Goal: Task Accomplishment & Management: Complete application form

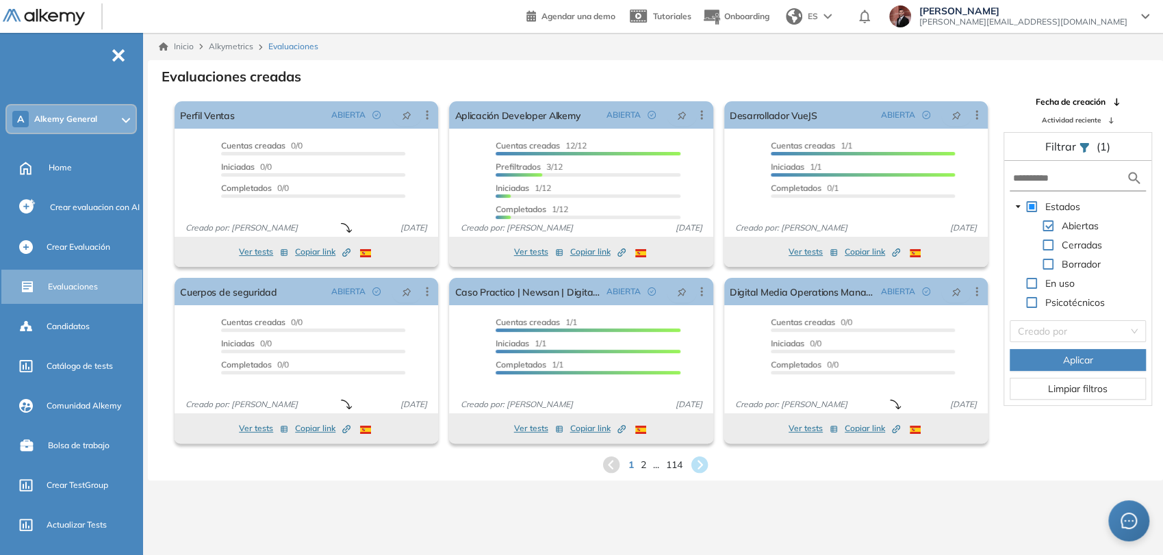
click at [71, 81] on ul "A Alkemy General Home Crear evaluacion con AI Crear Evaluación Evaluaciones Can…" at bounding box center [71, 398] width 142 height 686
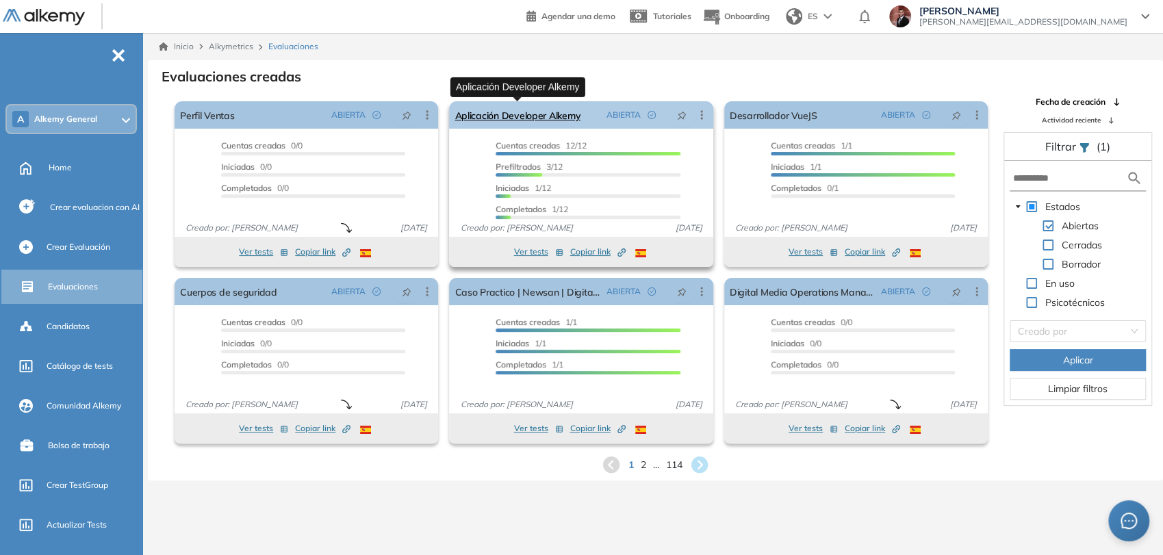
click at [565, 115] on link "Aplicación Developer Alkemy" at bounding box center [518, 114] width 126 height 27
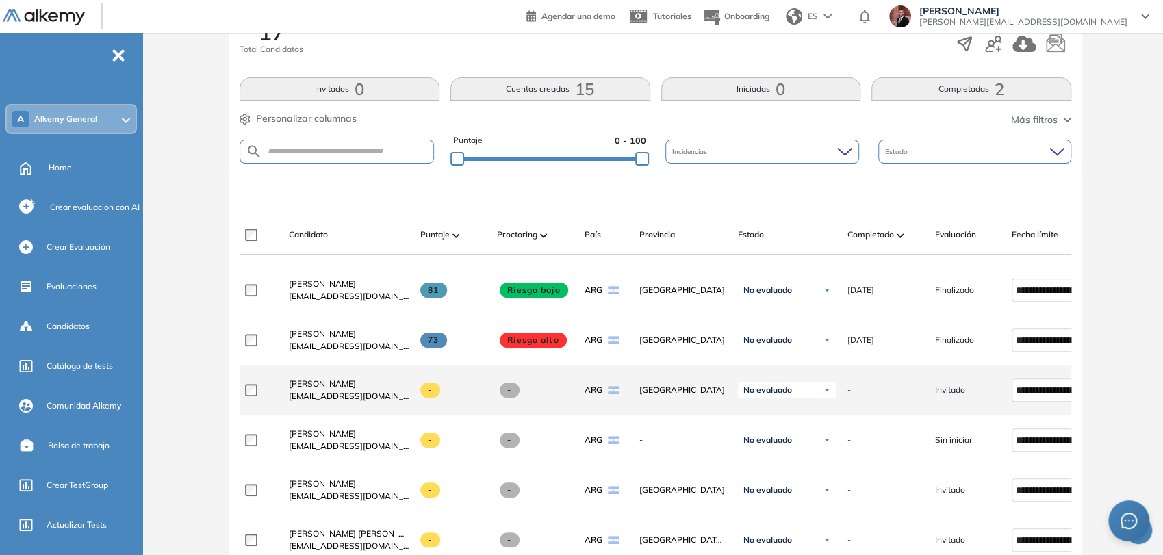
scroll to position [380, 0]
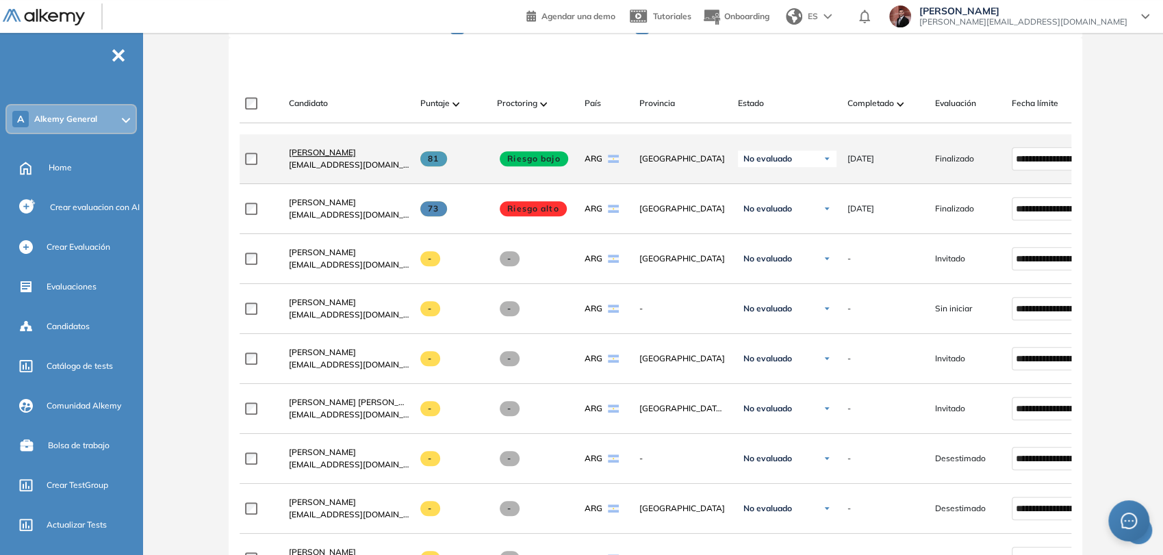
click at [324, 154] on span "Taiel Molina" at bounding box center [322, 152] width 67 height 10
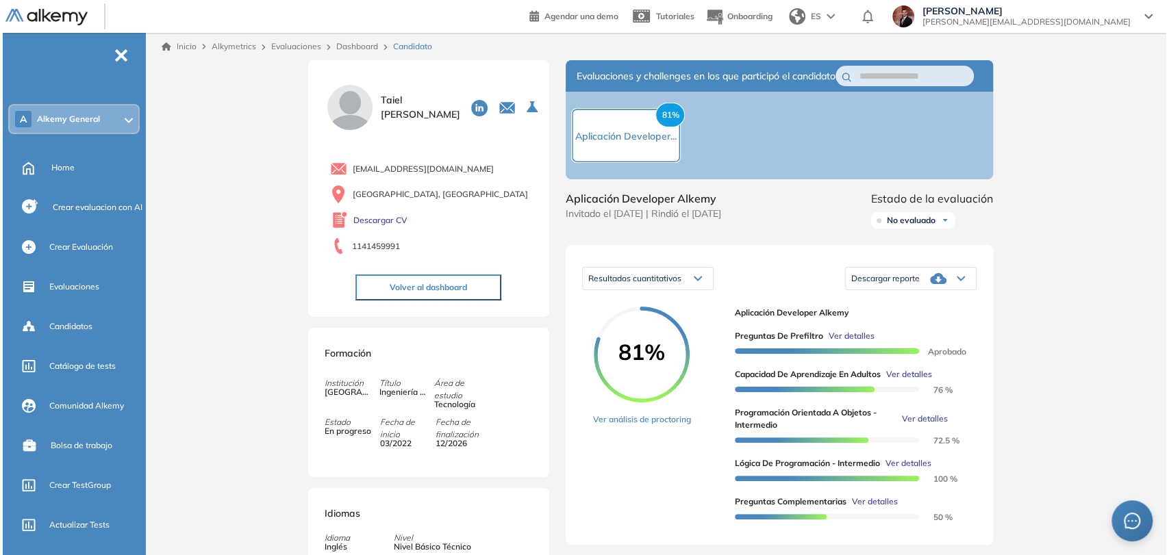
scroll to position [76, 0]
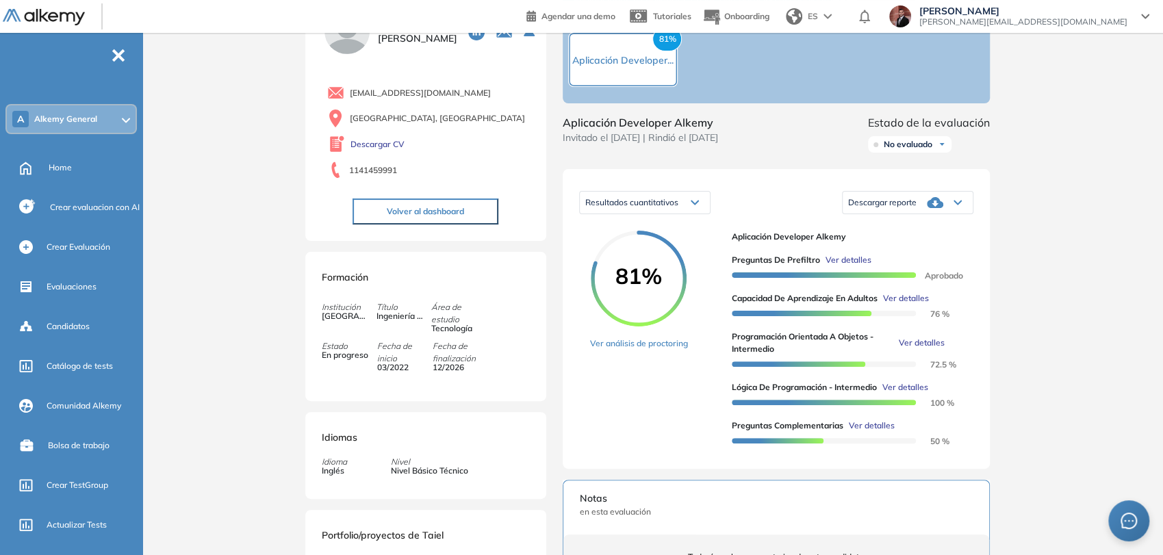
click at [853, 266] on span "Ver detalles" at bounding box center [849, 260] width 46 height 12
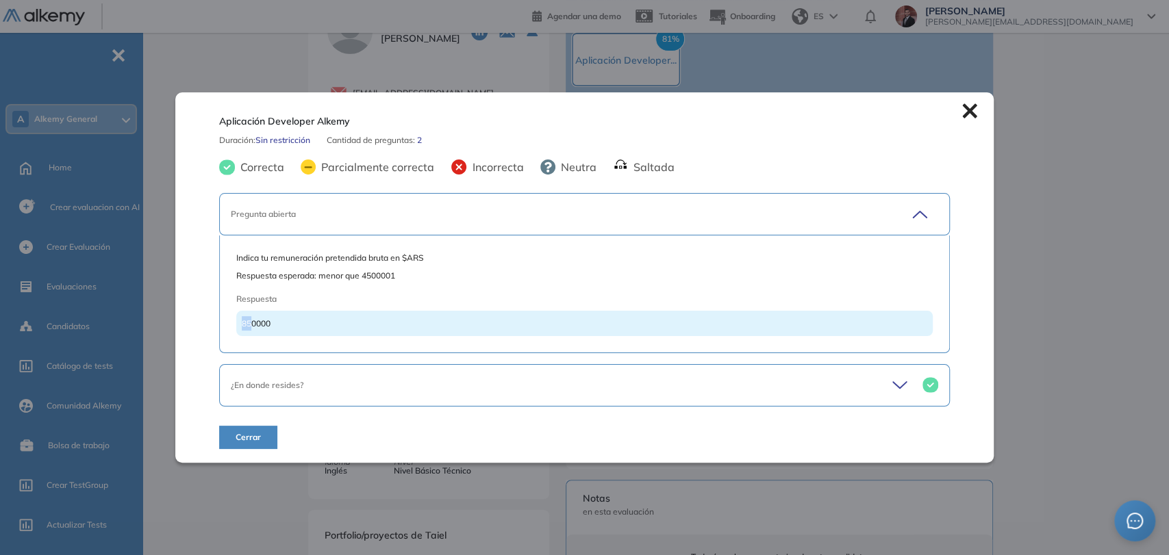
drag, startPoint x: 252, startPoint y: 327, endPoint x: 235, endPoint y: 329, distance: 17.3
click at [236, 329] on div "850000" at bounding box center [584, 323] width 696 height 25
drag, startPoint x: 257, startPoint y: 320, endPoint x: 236, endPoint y: 329, distance: 23.7
click at [236, 329] on div "850000" at bounding box center [584, 323] width 696 height 25
click at [701, 390] on div "¿En donde resides?" at bounding box center [549, 385] width 637 height 12
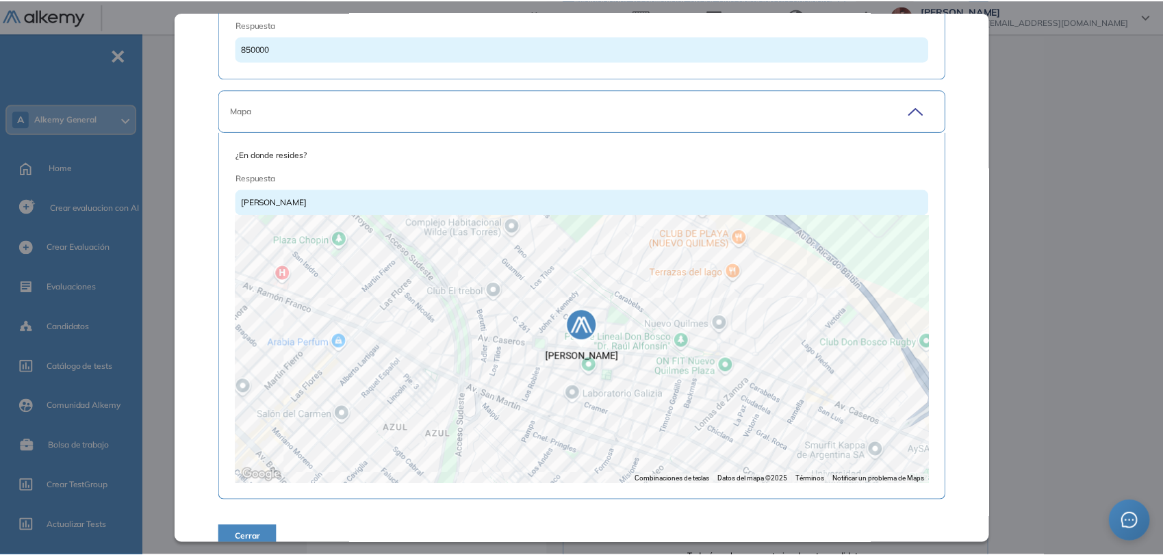
scroll to position [214, 0]
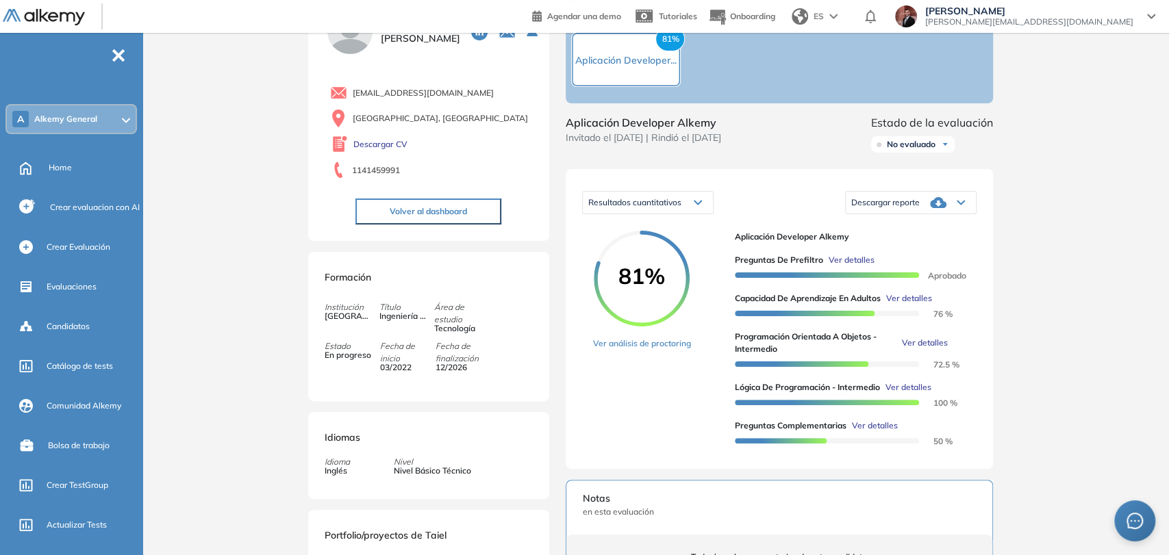
click at [1128, 204] on div "Inicio Alkymetrics Evaluaciones Dashboard Candidato Aplicación Developer Alkemy…" at bounding box center [658, 427] width 1021 height 941
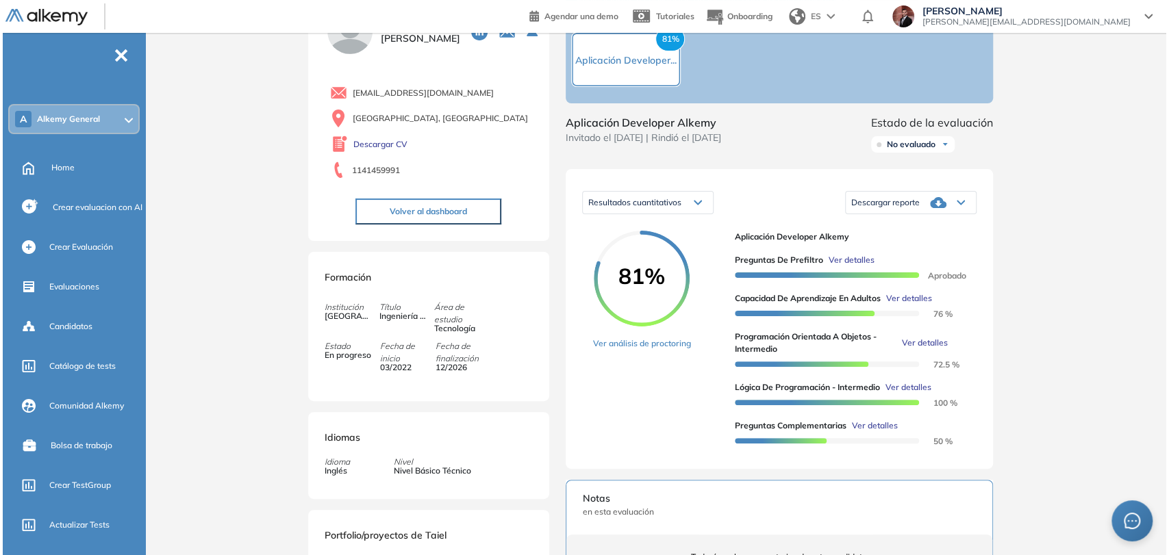
scroll to position [199, 0]
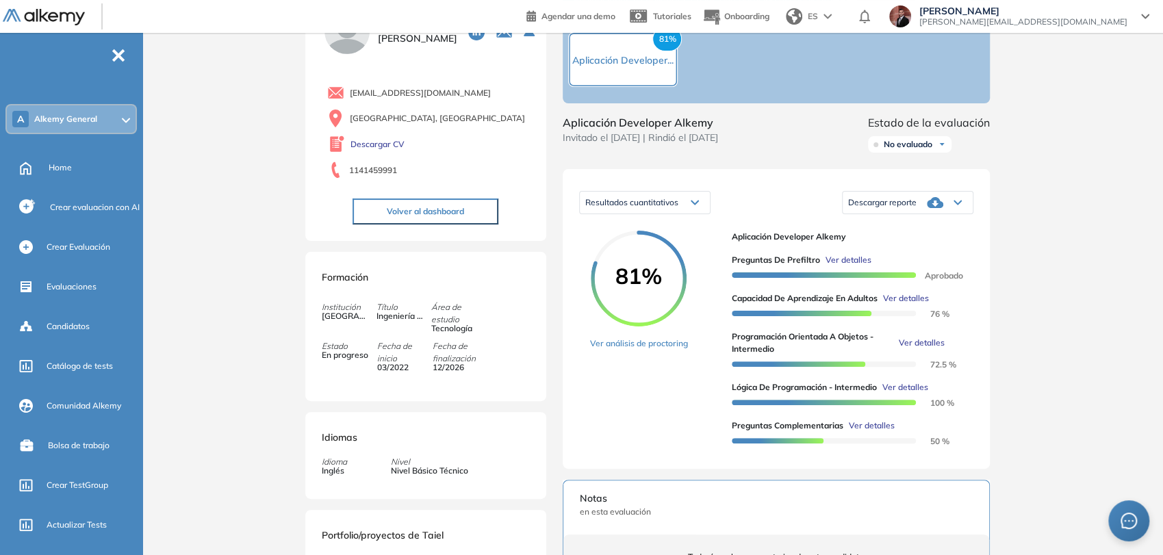
click at [909, 305] on span "Ver detalles" at bounding box center [906, 298] width 46 height 12
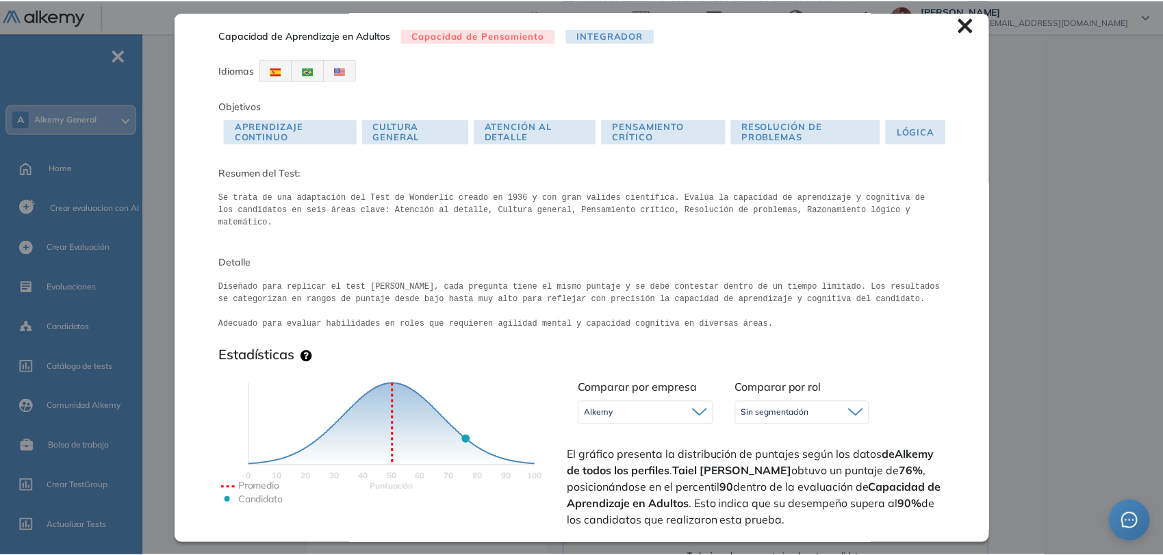
scroll to position [0, 0]
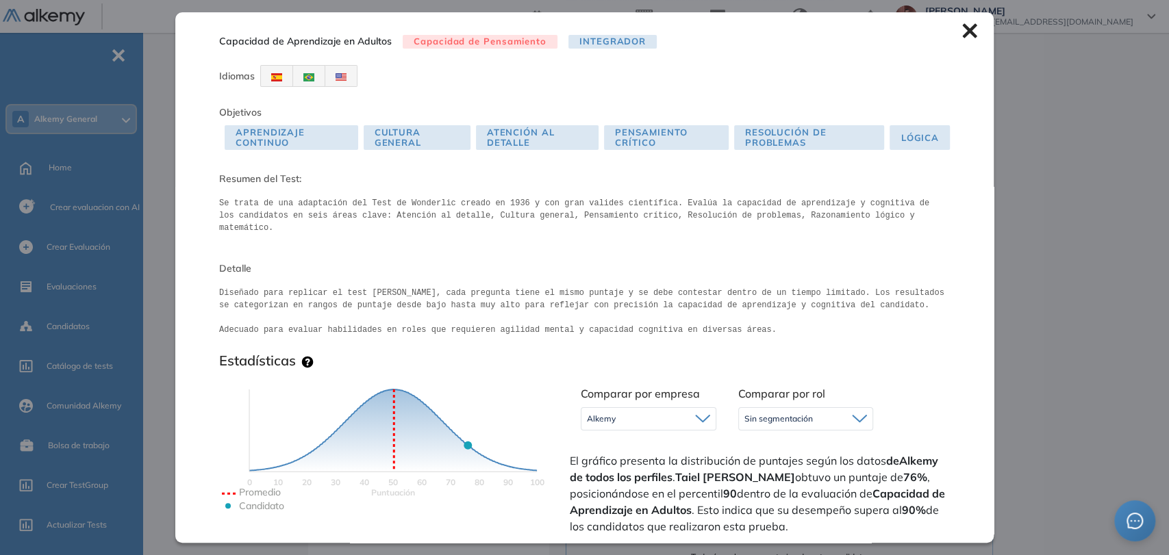
click at [962, 27] on icon at bounding box center [969, 31] width 14 height 14
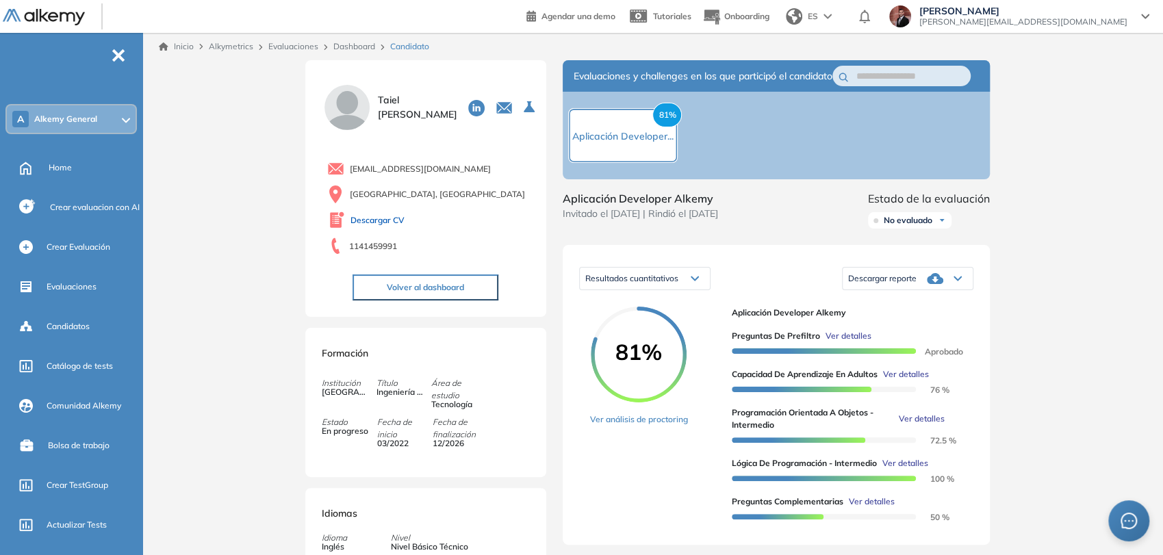
click at [381, 222] on link "Descargar CV" at bounding box center [378, 220] width 54 height 12
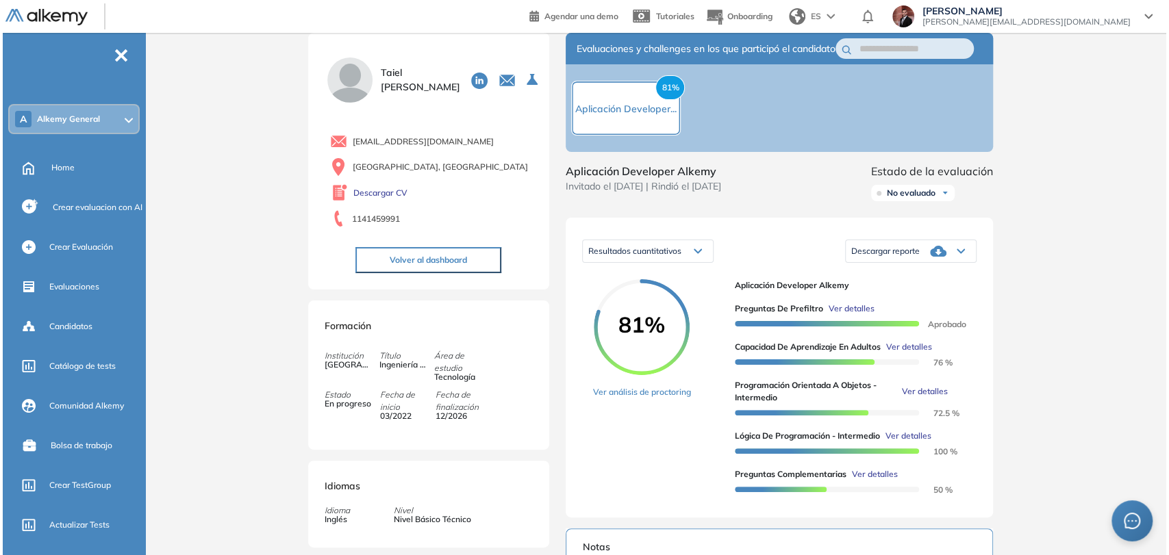
scroll to position [76, 0]
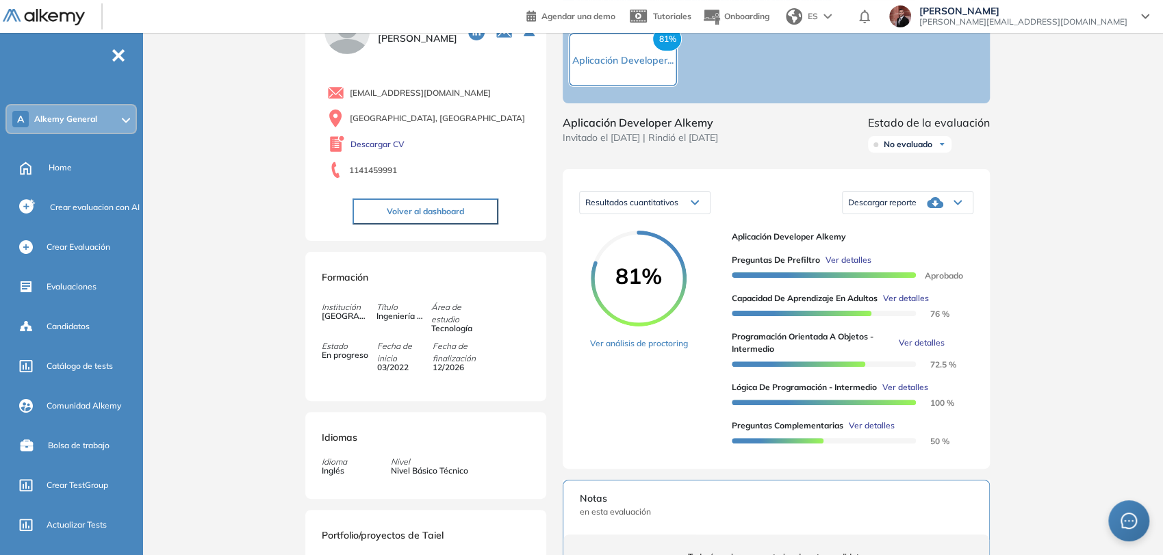
click at [890, 432] on span "Ver detalles" at bounding box center [872, 426] width 46 height 12
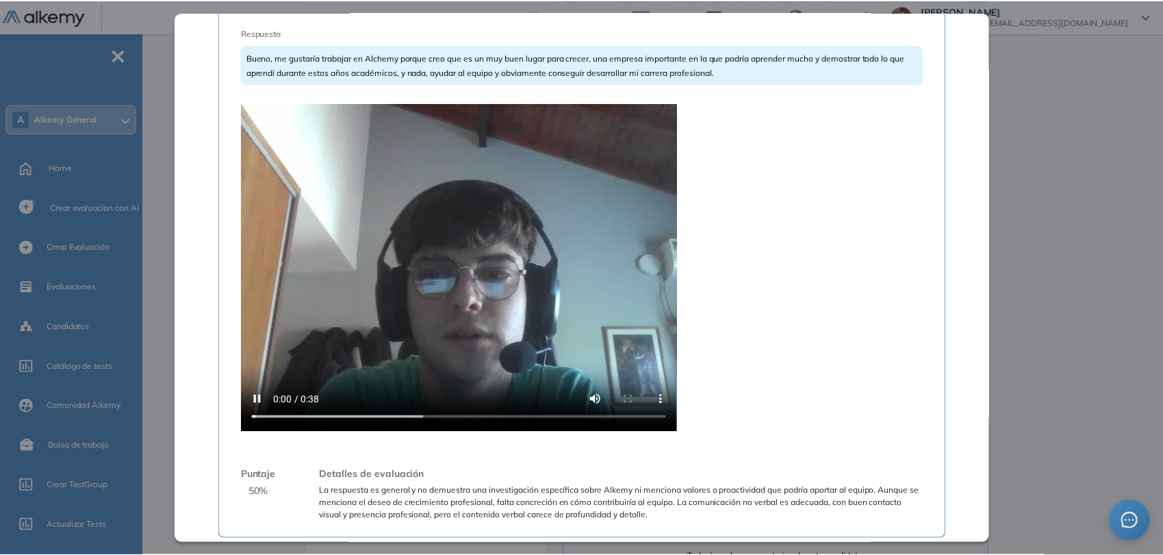
scroll to position [351, 0]
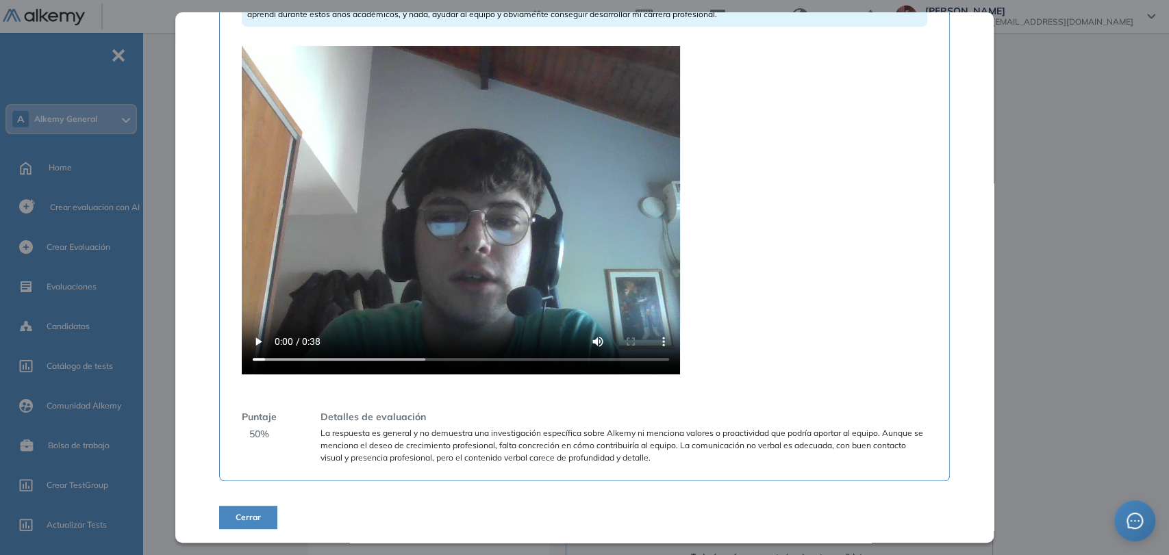
click at [241, 520] on span "Cerrar" at bounding box center [248, 518] width 25 height 12
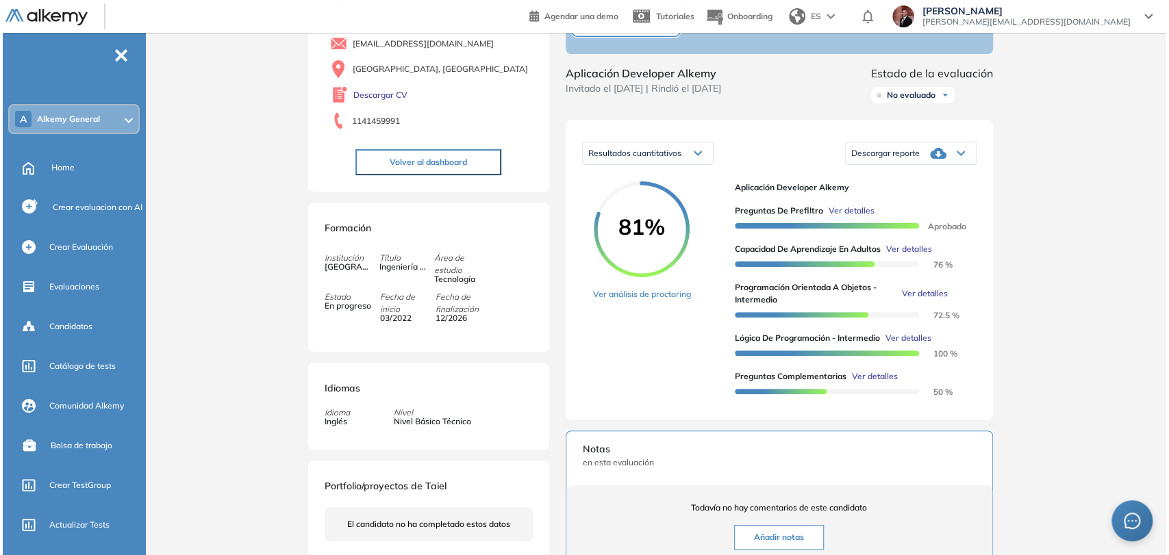
scroll to position [152, 0]
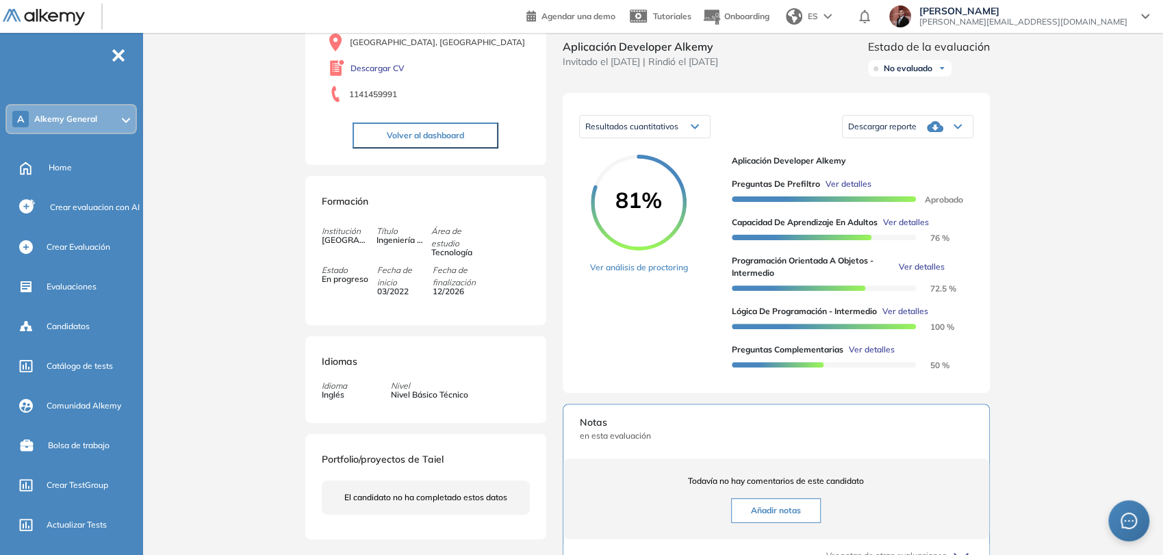
click at [917, 229] on span "Ver detalles" at bounding box center [906, 222] width 46 height 12
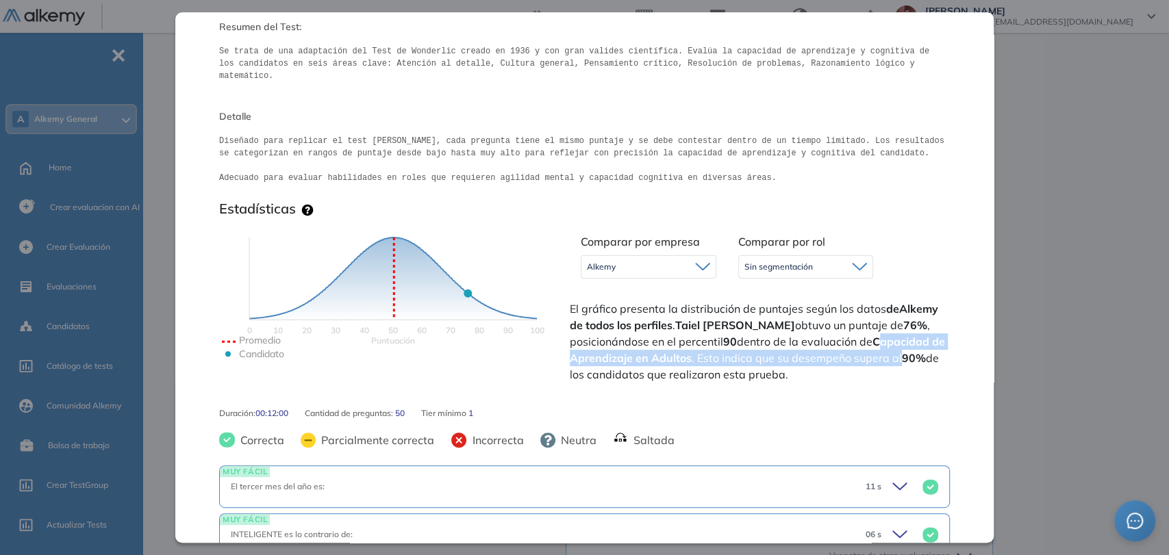
drag, startPoint x: 879, startPoint y: 327, endPoint x: 915, endPoint y: 342, distance: 39.0
click at [920, 342] on span "El gráfico presenta la distribución de puntajes según los datos de Alkemy de to…" at bounding box center [758, 342] width 377 height 82
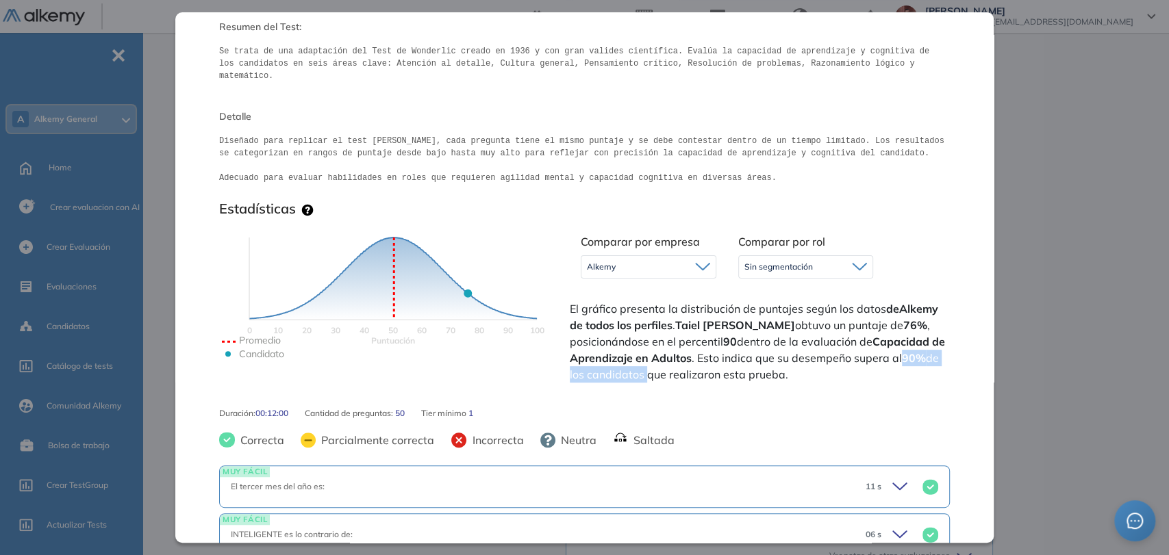
drag, startPoint x: 567, startPoint y: 361, endPoint x: 686, endPoint y: 371, distance: 119.6
click at [682, 377] on div "Puntuación 0 10 20 30 40 50 60 70 80 90 100 Promedio Candidato Comparar por emp…" at bounding box center [584, 307] width 731 height 168
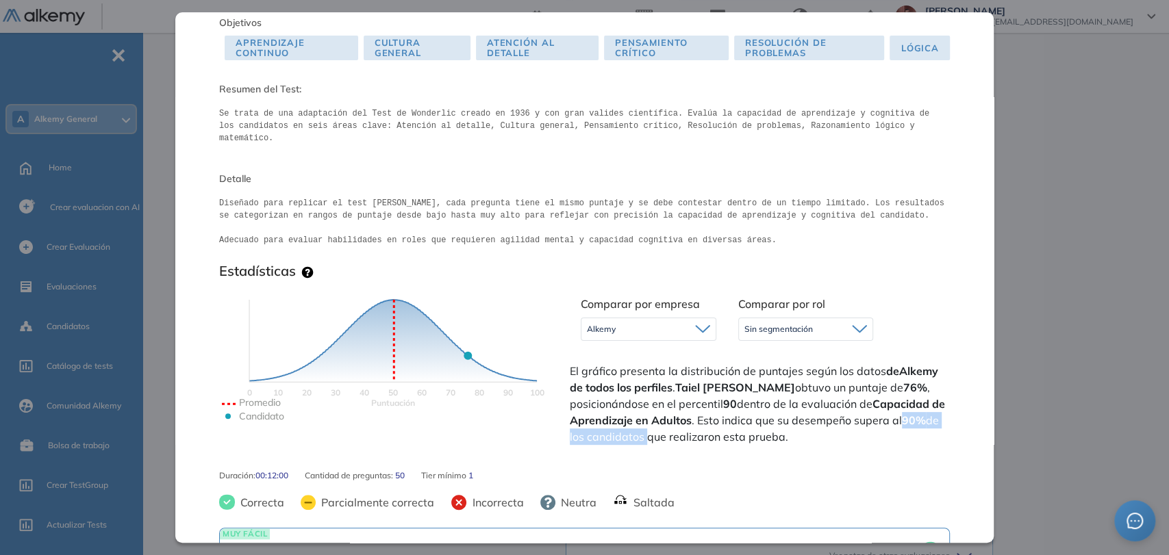
scroll to position [0, 0]
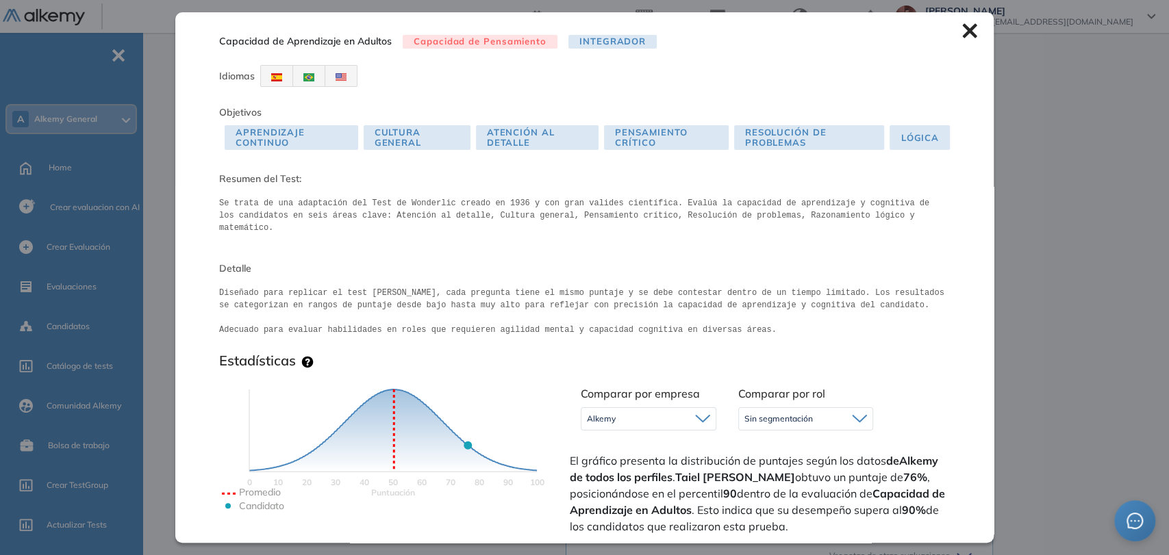
click at [964, 30] on icon at bounding box center [969, 30] width 15 height 15
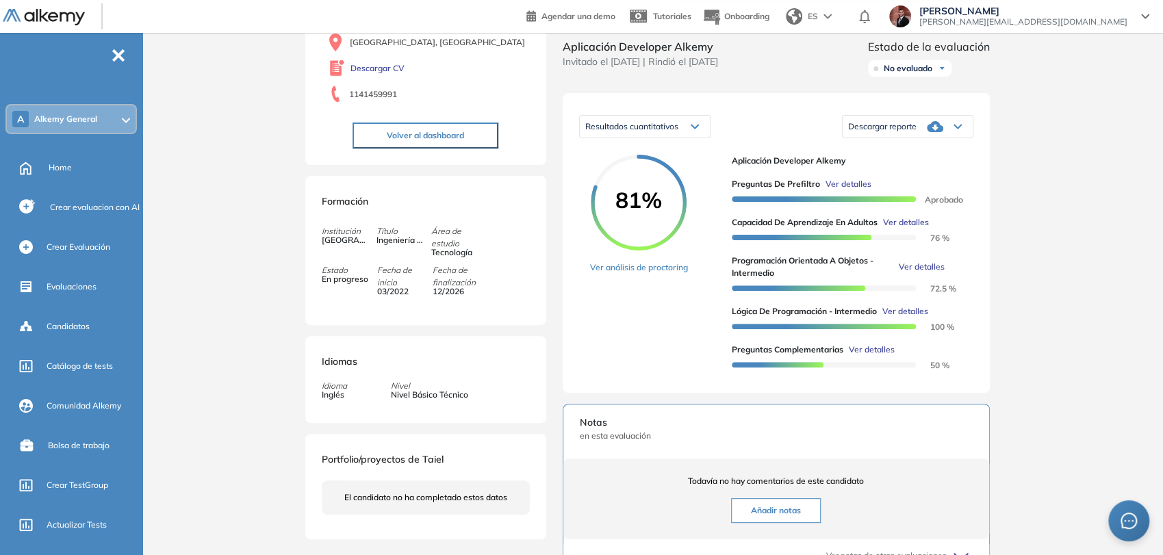
click at [921, 273] on span "Ver detalles" at bounding box center [921, 267] width 46 height 12
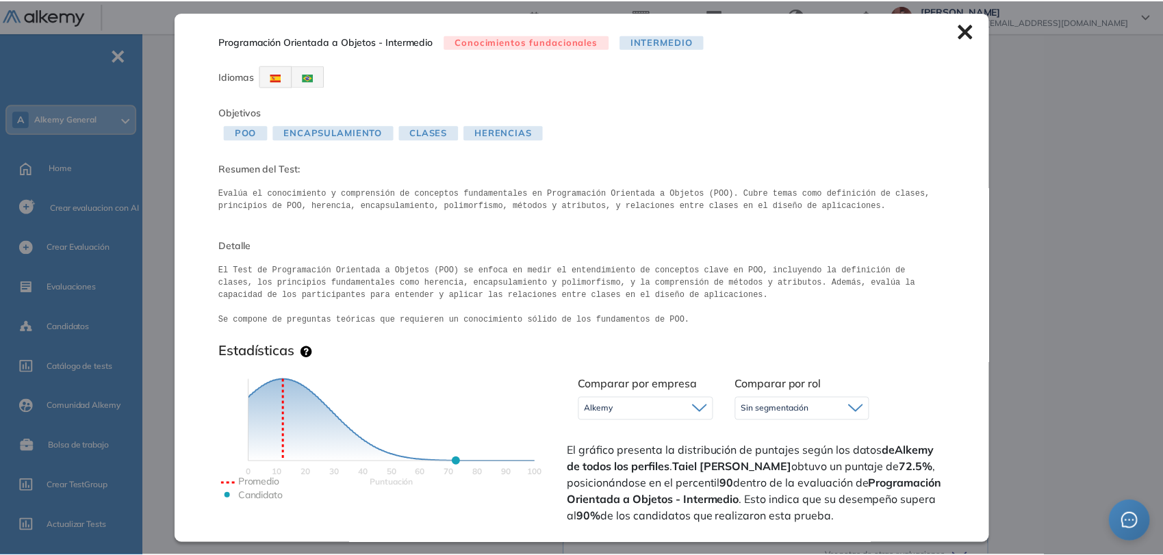
scroll to position [76, 0]
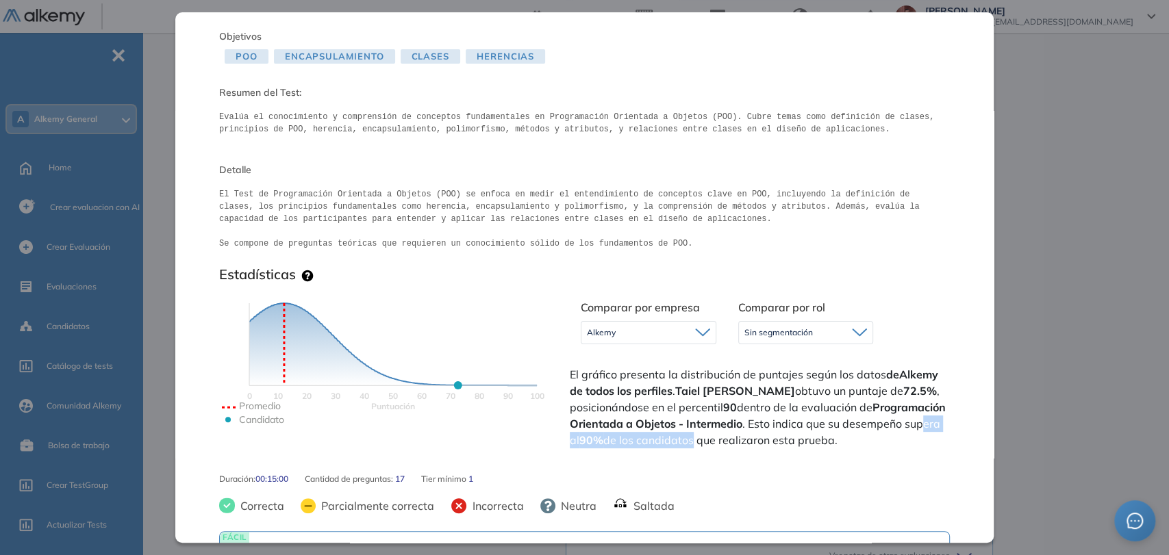
drag, startPoint x: 650, startPoint y: 444, endPoint x: 790, endPoint y: 451, distance: 139.9
click at [790, 451] on div "Puntuación 0 10 20 30 40 50 60 70 80 90 100 Promedio Candidato Comparar por emp…" at bounding box center [584, 372] width 731 height 168
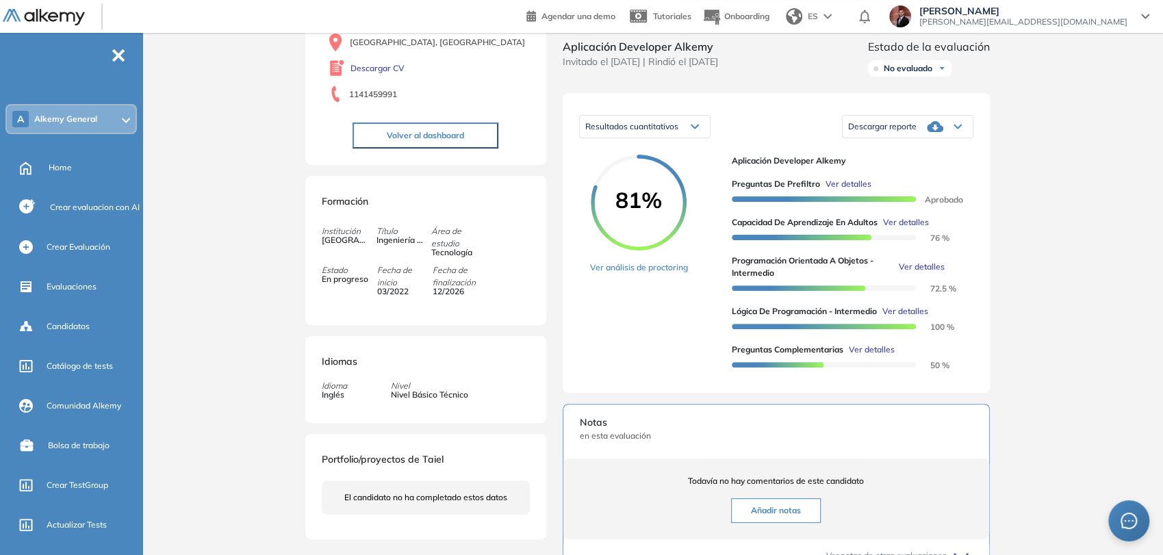
click at [1042, 216] on div "Inicio Alkymetrics Evaluaciones Dashboard Candidato Programación Orientada a Ob…" at bounding box center [656, 351] width 1016 height 941
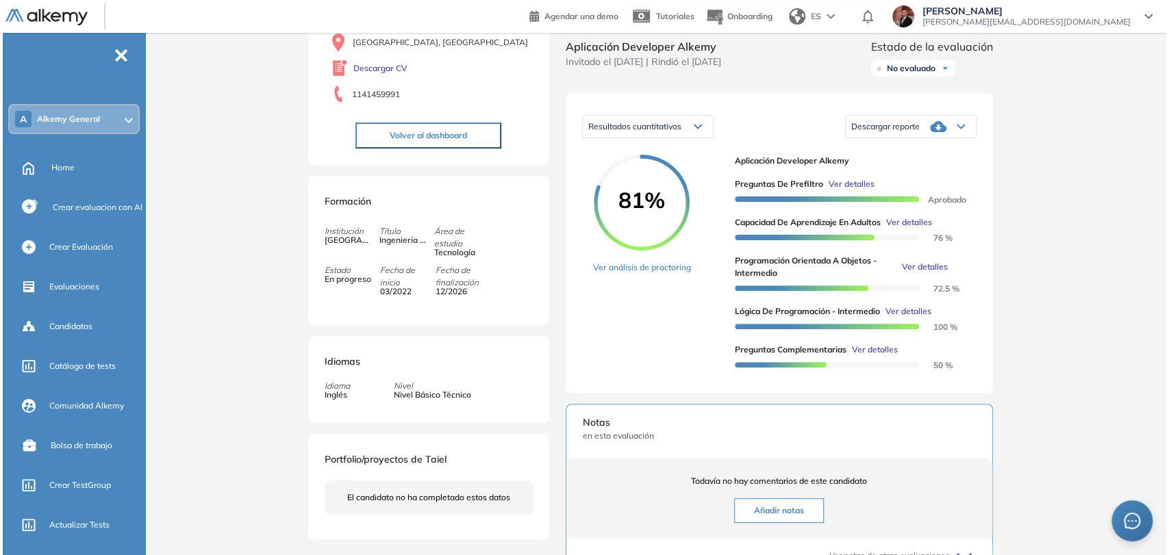
scroll to position [0, 0]
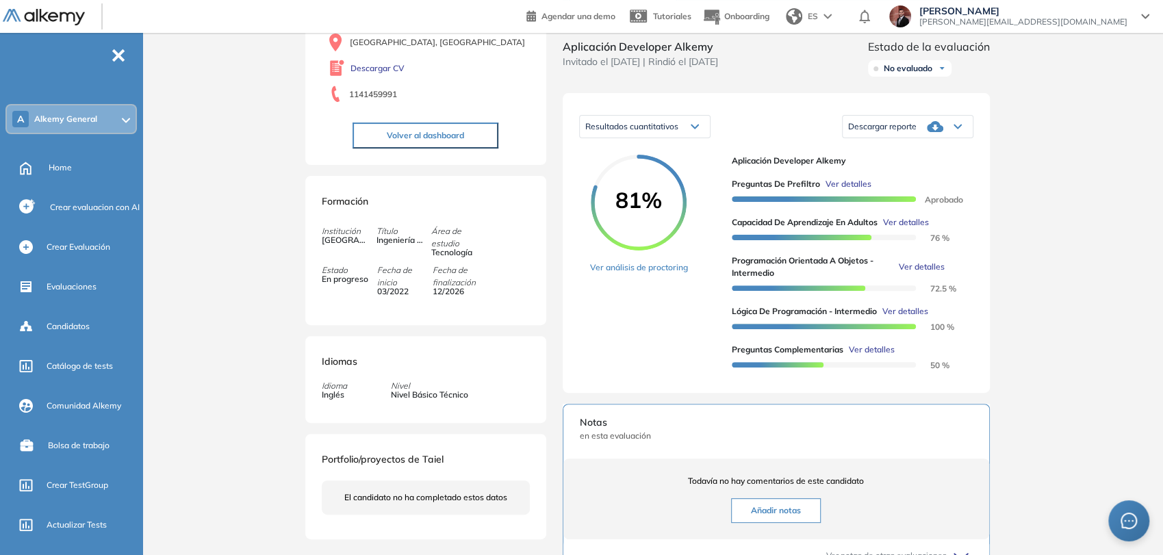
click at [916, 318] on span "Ver detalles" at bounding box center [906, 311] width 46 height 12
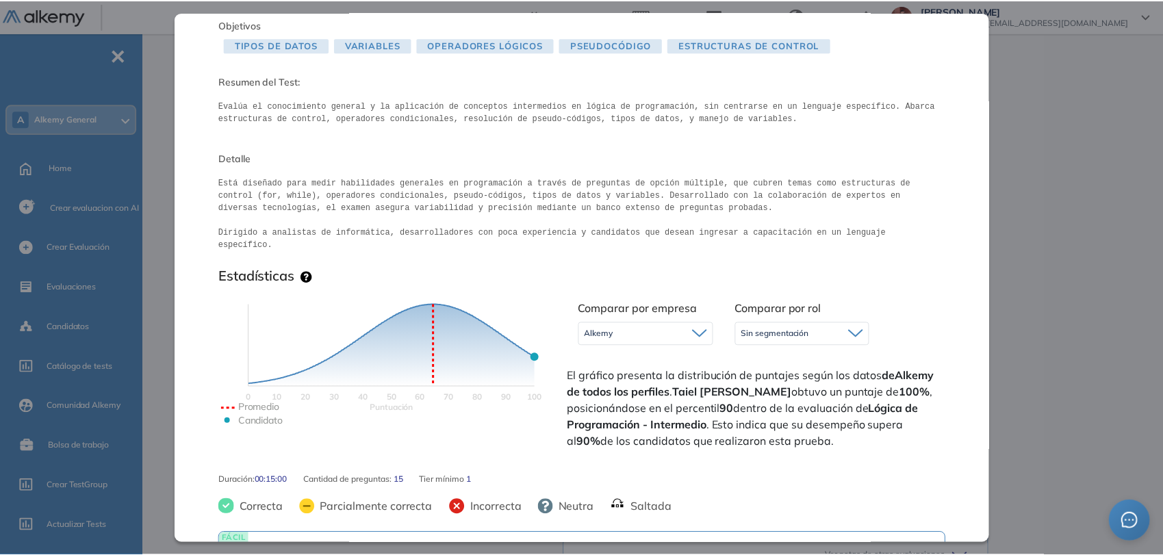
scroll to position [152, 0]
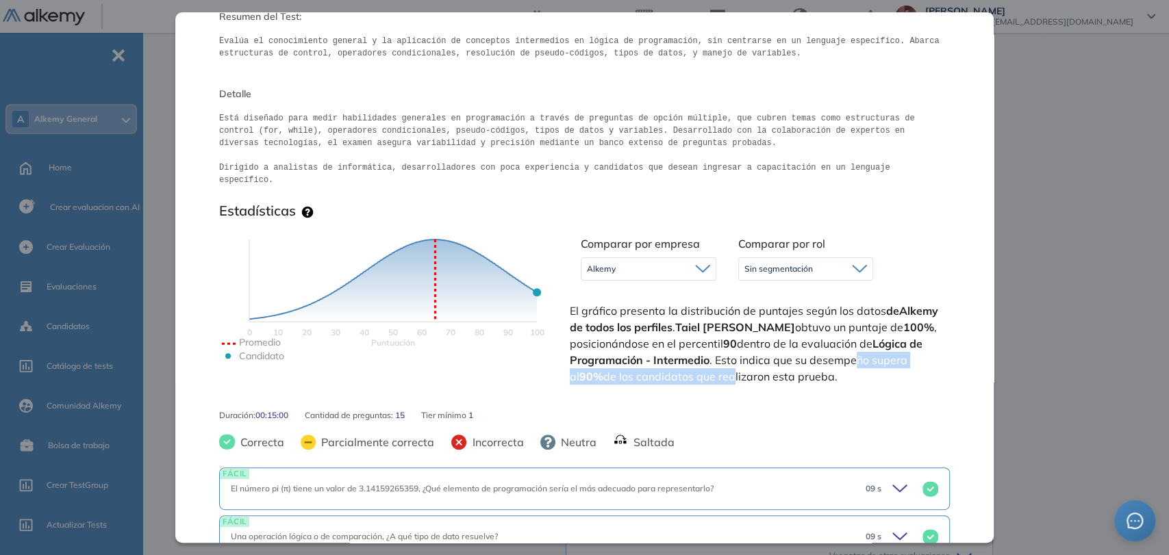
drag, startPoint x: 856, startPoint y: 346, endPoint x: 725, endPoint y: 368, distance: 132.7
click at [717, 375] on div "Puntuación 0 10 20 30 40 50 60 70 80 90 100 Promedio Candidato Comparar por emp…" at bounding box center [584, 309] width 731 height 168
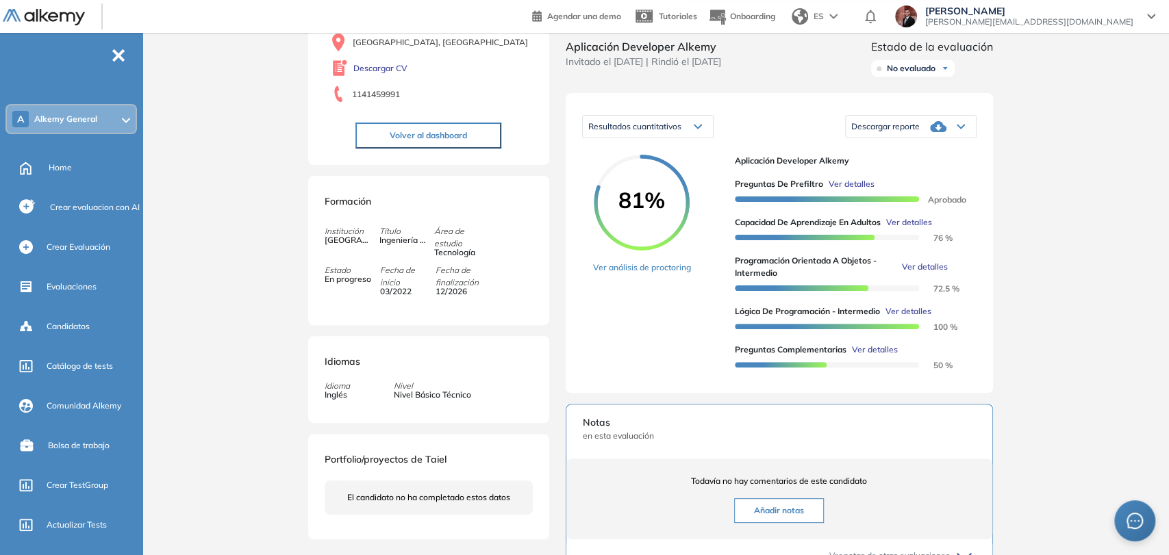
click at [1033, 338] on div "Inicio Alkymetrics Evaluaciones Dashboard Candidato Lógica de Programación - In…" at bounding box center [658, 351] width 1021 height 941
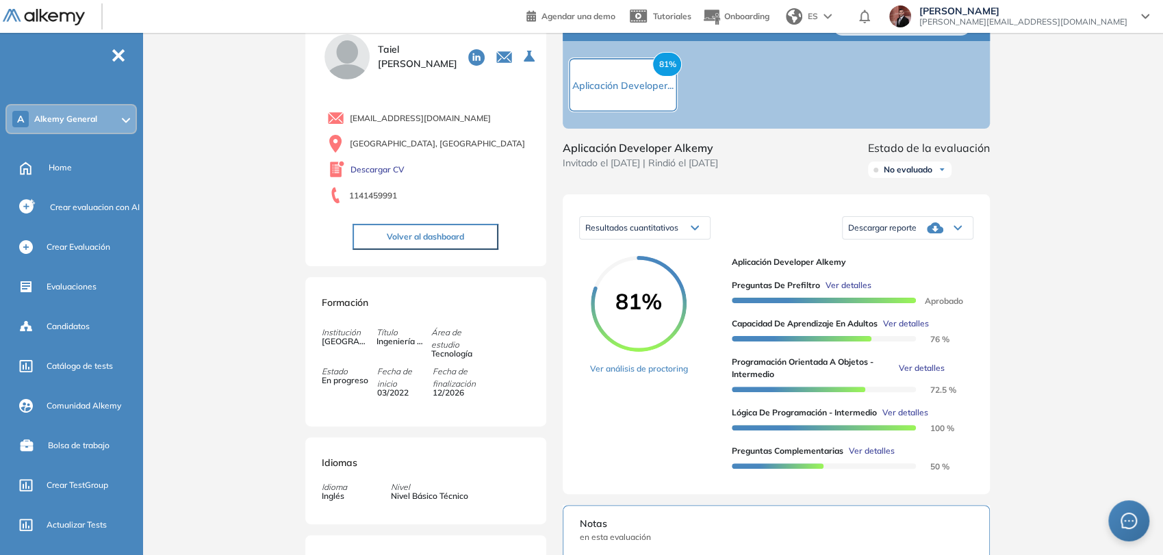
scroll to position [0, 0]
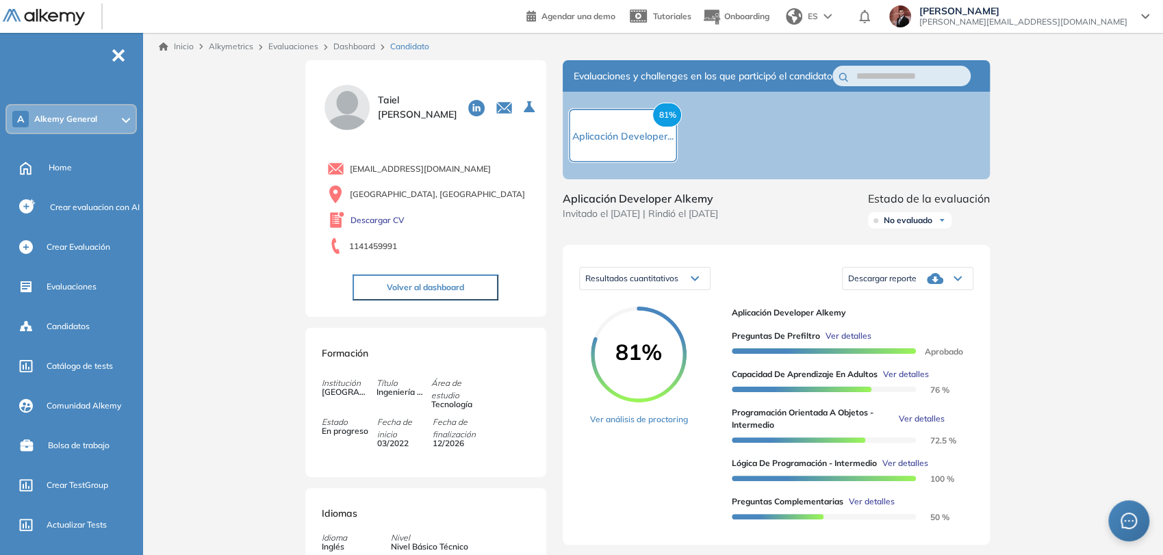
click at [475, 283] on button "Volver al dashboard" at bounding box center [426, 288] width 146 height 26
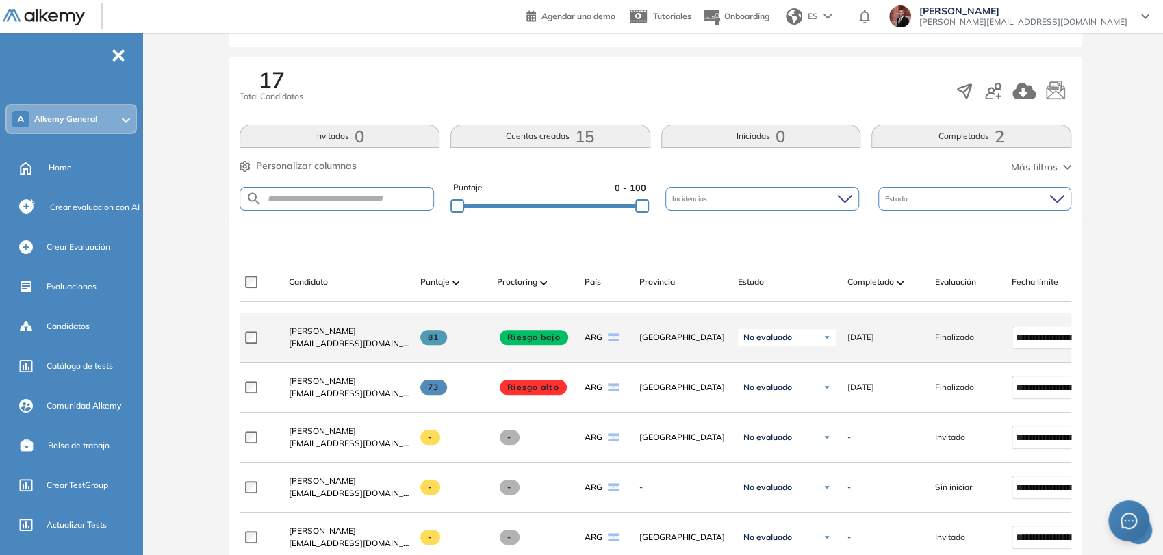
scroll to position [228, 0]
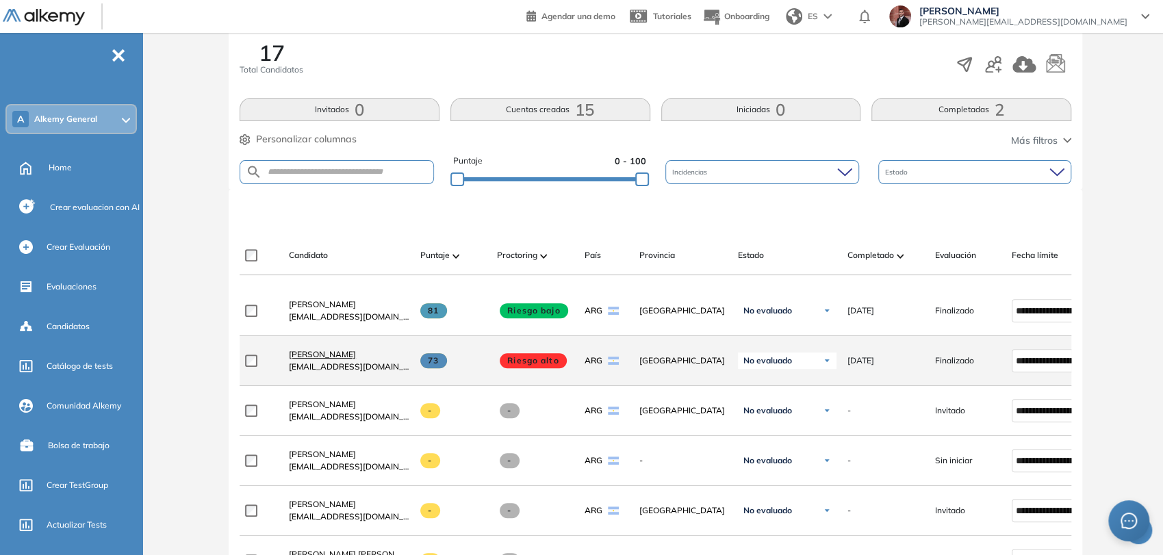
click at [349, 360] on span "[PERSON_NAME]" at bounding box center [322, 354] width 67 height 10
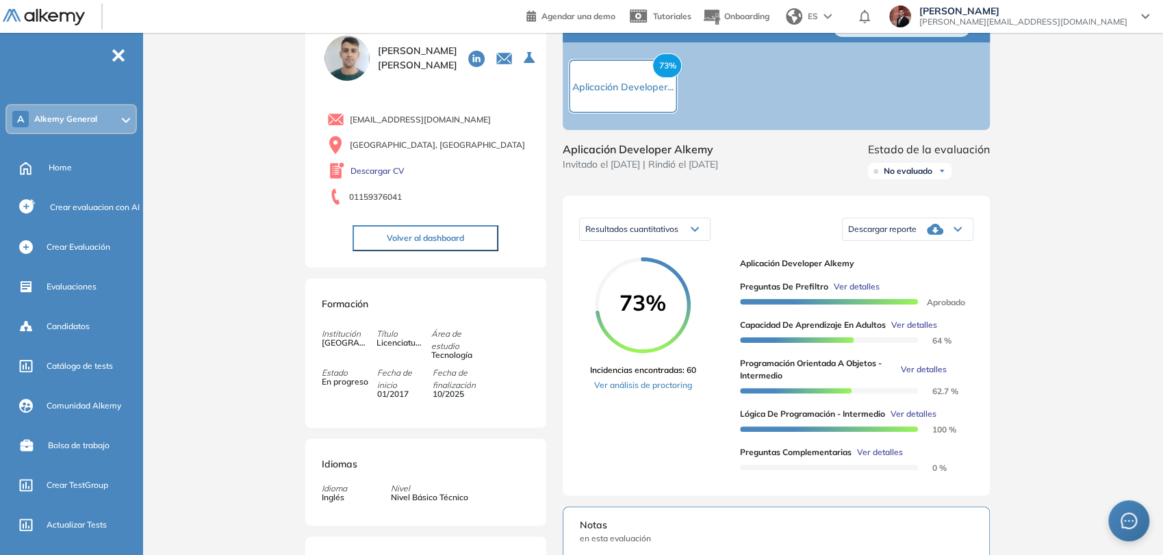
scroll to position [76, 0]
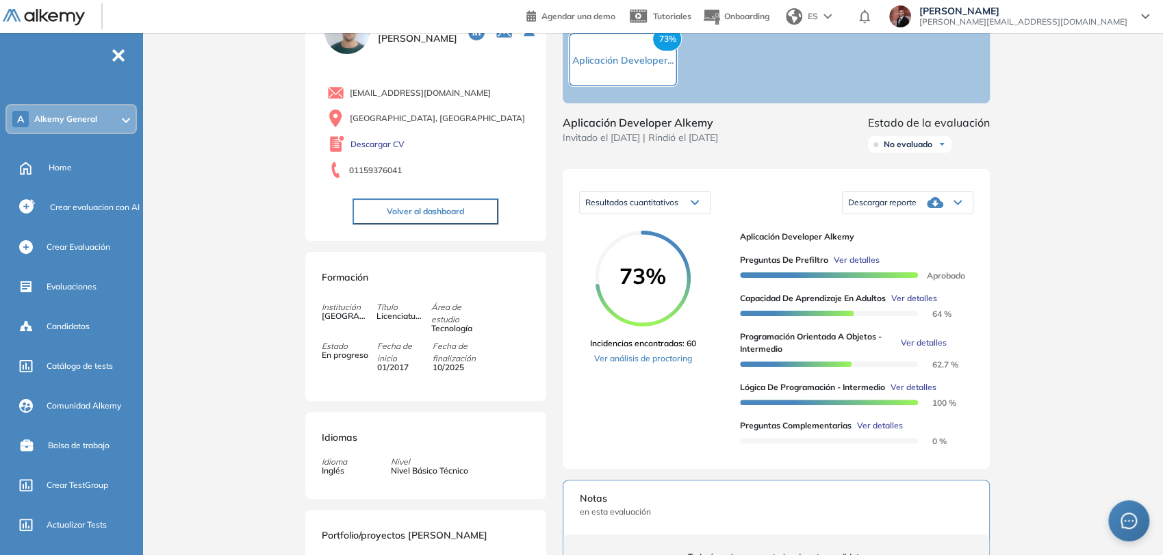
click at [895, 432] on span "Ver detalles" at bounding box center [880, 426] width 46 height 12
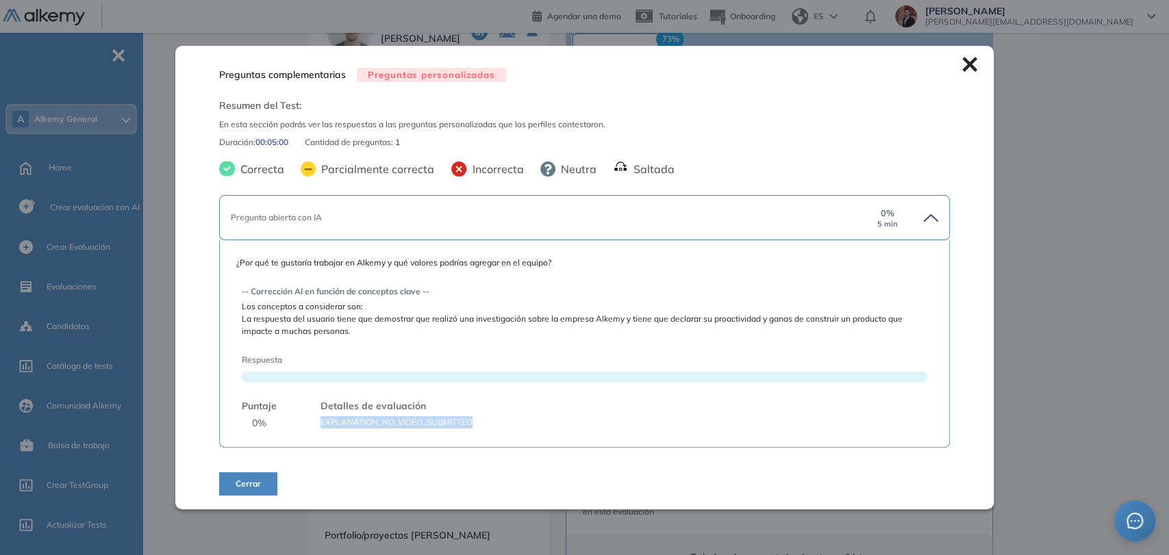
drag, startPoint x: 318, startPoint y: 424, endPoint x: 429, endPoint y: 430, distance: 111.1
click at [474, 431] on div "¿Por qué te gustaría trabajar en Alkemy y qué valores podrías agregar en el equ…" at bounding box center [584, 343] width 731 height 207
copy span "EXPLANATION_NO_VIDEO_SUBMITTED"
click at [256, 486] on span "Cerrar" at bounding box center [248, 484] width 25 height 12
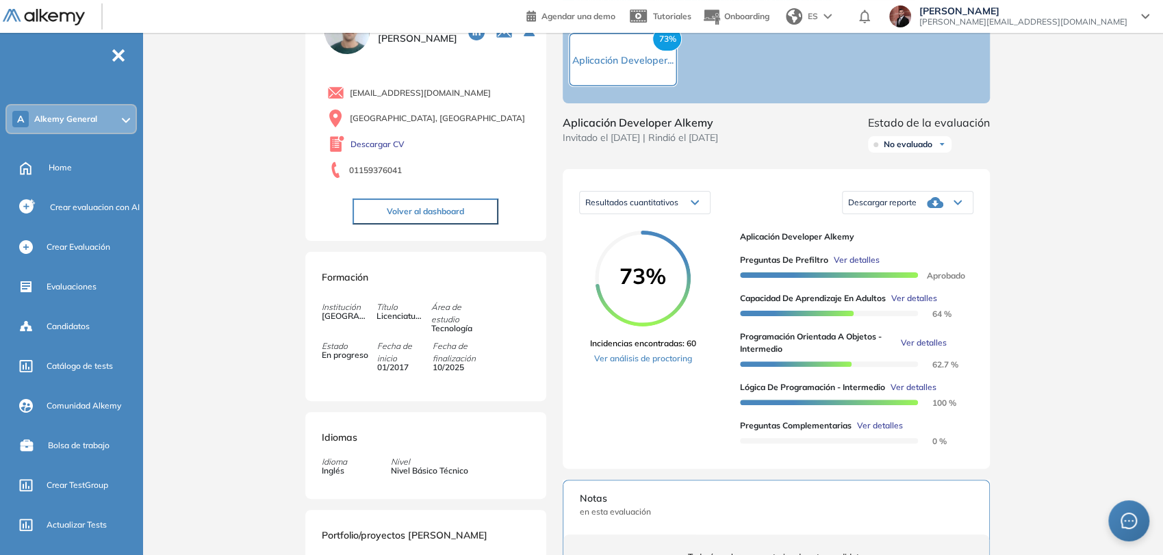
click at [882, 432] on span "Ver detalles" at bounding box center [880, 426] width 46 height 12
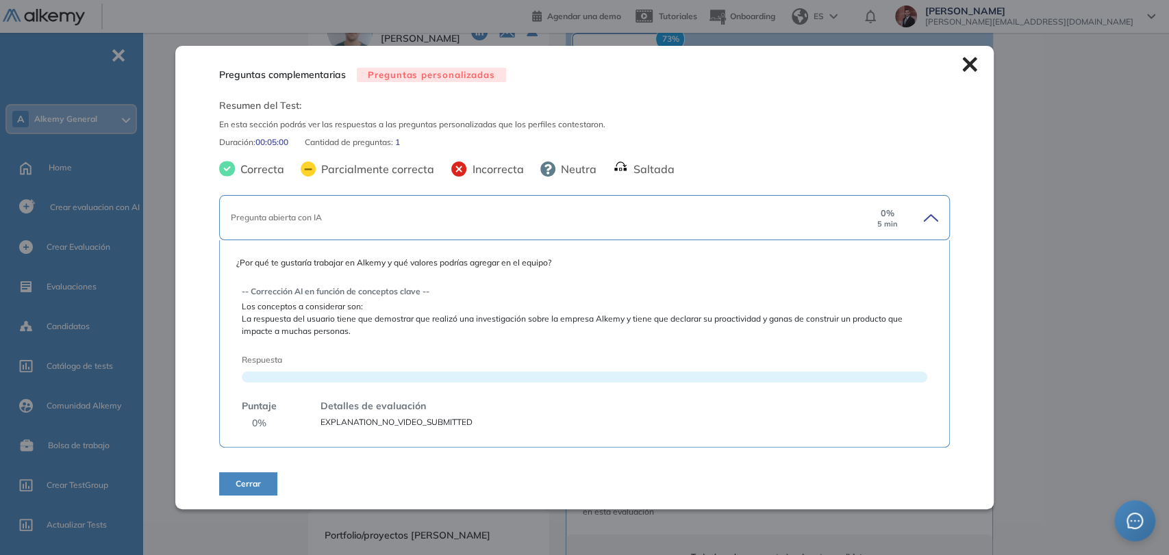
click at [972, 69] on icon at bounding box center [969, 64] width 15 height 15
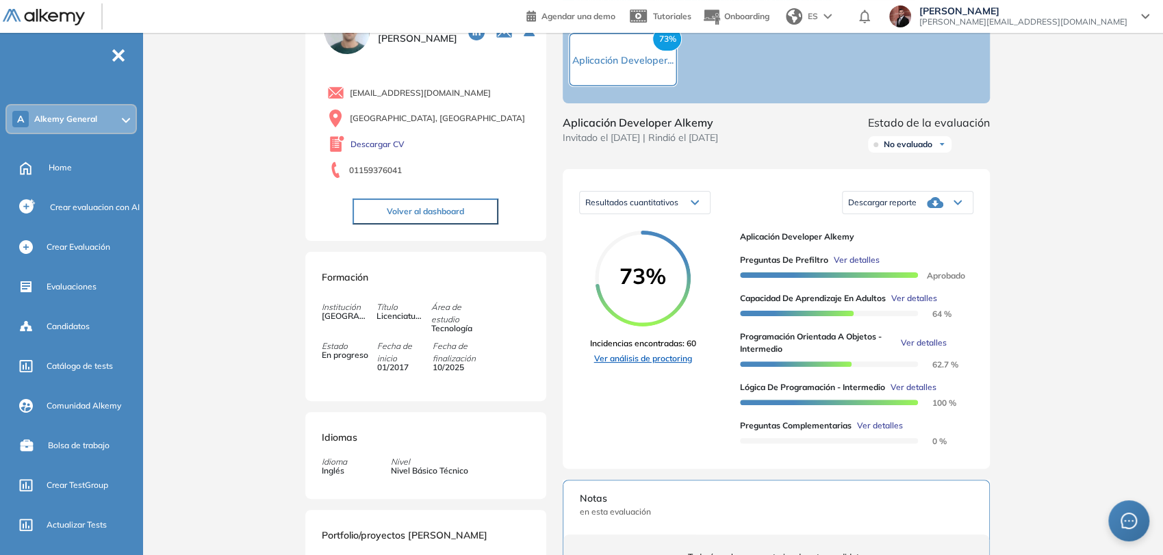
click at [670, 365] on link "Ver análisis de proctoring" at bounding box center [643, 359] width 106 height 12
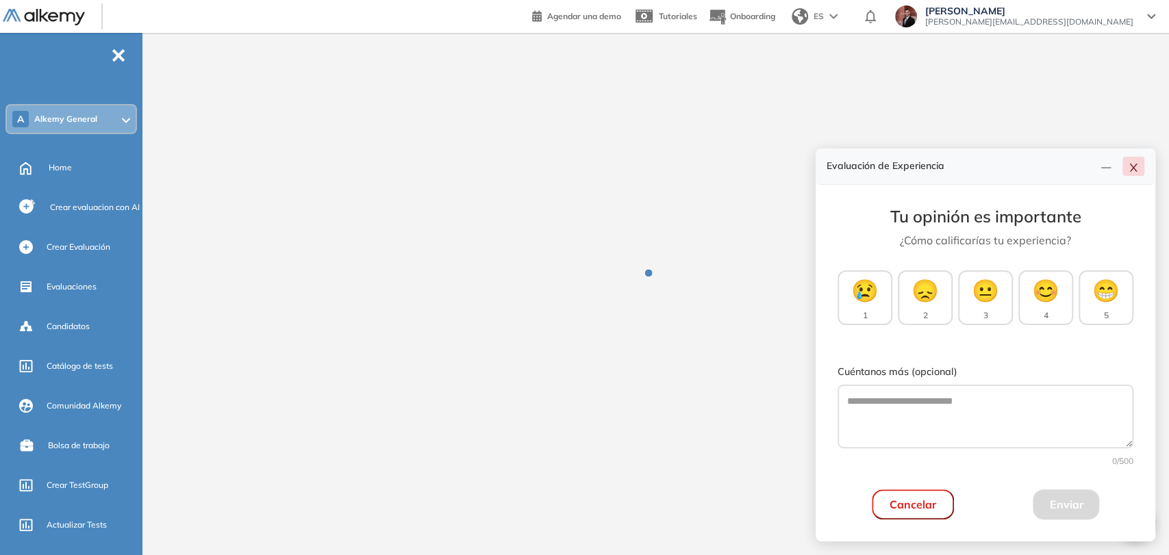
click at [1135, 166] on icon "close" at bounding box center [1133, 167] width 11 height 11
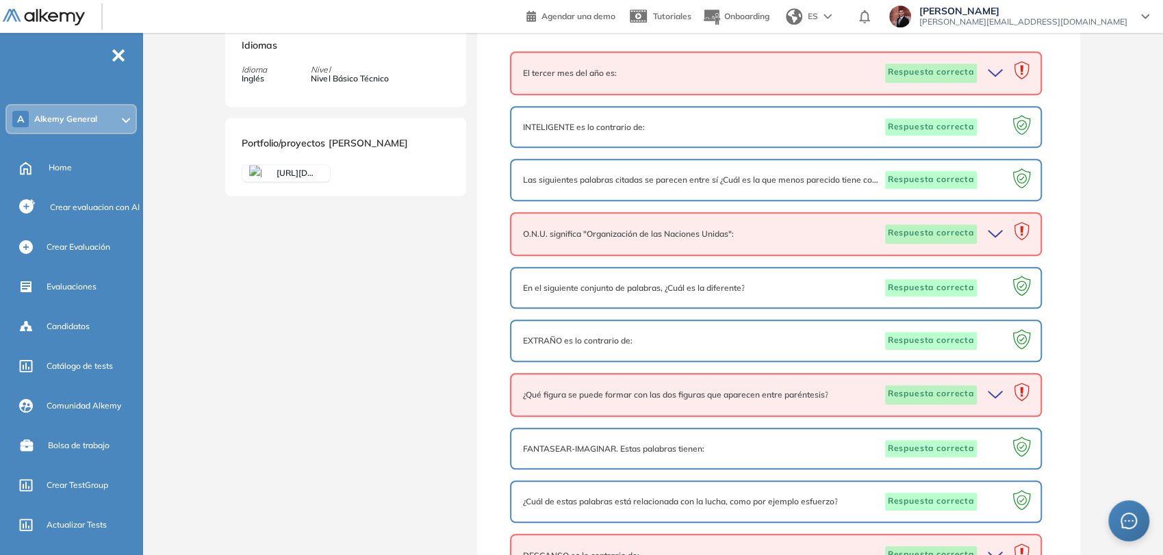
scroll to position [304, 0]
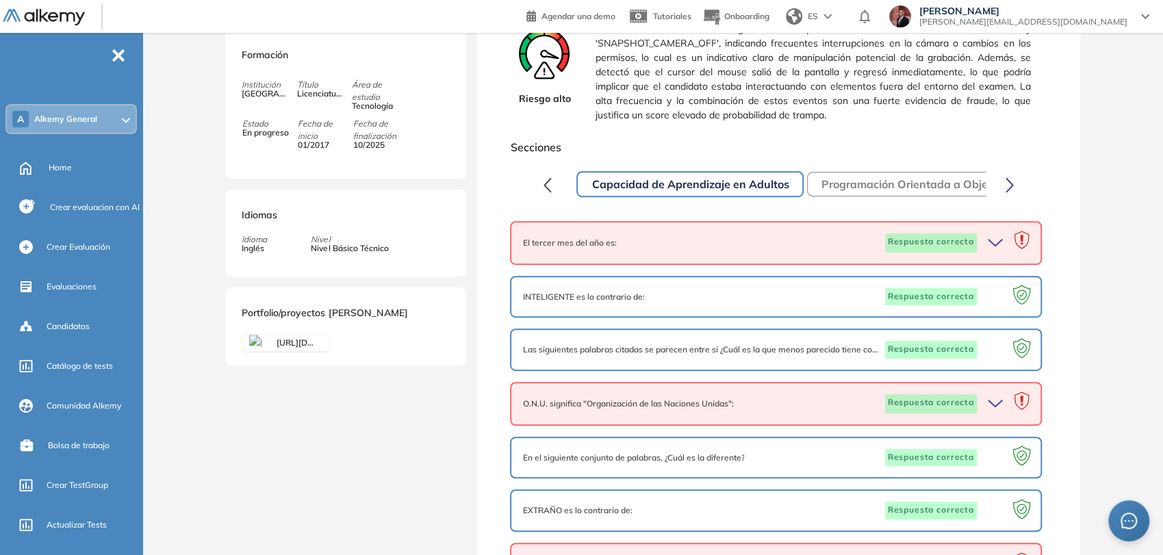
click at [999, 250] on icon "button" at bounding box center [997, 243] width 19 height 19
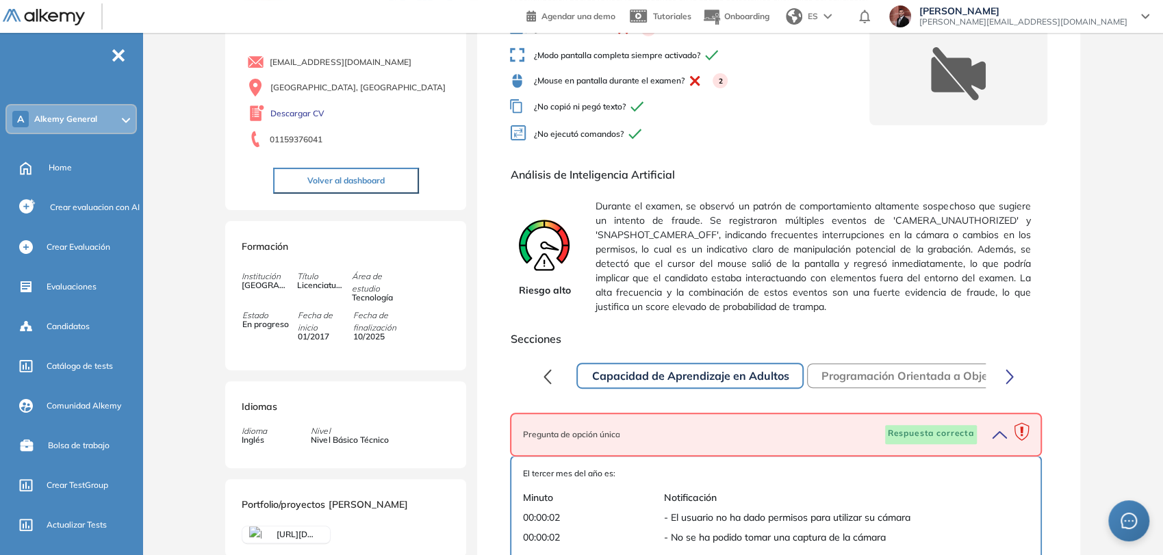
scroll to position [0, 0]
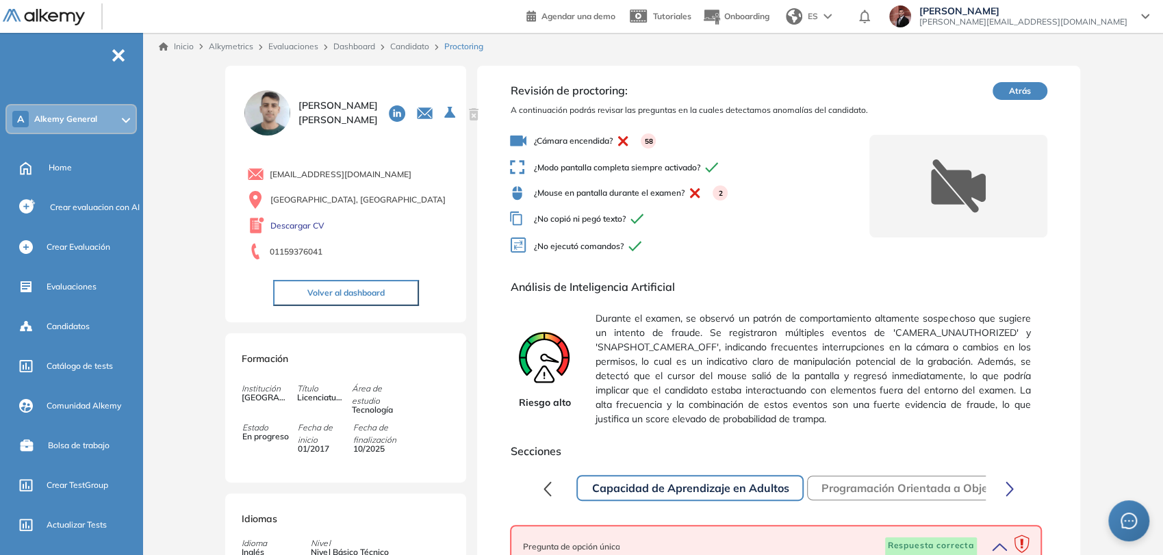
click at [366, 294] on button "Volver al dashboard" at bounding box center [346, 293] width 146 height 26
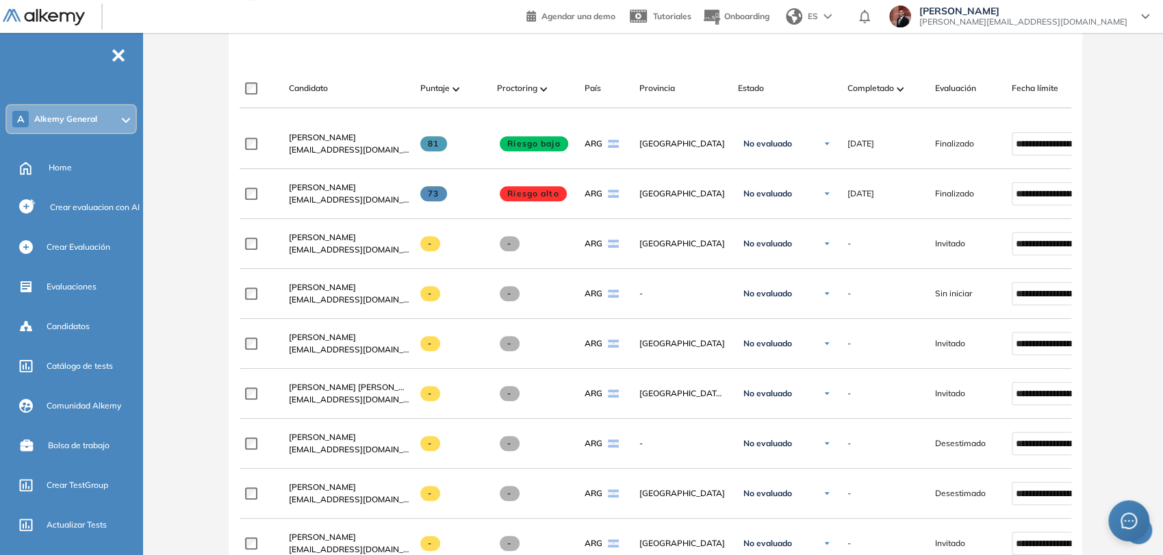
scroll to position [228, 0]
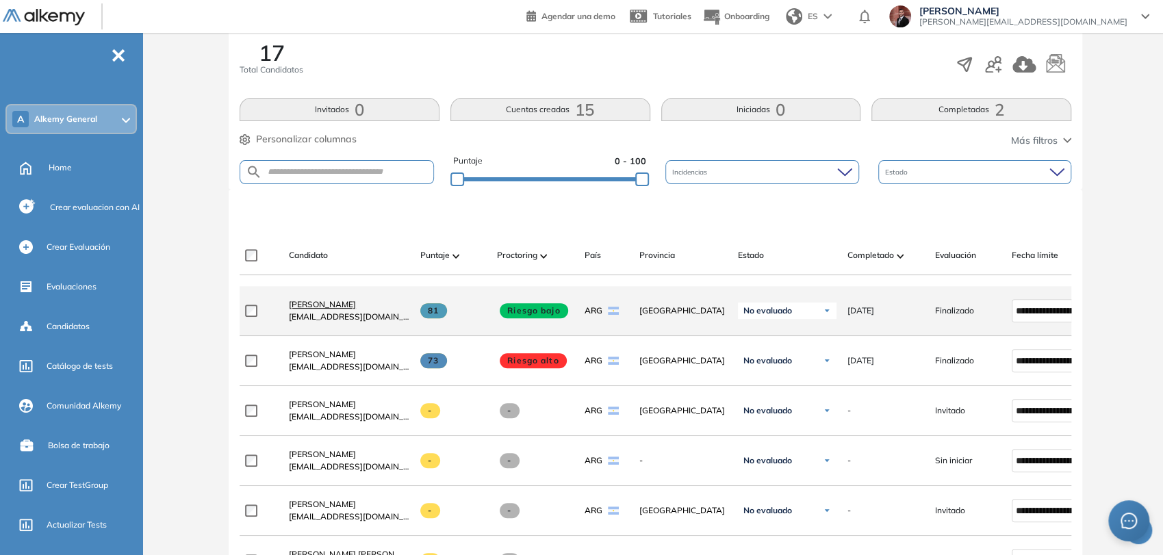
click at [326, 310] on span "[PERSON_NAME]" at bounding box center [322, 304] width 67 height 10
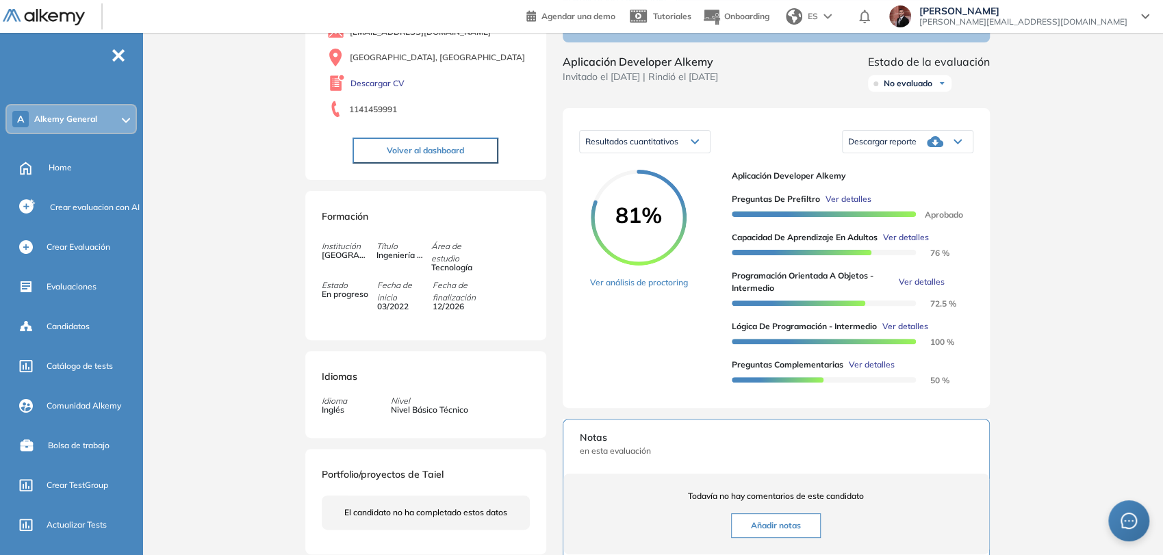
scroll to position [228, 0]
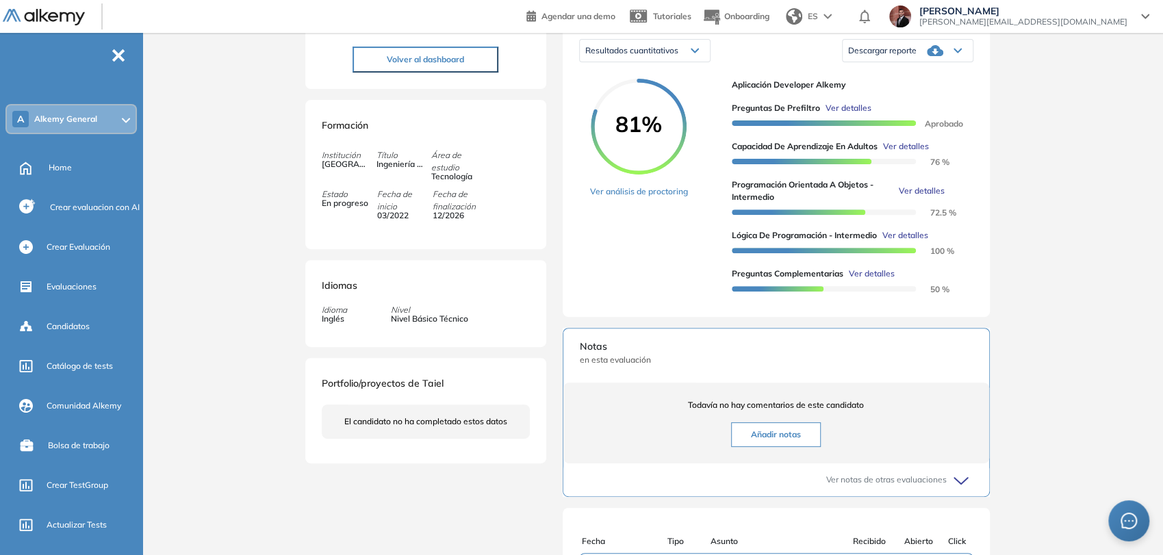
click at [874, 280] on span "Ver detalles" at bounding box center [872, 274] width 46 height 12
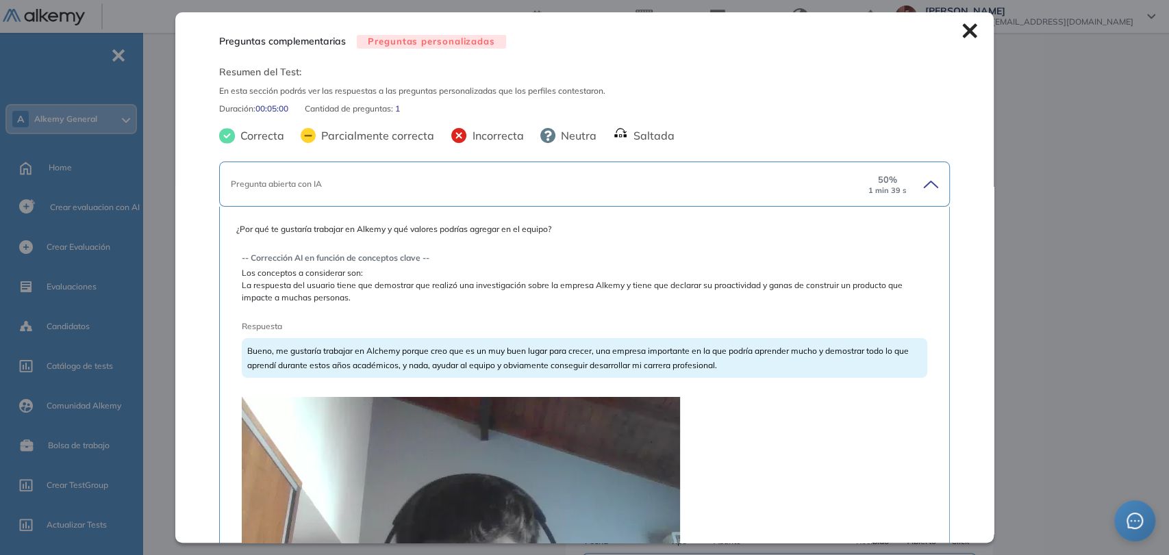
click at [961, 40] on div "Preguntas complementarias Preguntas personalizadas Resumen del Test: En esta se…" at bounding box center [584, 277] width 818 height 530
click at [962, 36] on icon at bounding box center [969, 30] width 15 height 15
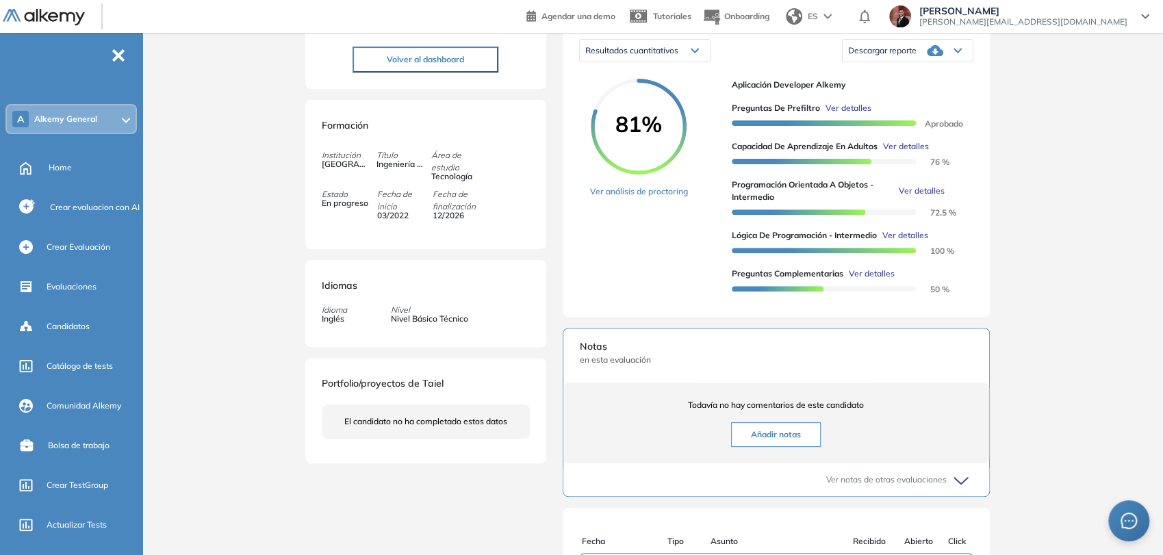
click at [468, 72] on button "Volver al dashboard" at bounding box center [426, 60] width 146 height 26
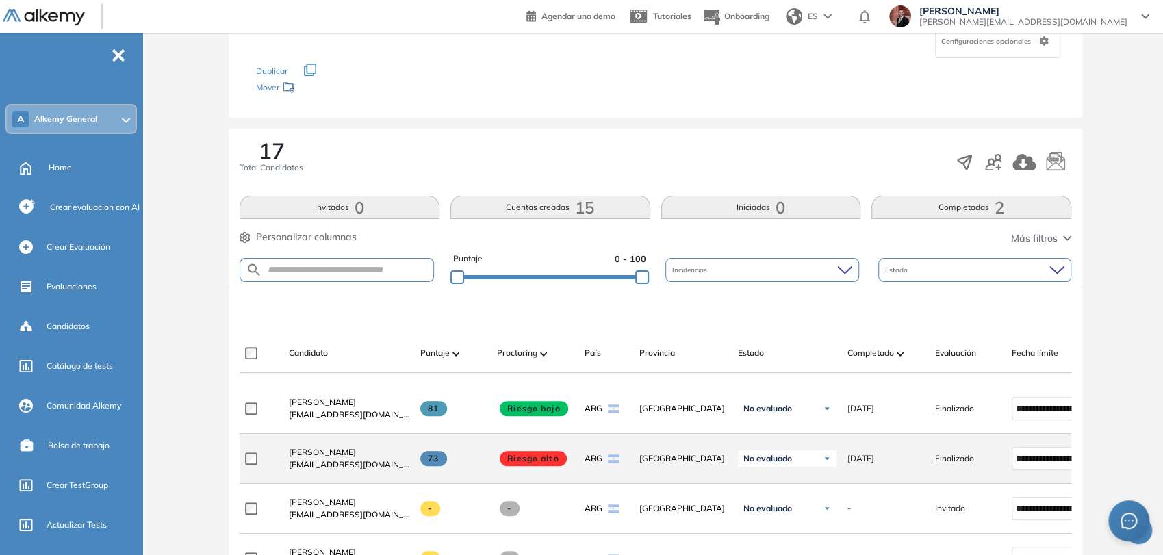
scroll to position [152, 0]
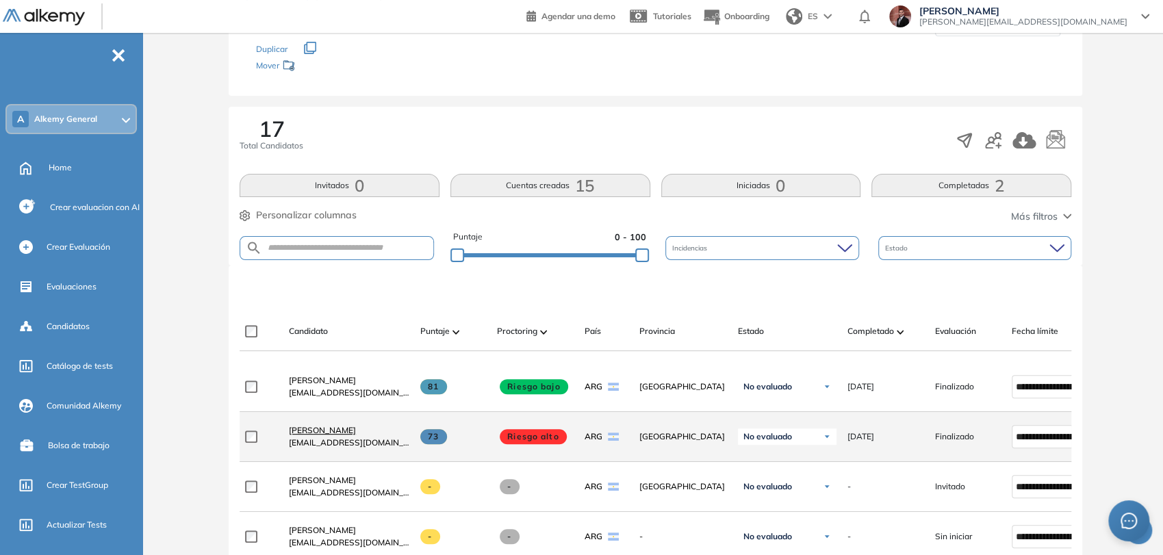
click at [347, 434] on span "[PERSON_NAME]" at bounding box center [322, 430] width 67 height 10
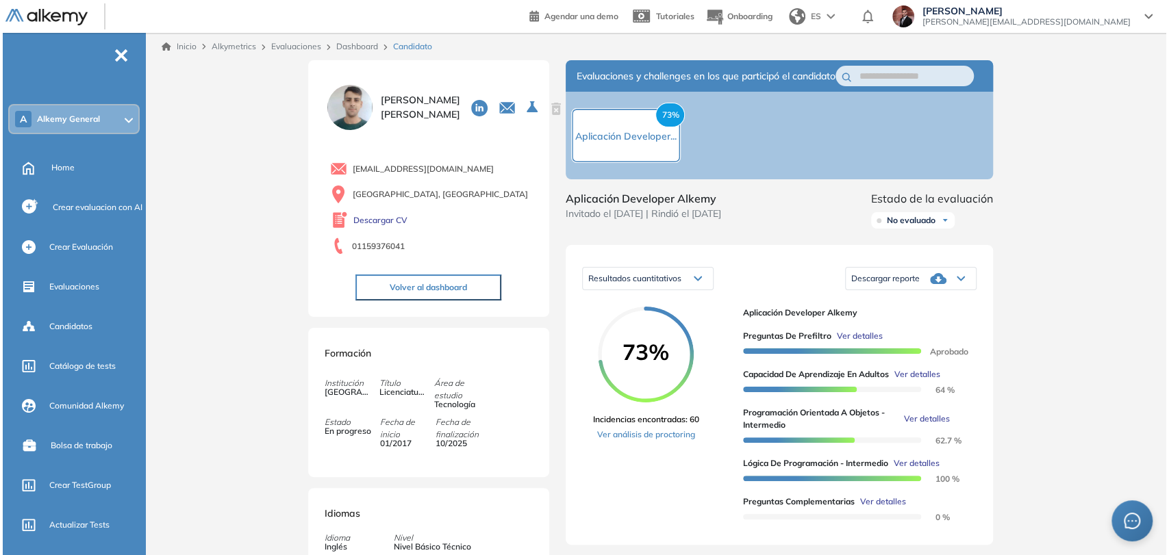
scroll to position [152, 0]
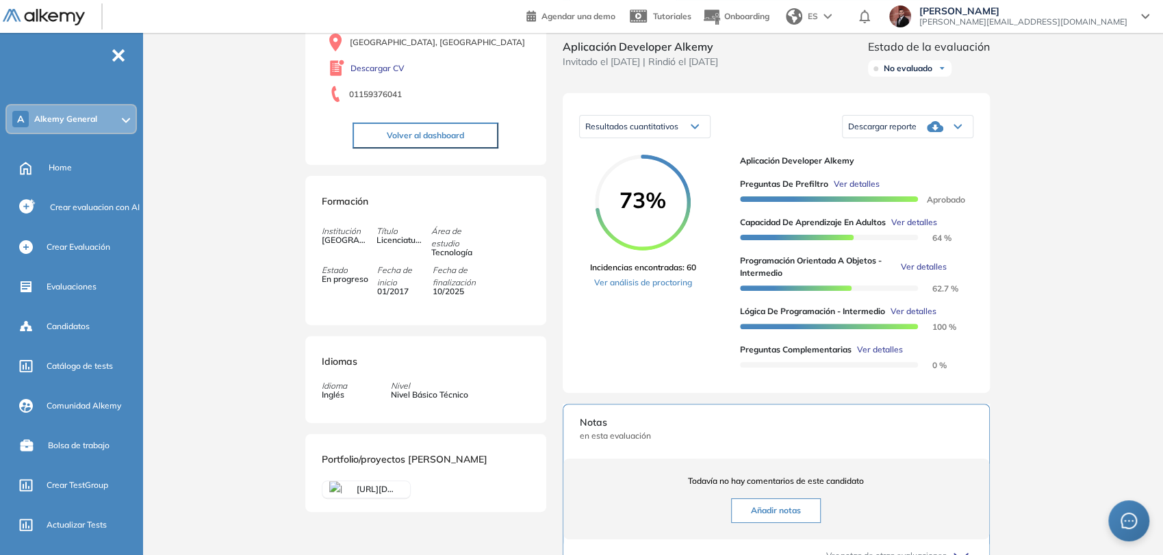
click at [881, 371] on div at bounding box center [829, 363] width 178 height 15
click at [879, 356] on span "Ver detalles" at bounding box center [880, 350] width 46 height 12
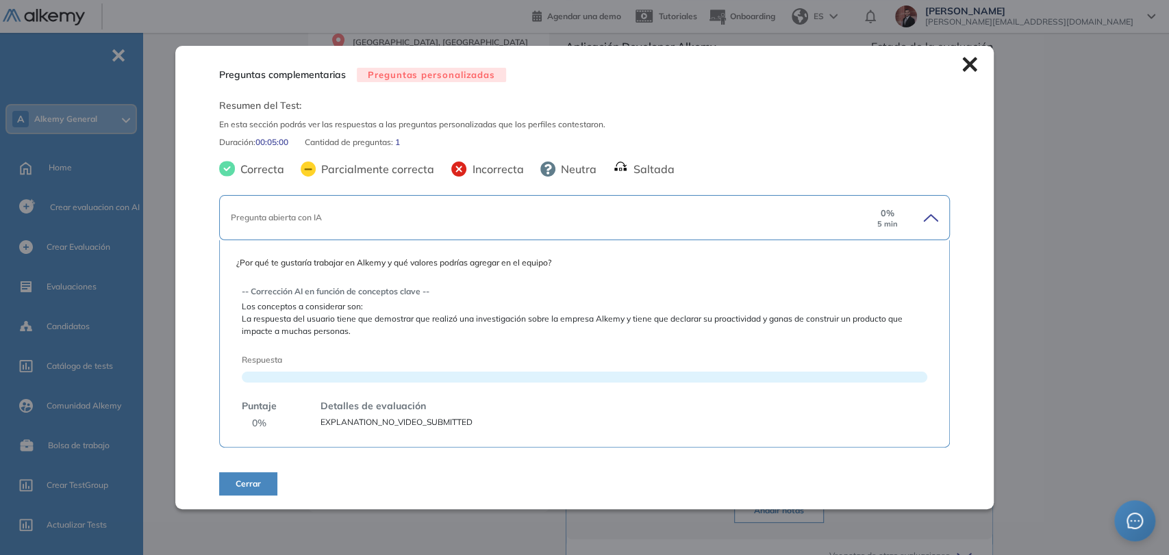
click at [969, 67] on icon at bounding box center [969, 64] width 14 height 14
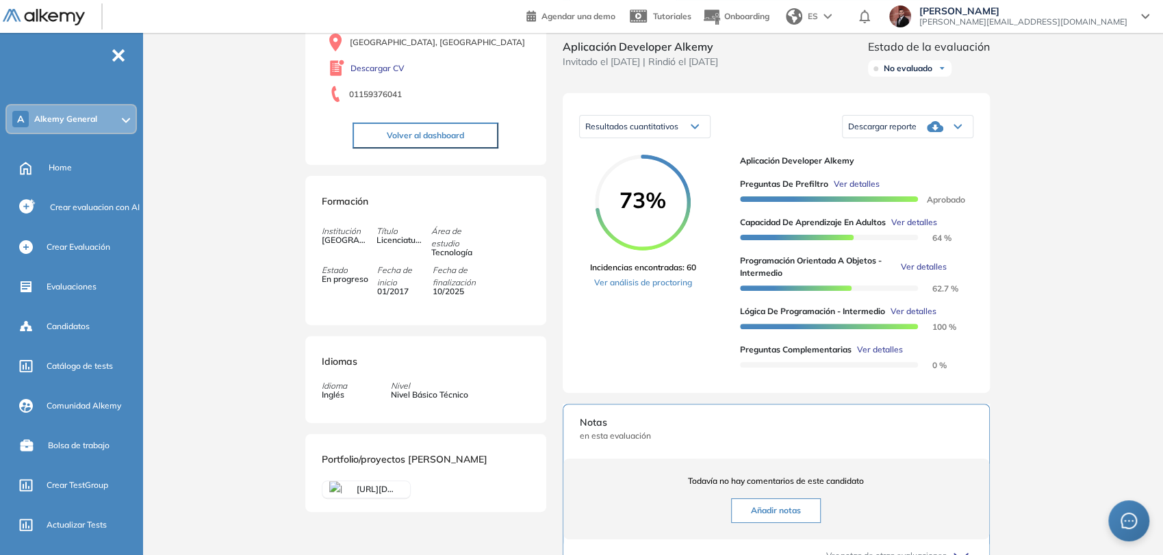
click at [878, 356] on span "Ver detalles" at bounding box center [880, 350] width 46 height 12
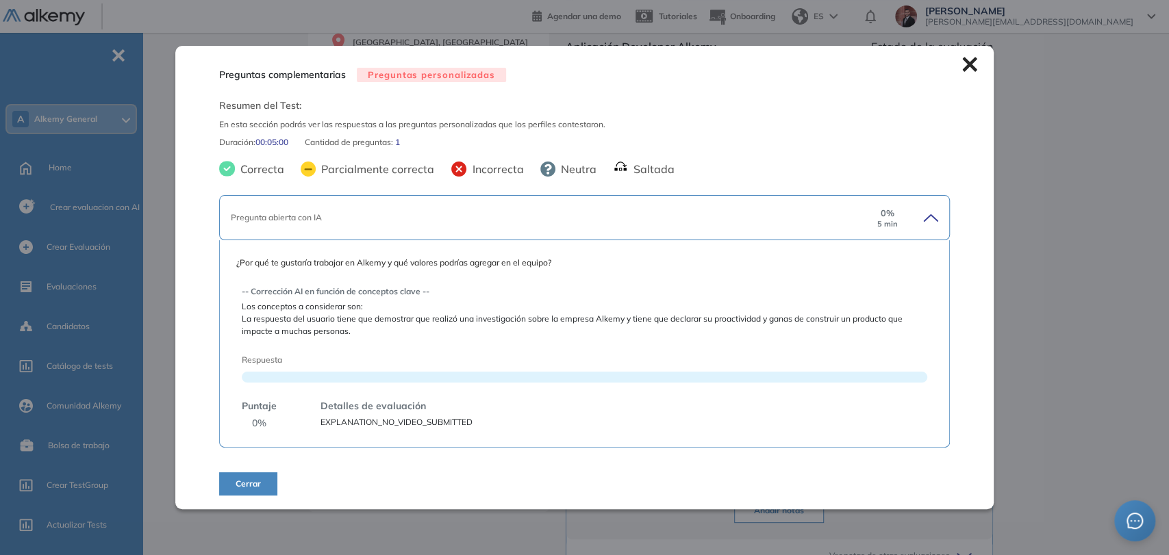
click at [411, 423] on span "EXPLANATION_NO_VIDEO_SUBMITTED" at bounding box center [396, 422] width 152 height 12
copy span "EXPLANATION_NO_VIDEO_SUBMITTED"
click at [268, 483] on button "Cerrar" at bounding box center [248, 483] width 58 height 23
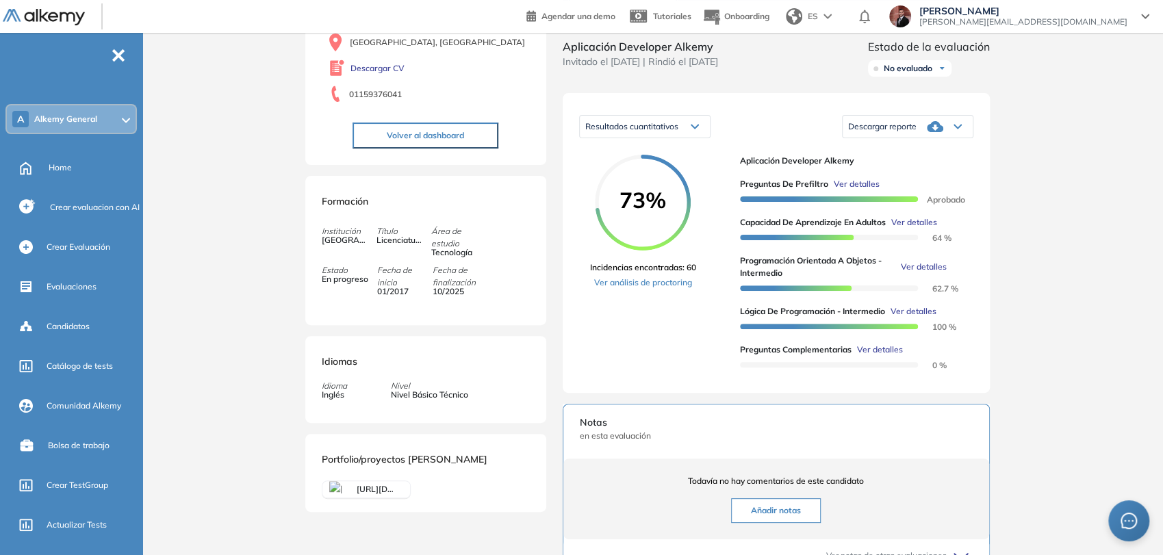
click at [867, 356] on span "Ver detalles" at bounding box center [880, 350] width 46 height 12
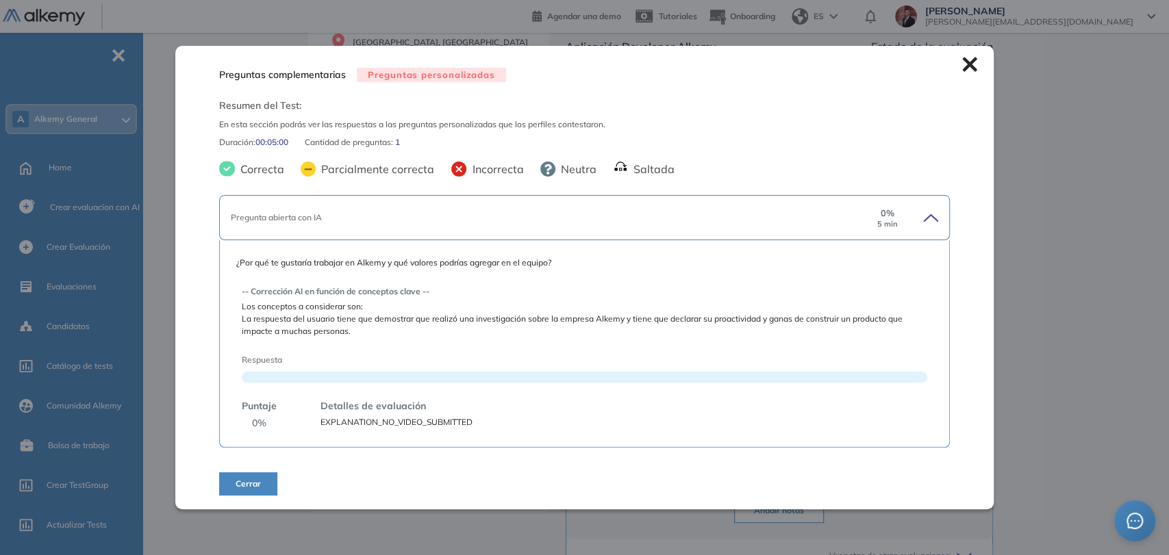
click at [409, 405] on span "Detalles de evaluación" at bounding box center [372, 406] width 105 height 14
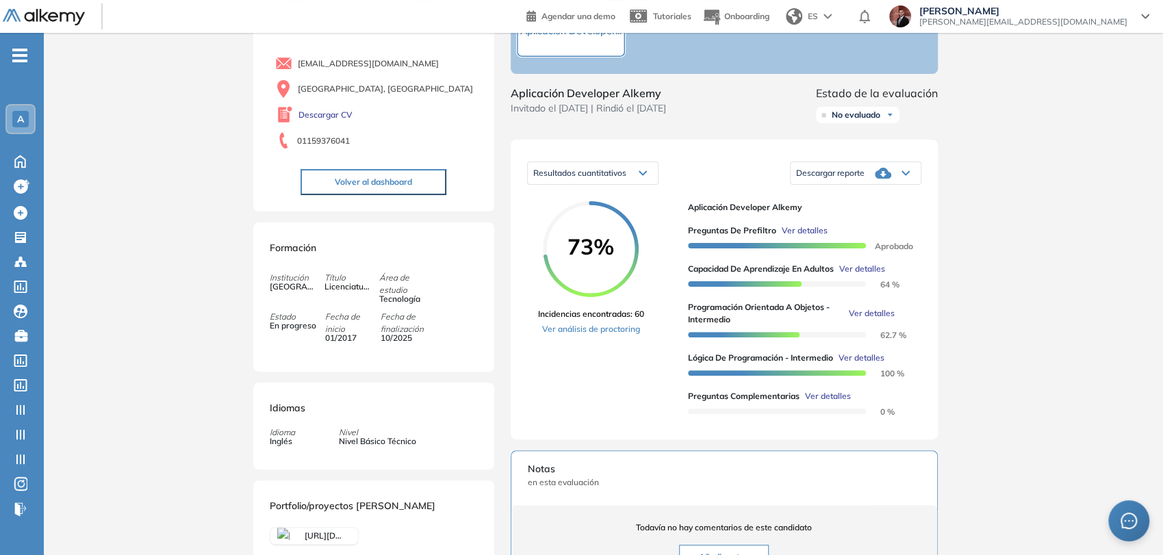
scroll to position [228, 0]
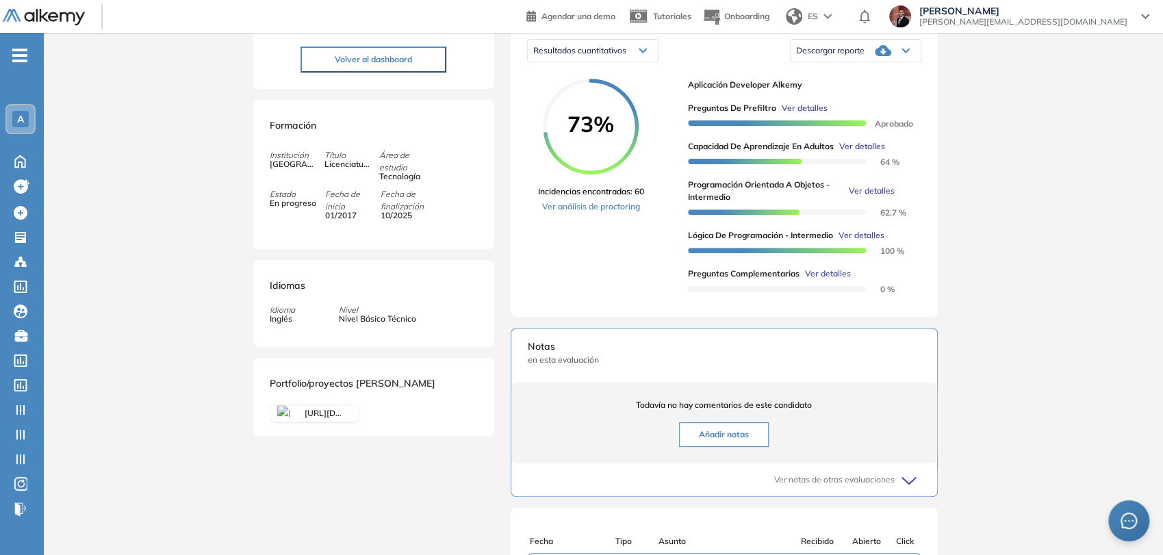
click at [816, 280] on span "Ver detalles" at bounding box center [828, 274] width 46 height 12
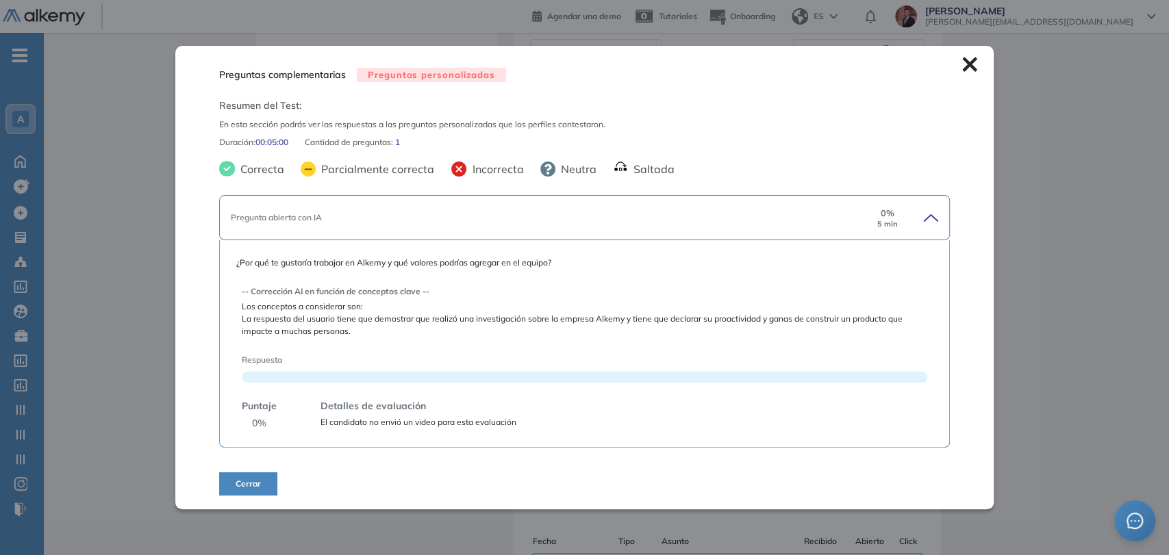
click at [964, 67] on icon at bounding box center [969, 64] width 15 height 15
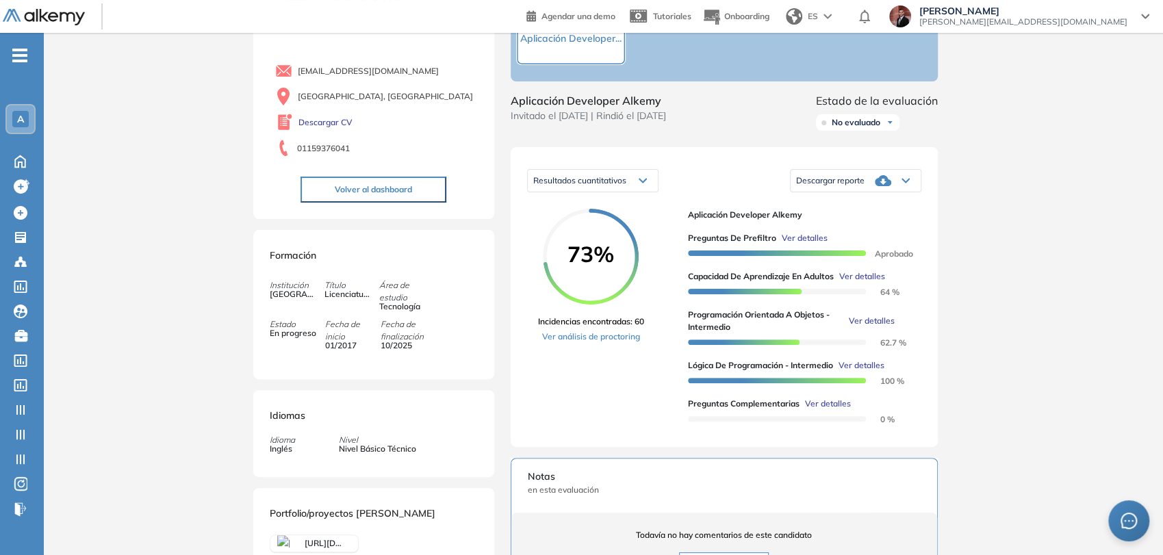
scroll to position [0, 0]
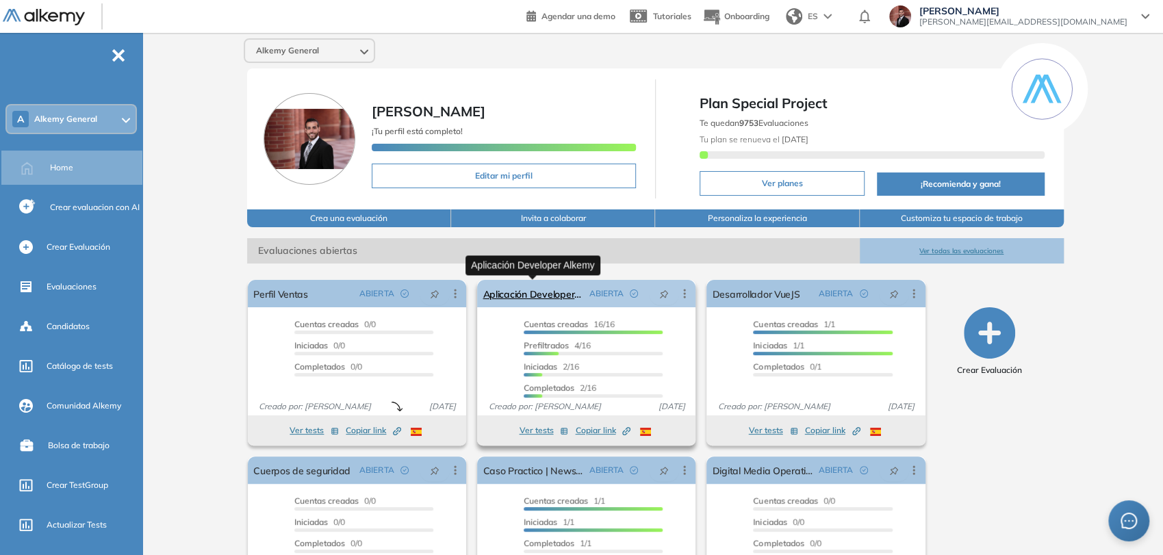
click at [559, 286] on link "Aplicación Developer Alkemy" at bounding box center [533, 293] width 101 height 27
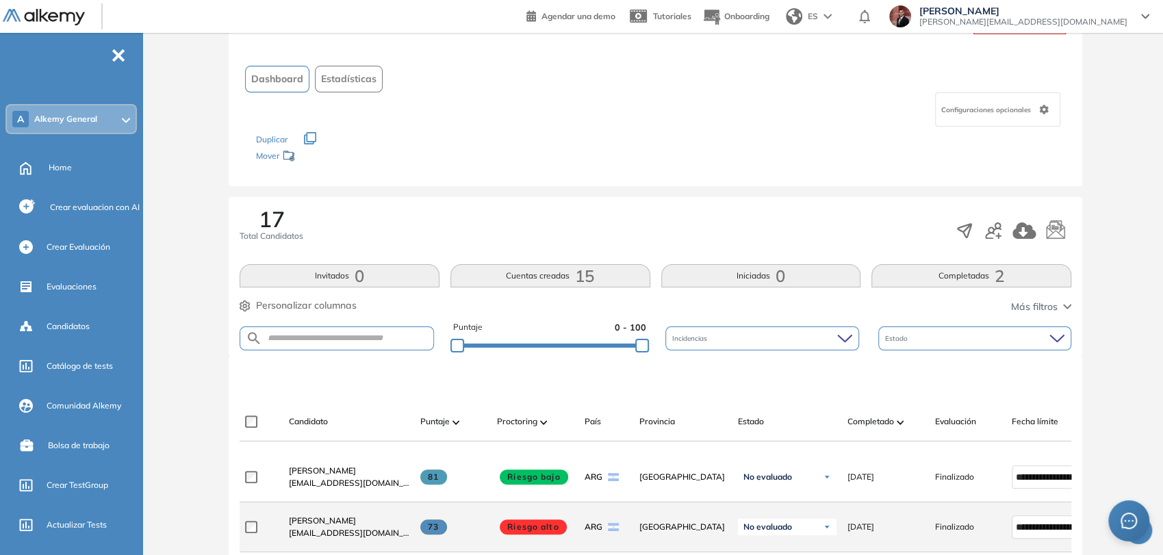
scroll to position [152, 0]
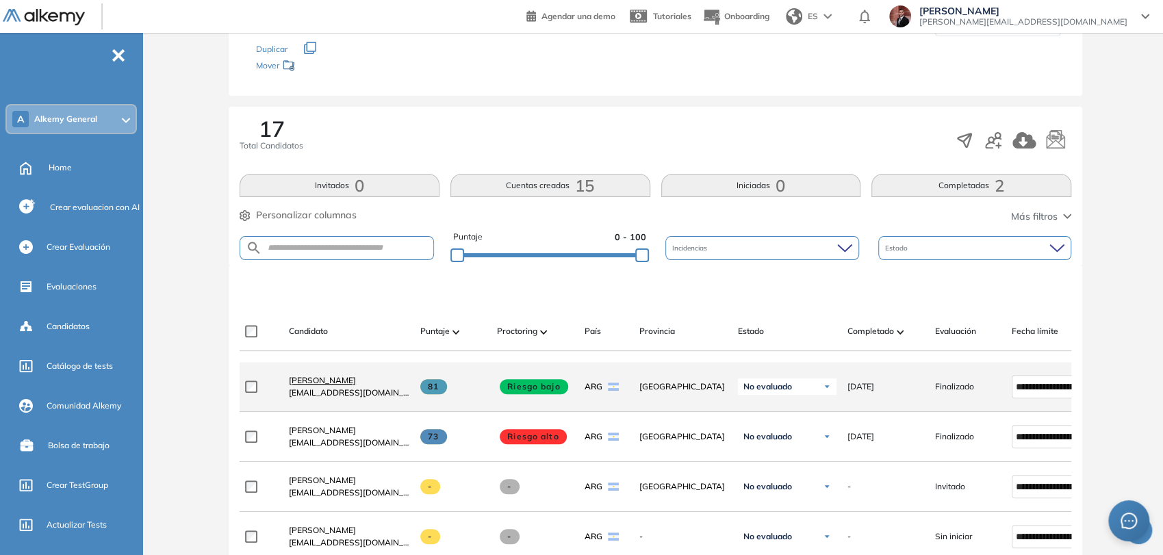
click at [323, 381] on span "Taiel Molina" at bounding box center [322, 380] width 67 height 10
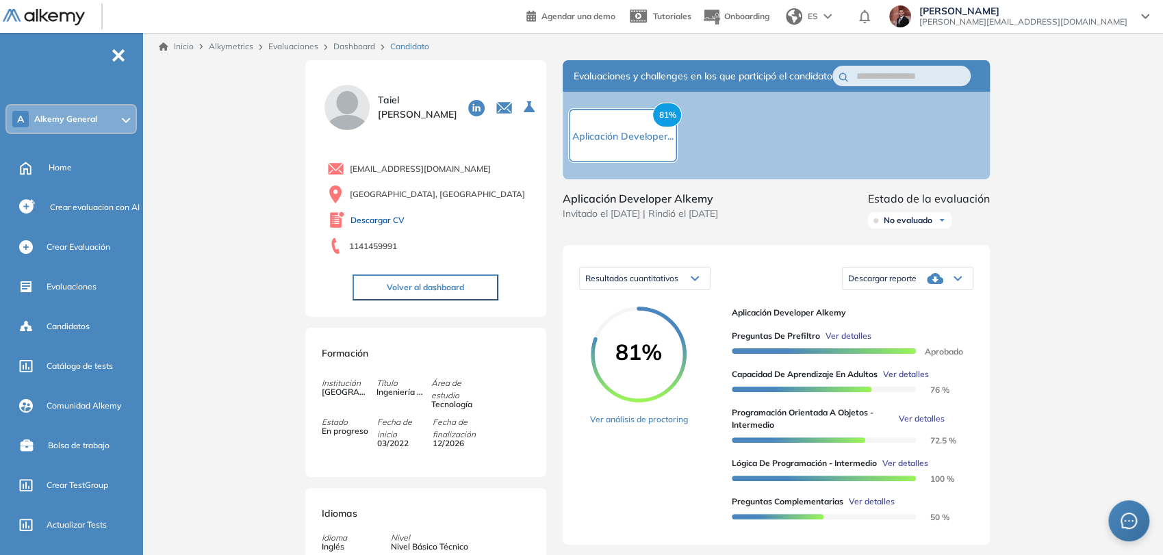
click at [395, 217] on link "Descargar CV" at bounding box center [378, 220] width 54 height 12
click at [365, 45] on link "Dashboard" at bounding box center [354, 46] width 42 height 10
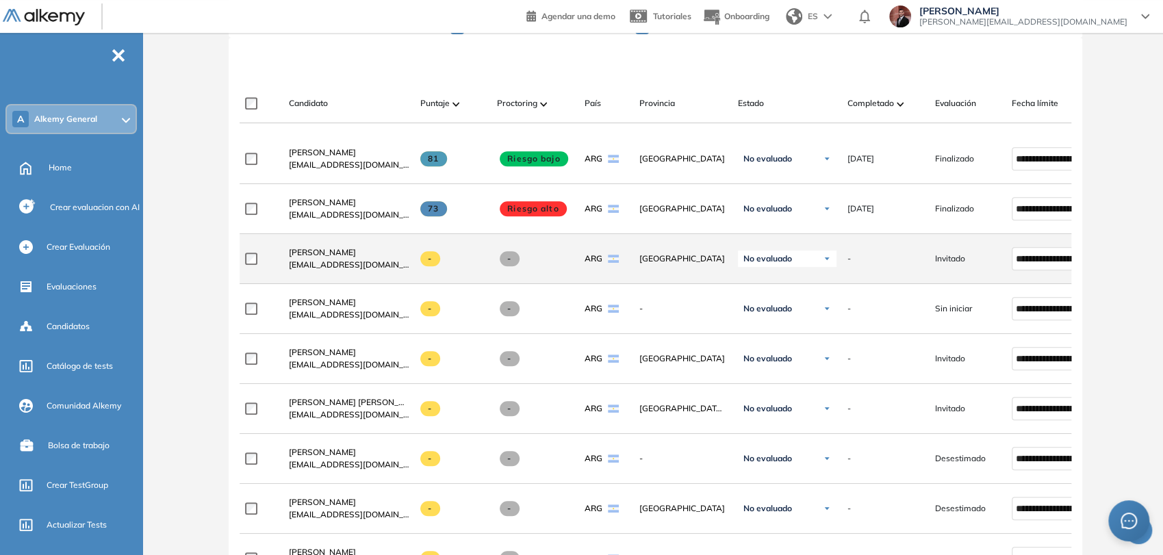
scroll to position [532, 0]
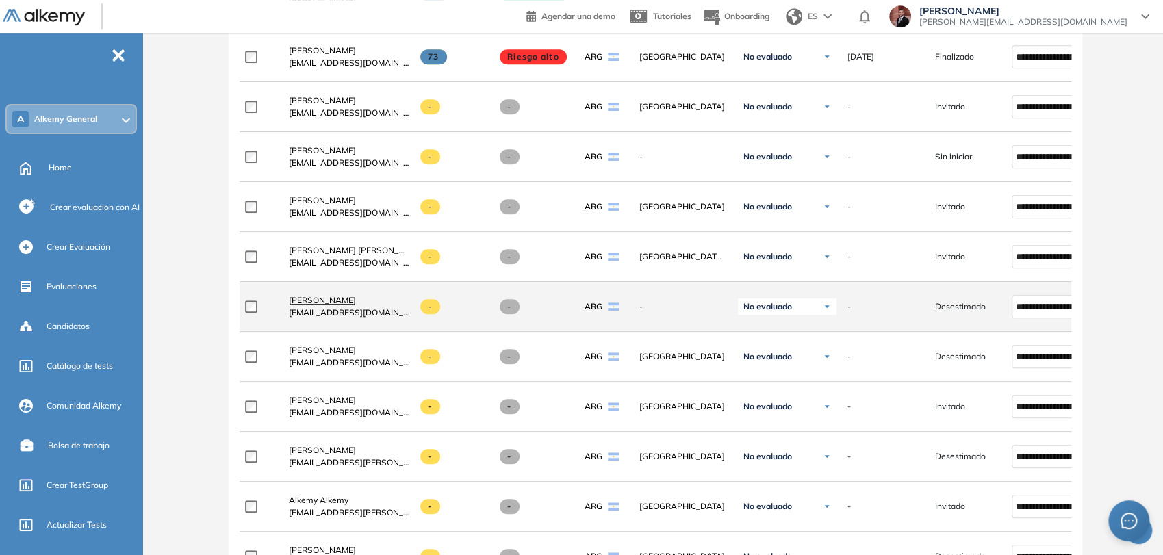
click at [329, 303] on span "[PERSON_NAME]" at bounding box center [322, 300] width 67 height 10
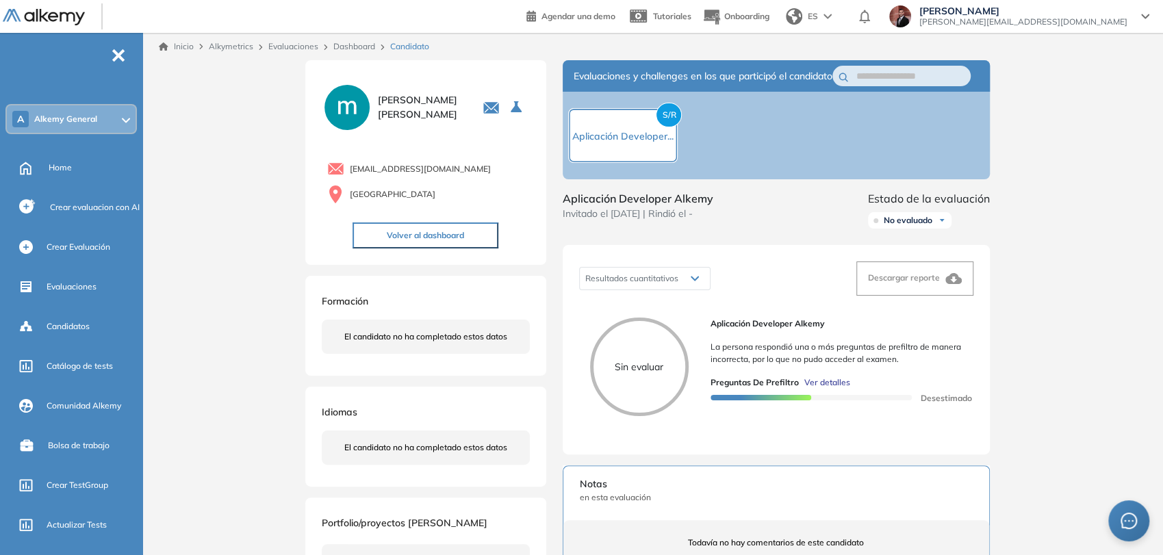
click at [830, 389] on span "Ver detalles" at bounding box center [828, 383] width 46 height 12
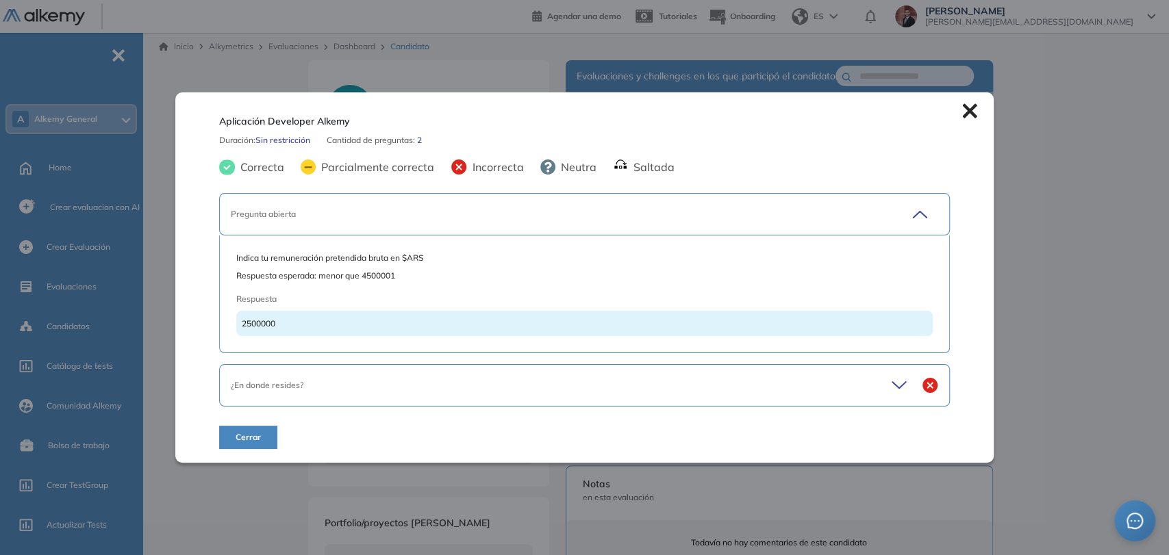
click at [405, 381] on div "¿En donde resides?" at bounding box center [549, 385] width 637 height 12
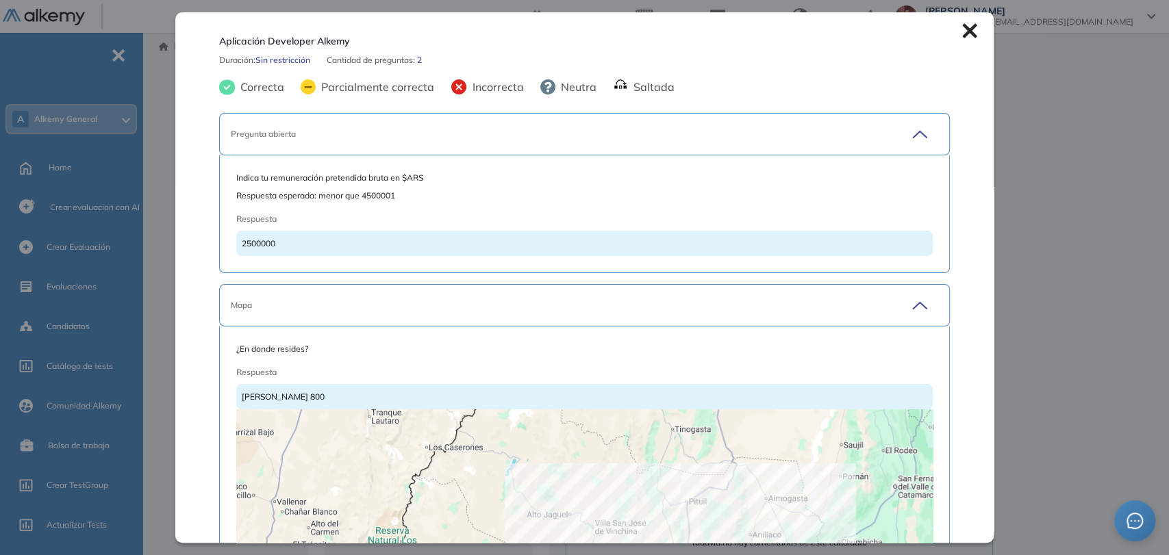
click at [962, 35] on icon at bounding box center [969, 30] width 15 height 15
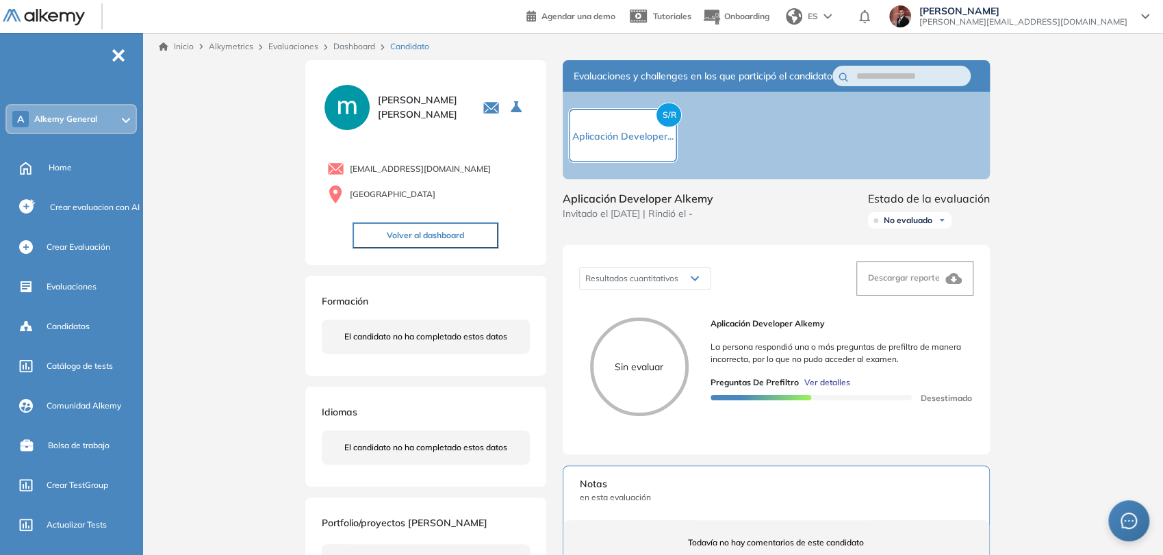
click at [486, 238] on button "Volver al dashboard" at bounding box center [426, 236] width 146 height 26
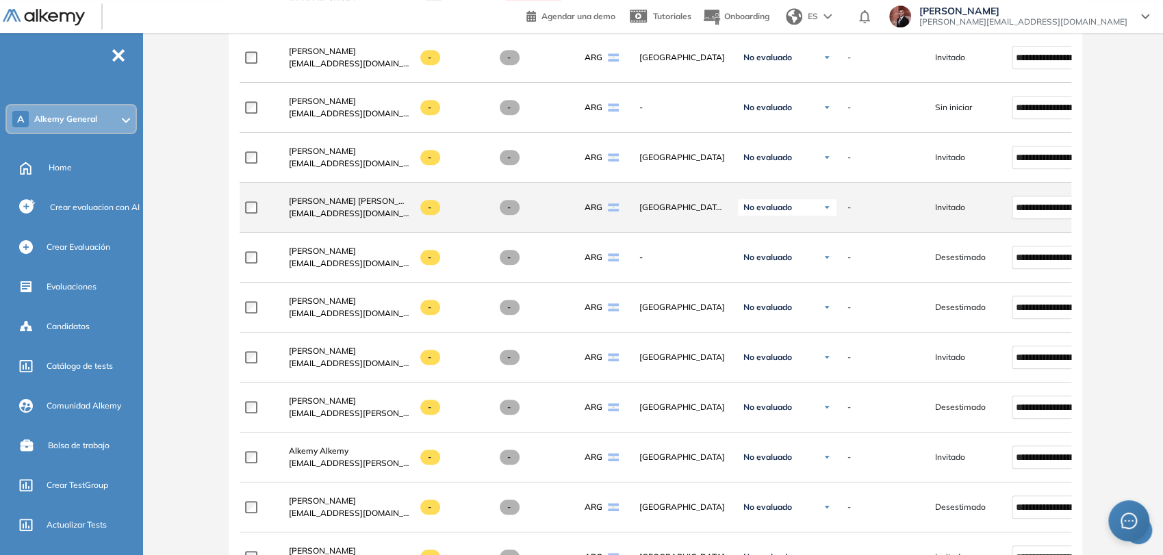
scroll to position [608, 0]
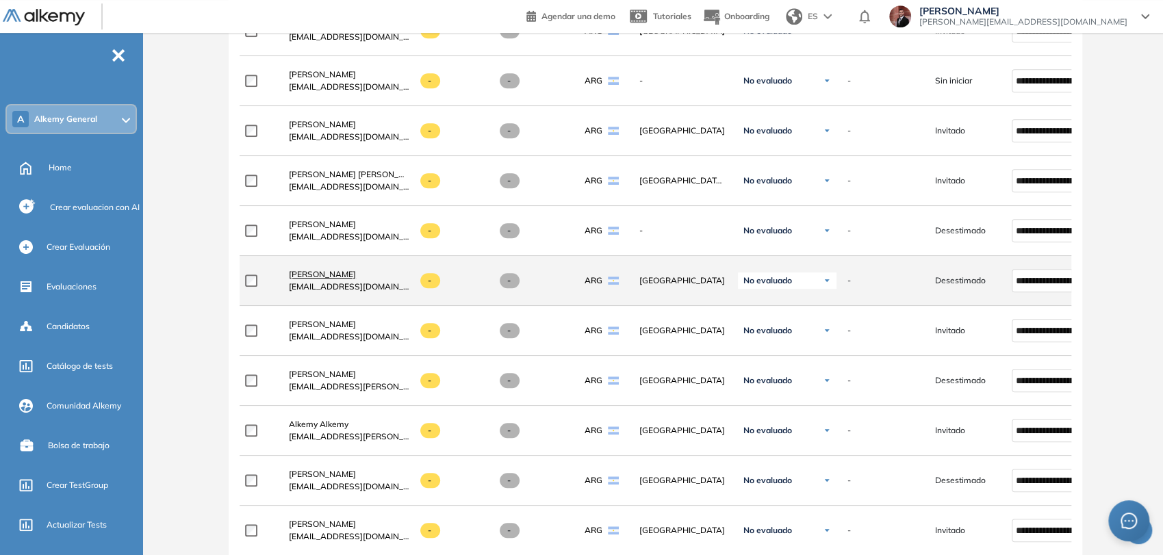
click at [332, 274] on span "[PERSON_NAME]" at bounding box center [322, 274] width 67 height 10
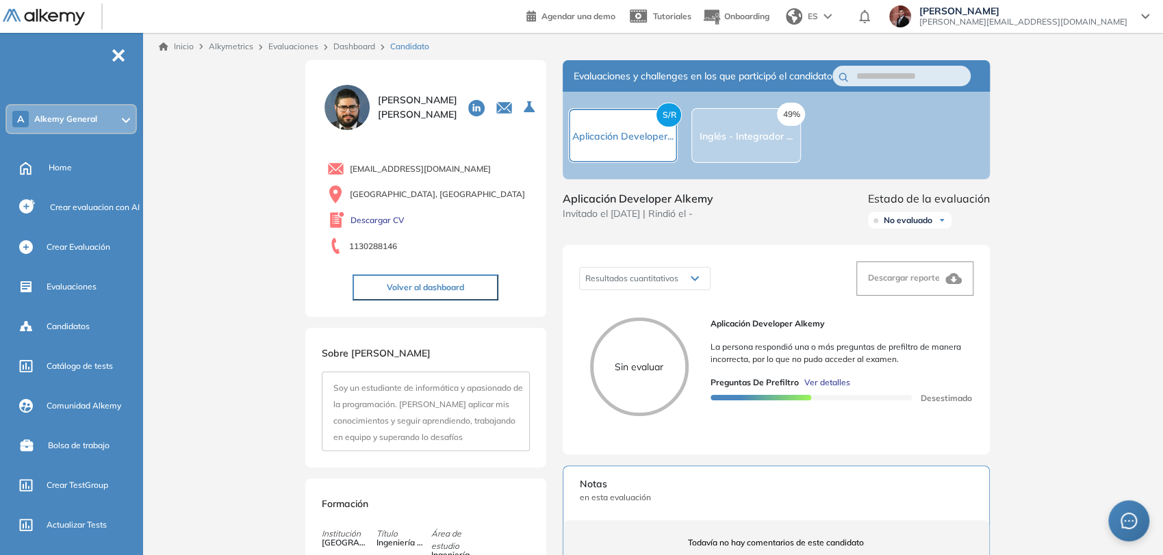
click at [819, 389] on span "Ver detalles" at bounding box center [828, 383] width 46 height 12
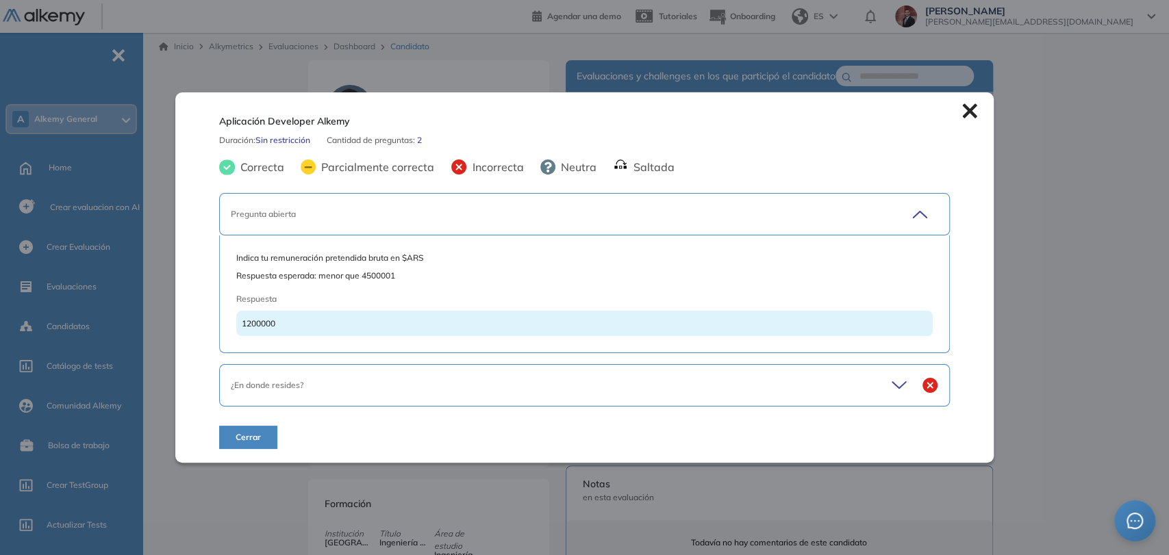
click at [385, 391] on div "¿En donde resides?" at bounding box center [584, 385] width 731 height 42
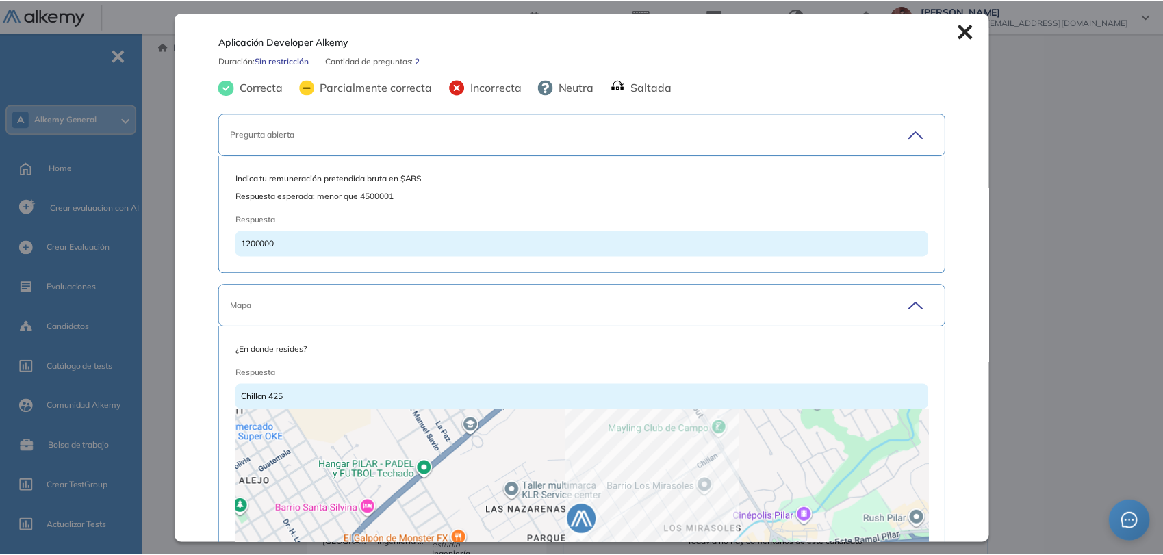
scroll to position [214, 0]
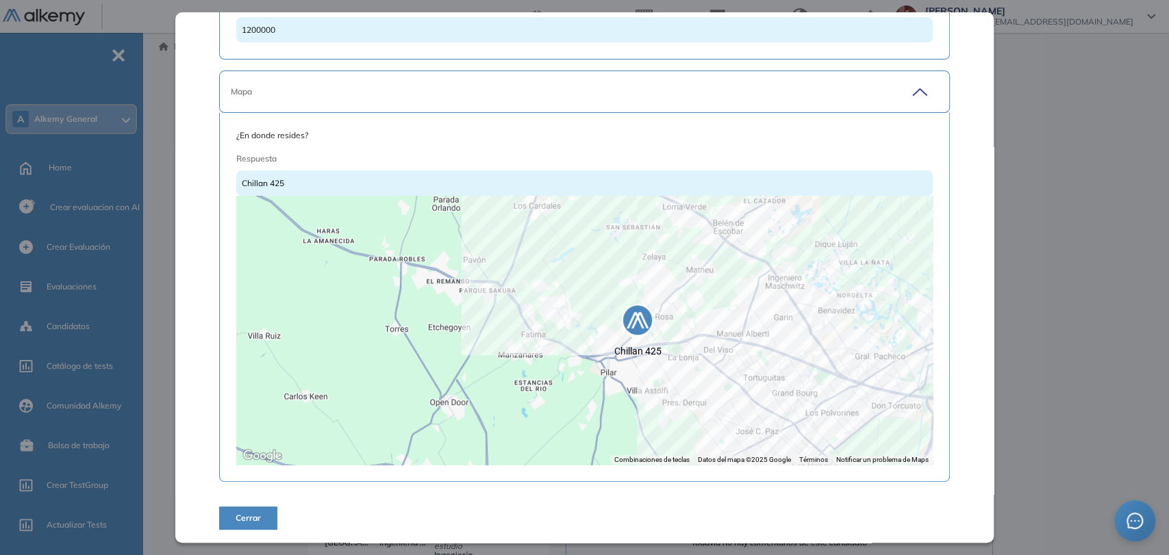
click at [262, 513] on button "Cerrar" at bounding box center [248, 518] width 58 height 23
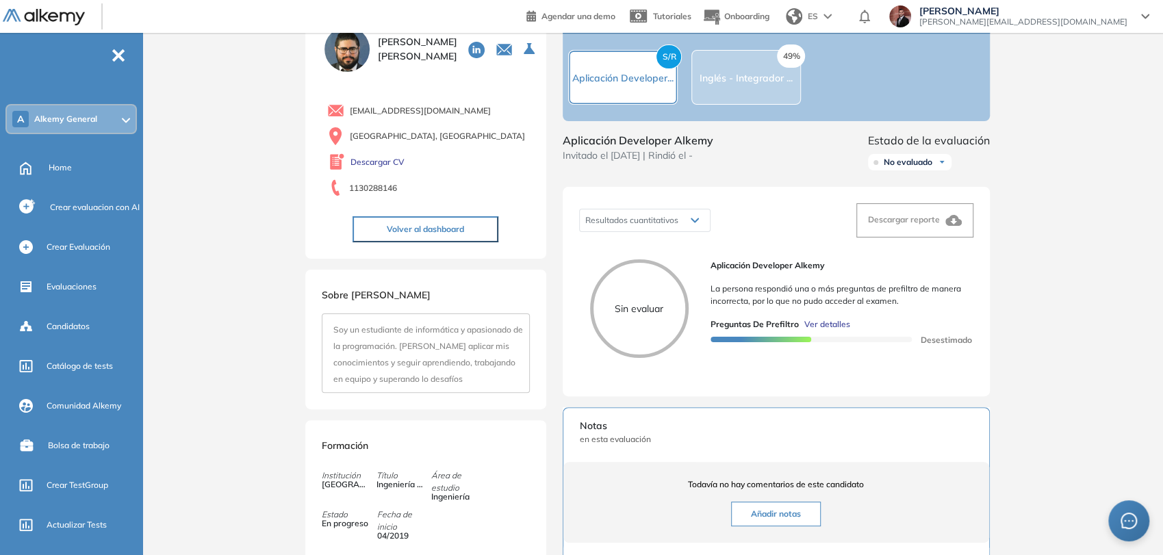
scroll to position [0, 0]
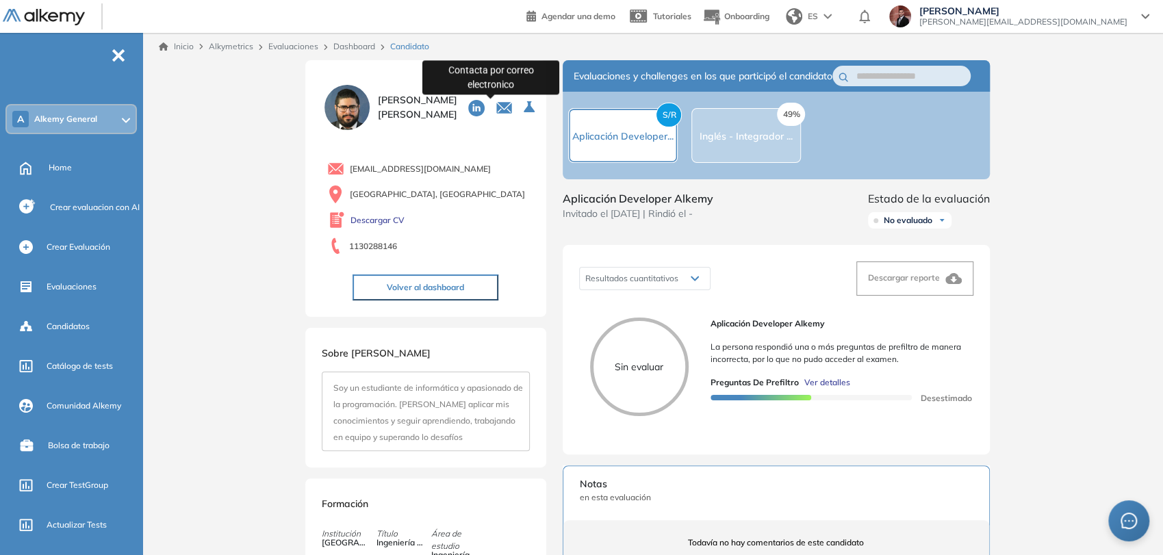
click at [497, 103] on icon "button" at bounding box center [504, 106] width 14 height 7
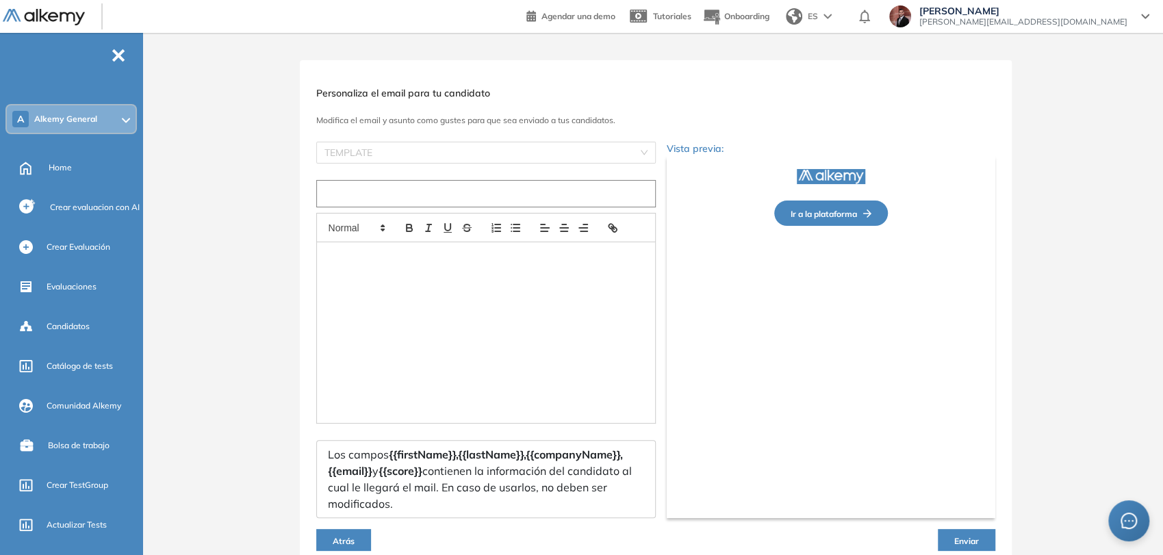
click at [468, 195] on input "text" at bounding box center [486, 193] width 340 height 27
type input "**********"
click at [356, 535] on button "Atrás" at bounding box center [343, 540] width 55 height 22
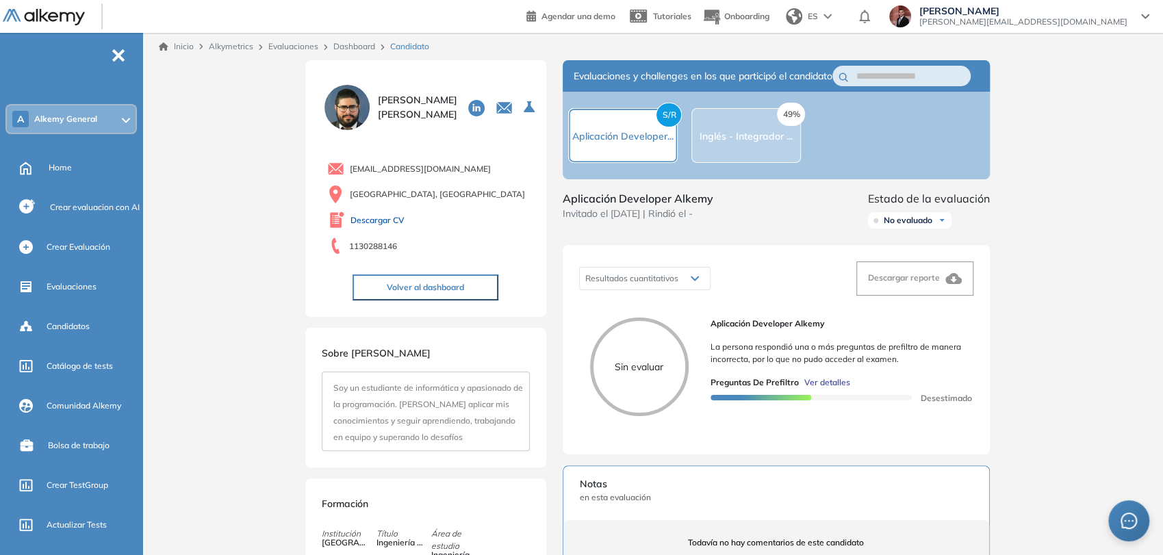
click at [392, 220] on link "Descargar CV" at bounding box center [378, 220] width 54 height 12
click at [823, 389] on div "Aplicación Developer Alkemy La persona respondió una o más preguntas de prefilt…" at bounding box center [837, 373] width 252 height 110
click at [825, 389] on span "Ver detalles" at bounding box center [828, 383] width 46 height 12
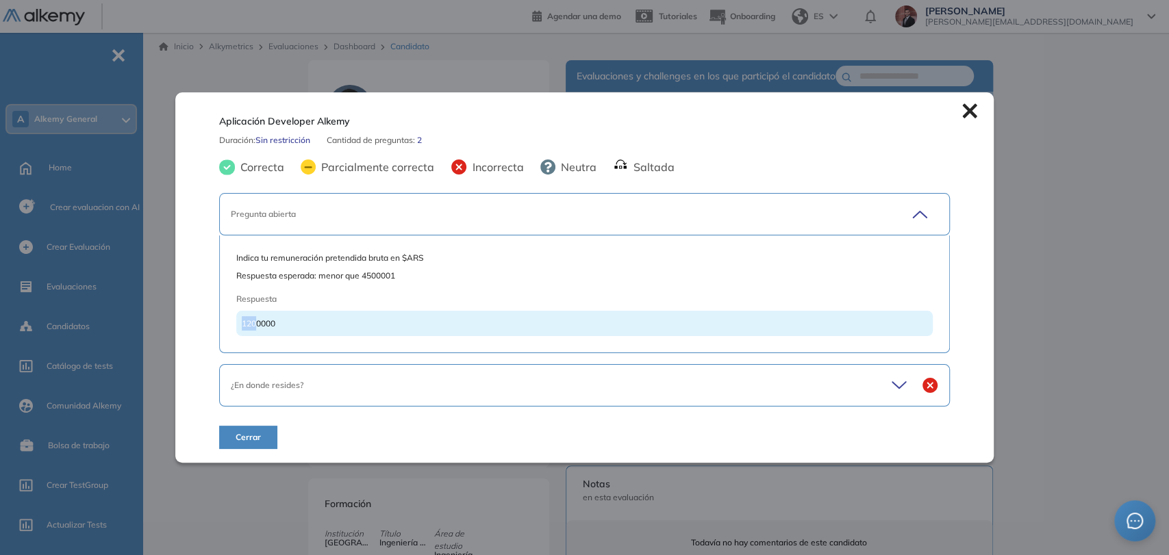
drag, startPoint x: 257, startPoint y: 324, endPoint x: 227, endPoint y: 321, distance: 30.3
click at [227, 321] on div "Indica tu remuneración pretendida bruta en $ARS Respuesta esperada: menor que 4…" at bounding box center [584, 295] width 731 height 118
click at [965, 110] on icon at bounding box center [969, 111] width 14 height 14
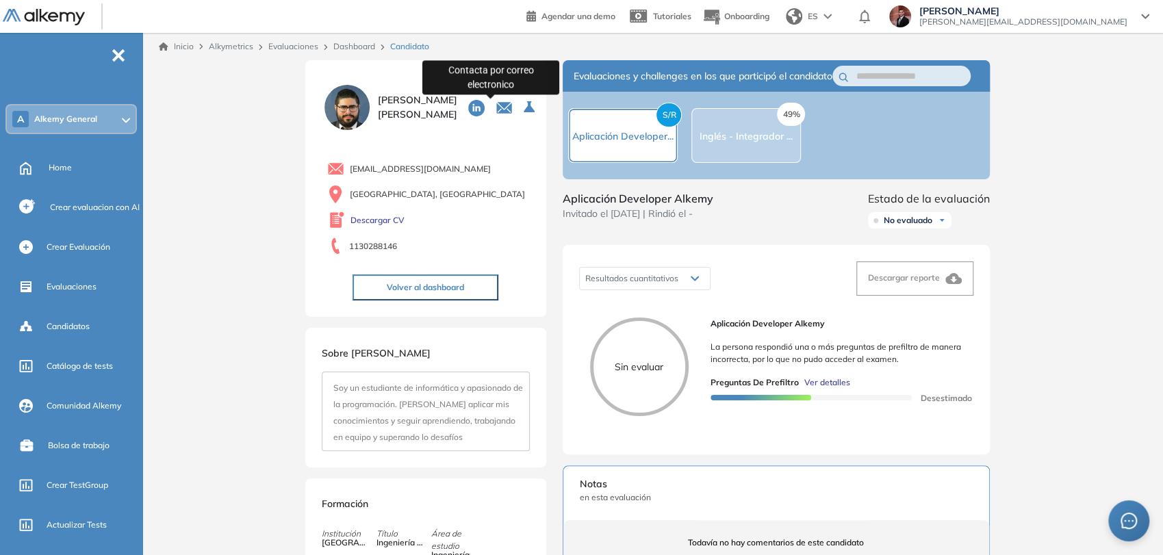
click at [496, 109] on icon "button" at bounding box center [503, 108] width 15 height 11
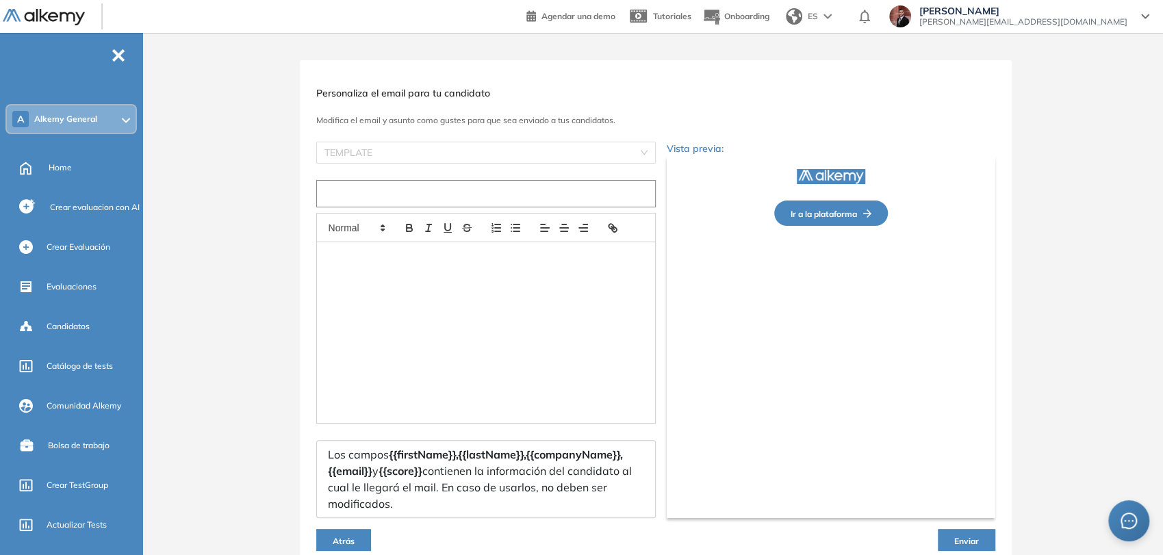
click at [489, 192] on input "text" at bounding box center [486, 193] width 340 height 27
type input "**********"
click at [457, 294] on div at bounding box center [486, 332] width 338 height 181
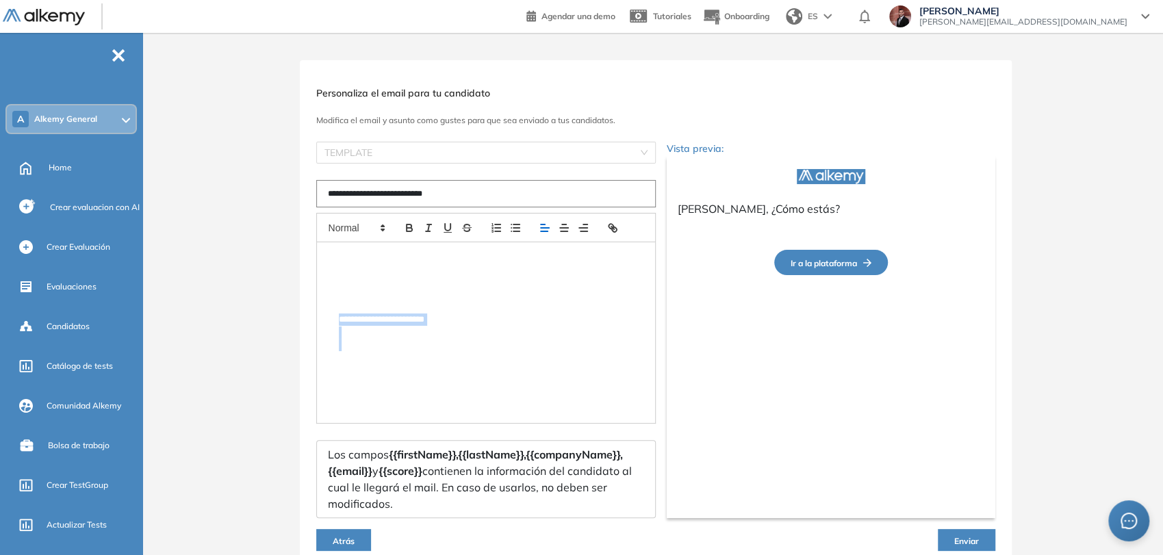
drag, startPoint x: 204, startPoint y: 180, endPoint x: 211, endPoint y: 188, distance: 10.2
click at [203, 179] on div "**********" at bounding box center [656, 338] width 1016 height 557
copy div "**********"
click at [360, 538] on button "Atrás" at bounding box center [343, 540] width 55 height 22
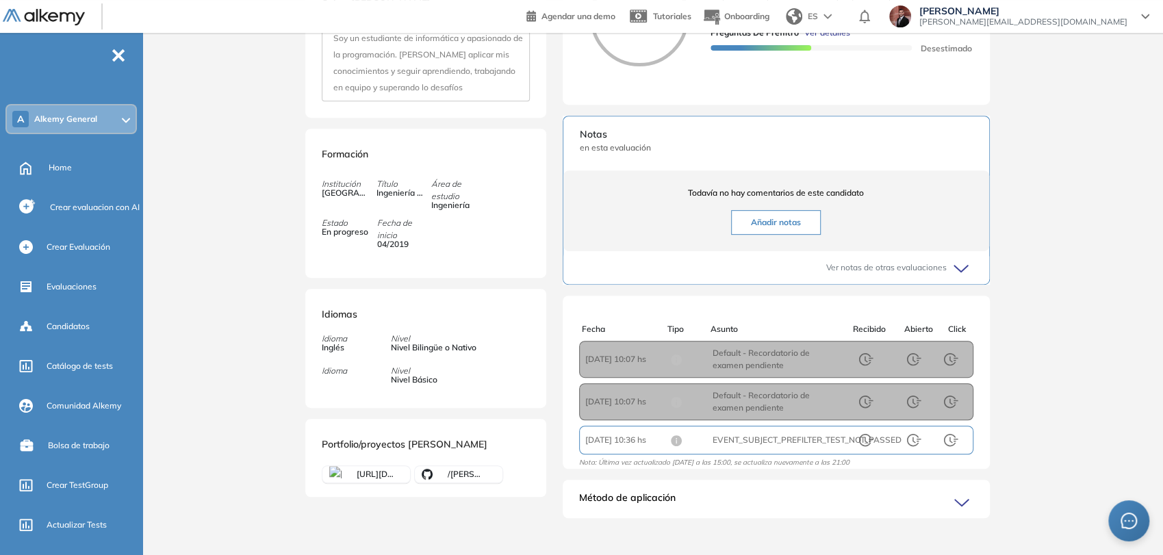
scroll to position [375, 0]
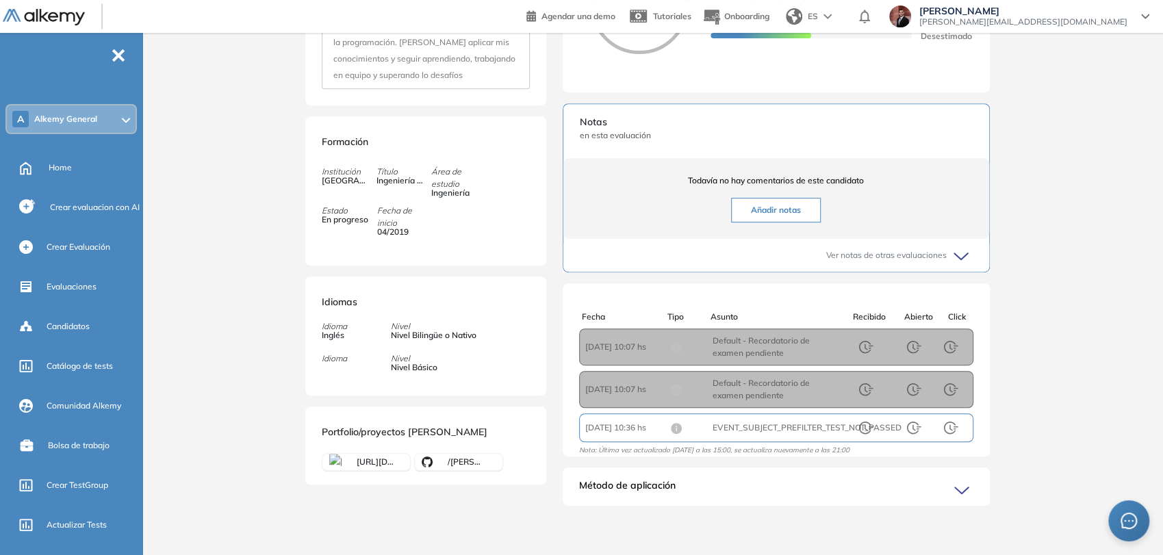
click at [784, 425] on span "Asunto : EVENT_SUBJECT_PREFILTER_TEST_NOT_PASSED" at bounding box center [776, 428] width 127 height 12
copy span "EVENT_SUBJECT_PREFILTER_TEST_NOT_PASSED"
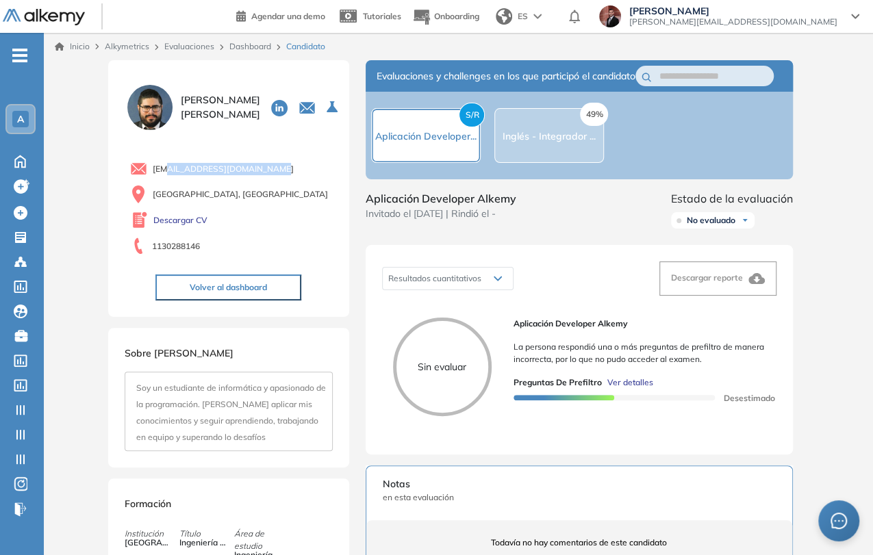
drag, startPoint x: 283, startPoint y: 166, endPoint x: 158, endPoint y: 169, distance: 125.4
click at [161, 165] on div "villanuevaflaviot@gmail.com" at bounding box center [231, 168] width 203 height 17
drag, startPoint x: 153, startPoint y: 170, endPoint x: 257, endPoint y: 181, distance: 104.1
click at [257, 181] on div "villanuevaflaviot@gmail.com Buenos Aires, Argentina Descargar CV 1130288146" at bounding box center [229, 206] width 208 height 103
drag, startPoint x: 260, startPoint y: 170, endPoint x: 163, endPoint y: 167, distance: 97.3
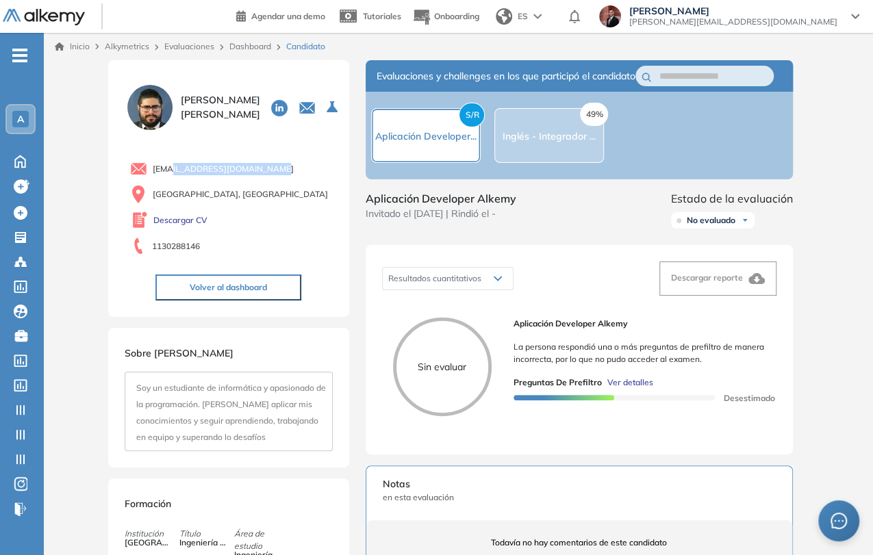
click at [162, 164] on span "villanuevaflaviot@gmail.com" at bounding box center [223, 169] width 141 height 12
click at [162, 168] on span "villanuevaflaviot@gmail.com" at bounding box center [223, 169] width 141 height 12
click at [161, 169] on span "villanuevaflaviot@gmail.com" at bounding box center [223, 169] width 141 height 12
click at [192, 168] on span "villanuevaflaviot@gmail.com" at bounding box center [223, 169] width 141 height 12
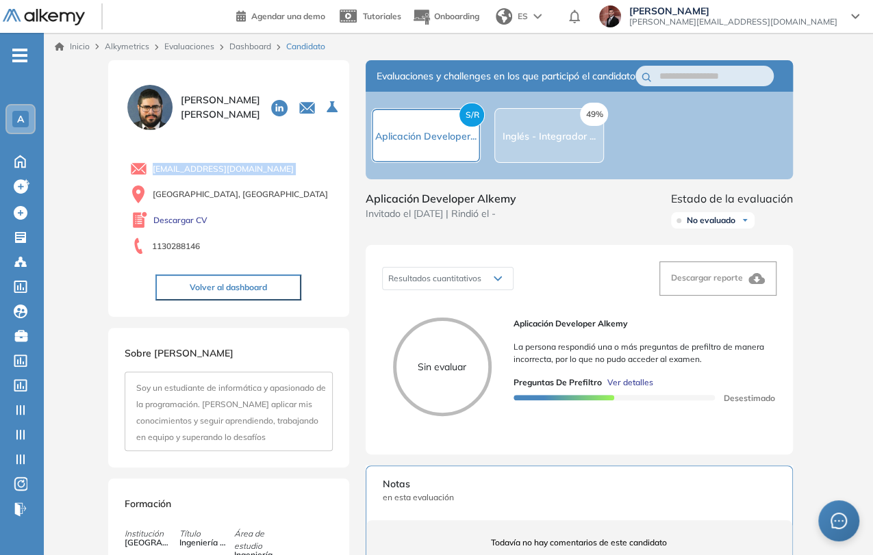
click at [192, 168] on span "villanuevaflaviot@gmail.com" at bounding box center [223, 169] width 141 height 12
copy div "villanuevaflaviot@gmail.com"
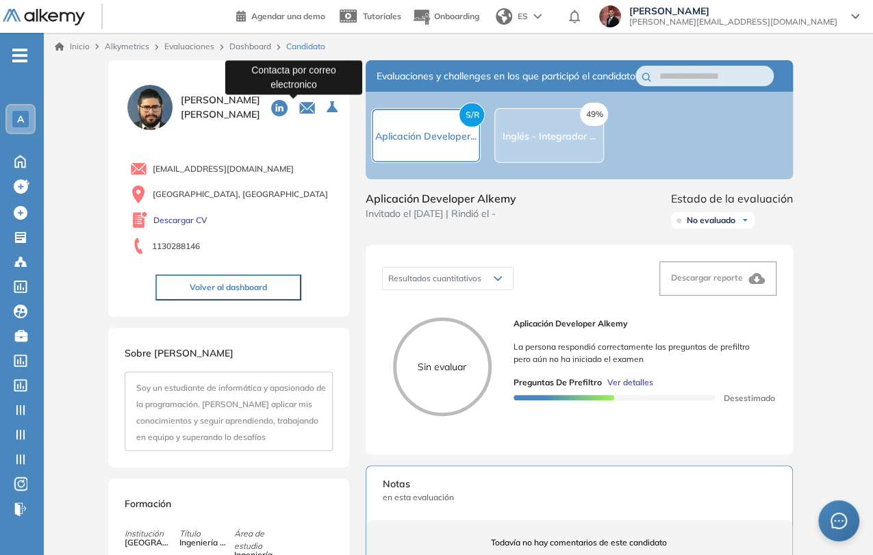
click at [300, 105] on icon "button" at bounding box center [307, 106] width 14 height 7
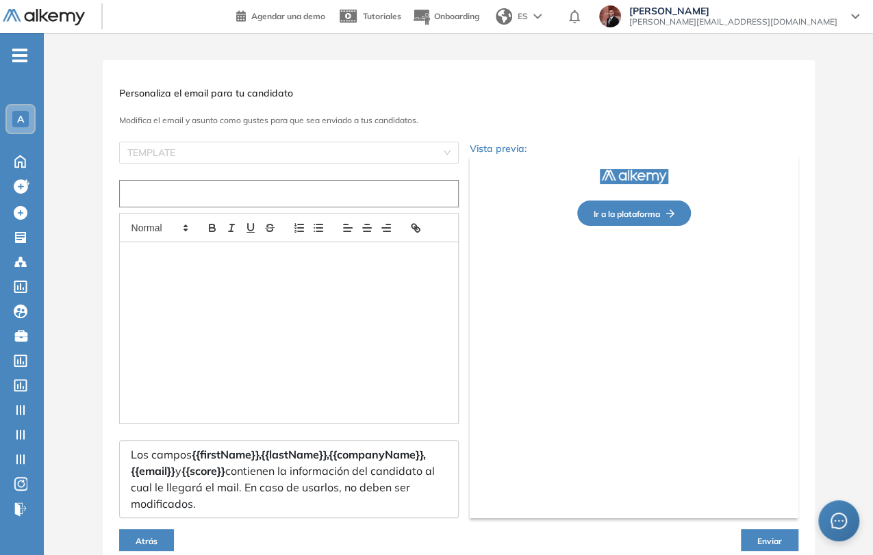
click at [268, 188] on input "text" at bounding box center [289, 193] width 340 height 27
type input "*"
type input "**********"
click at [369, 290] on div at bounding box center [289, 332] width 338 height 181
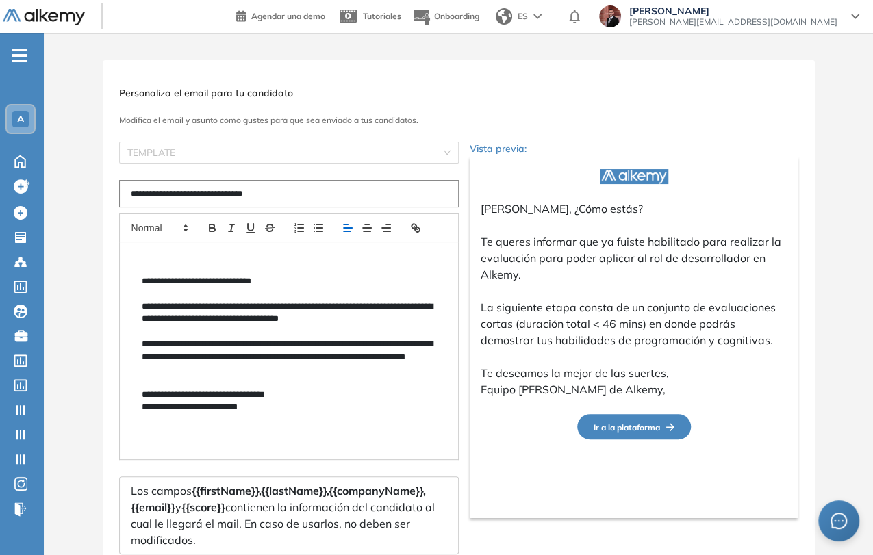
click at [244, 314] on p "**********" at bounding box center [289, 313] width 294 height 25
click at [202, 331] on p at bounding box center [289, 332] width 294 height 12
click at [214, 341] on p "**********" at bounding box center [289, 357] width 294 height 38
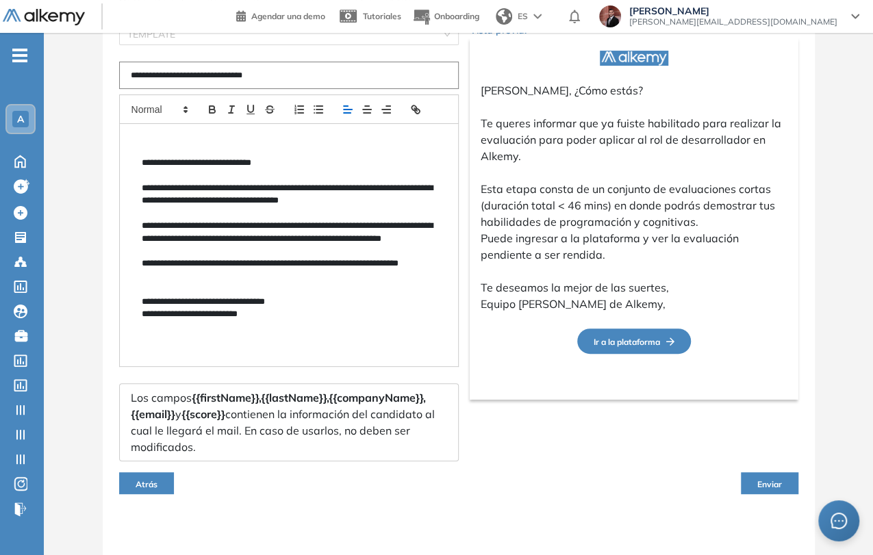
scroll to position [123, 0]
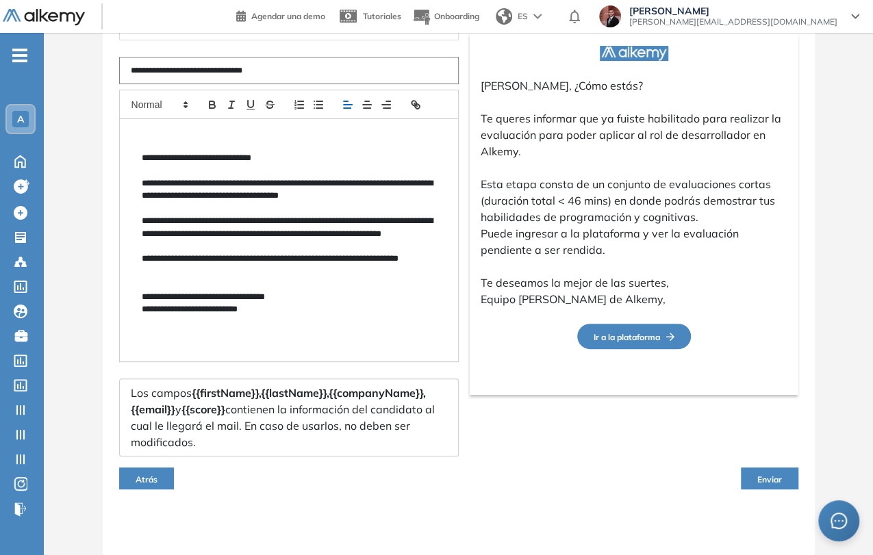
click at [783, 478] on button "Enviar" at bounding box center [770, 479] width 58 height 22
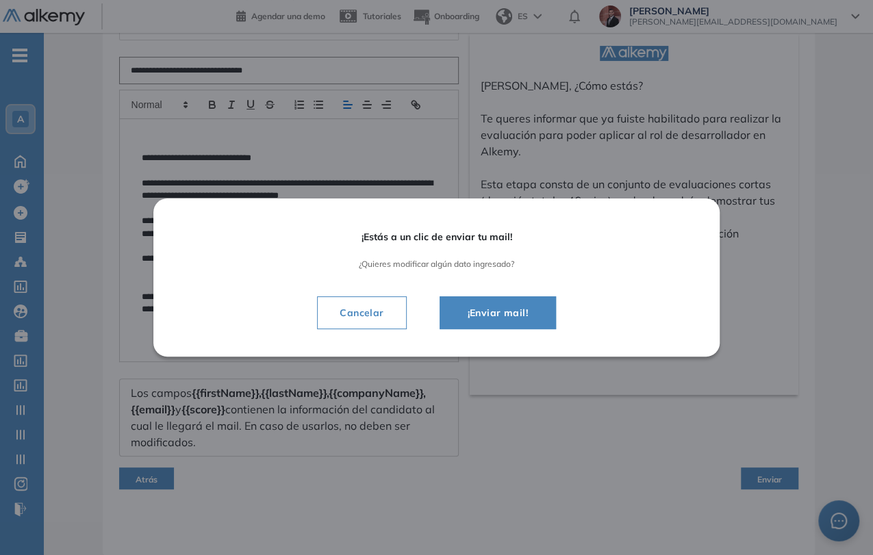
click at [520, 323] on button "¡Enviar mail!" at bounding box center [498, 313] width 116 height 33
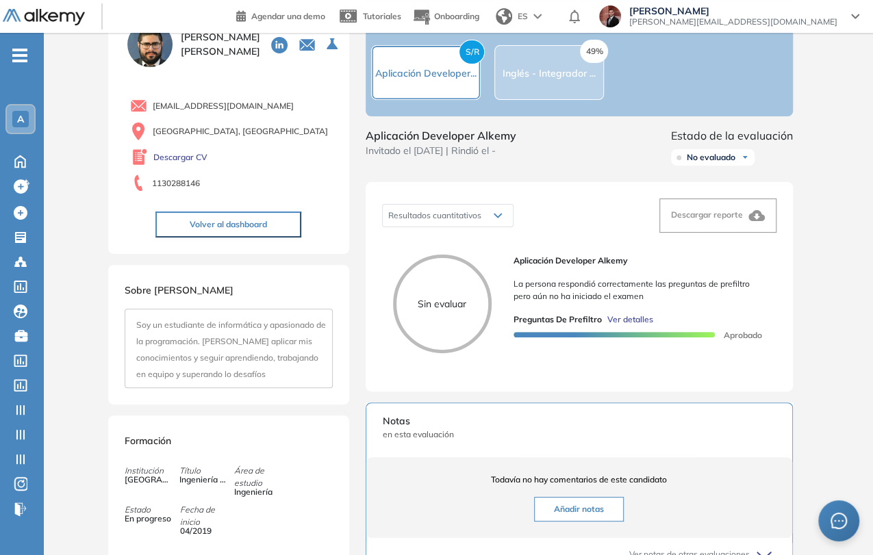
scroll to position [0, 0]
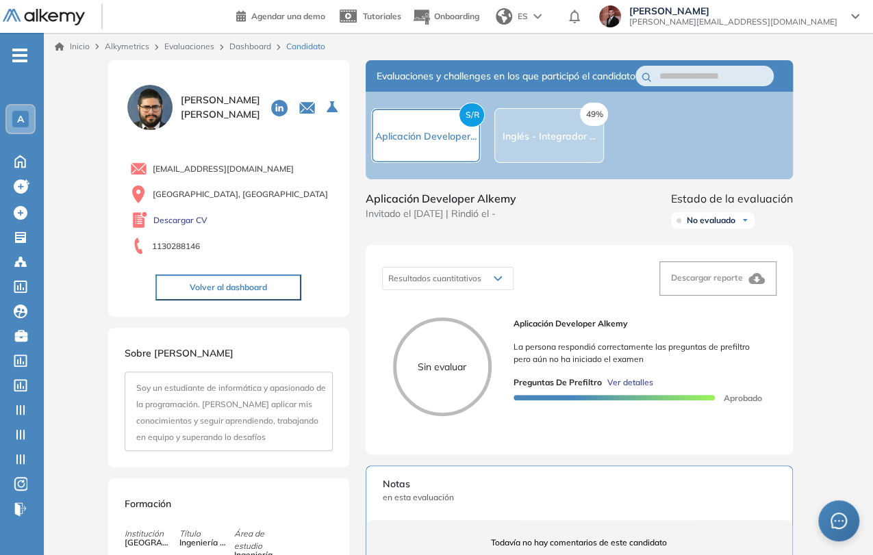
click at [253, 44] on link "Dashboard" at bounding box center [250, 46] width 42 height 10
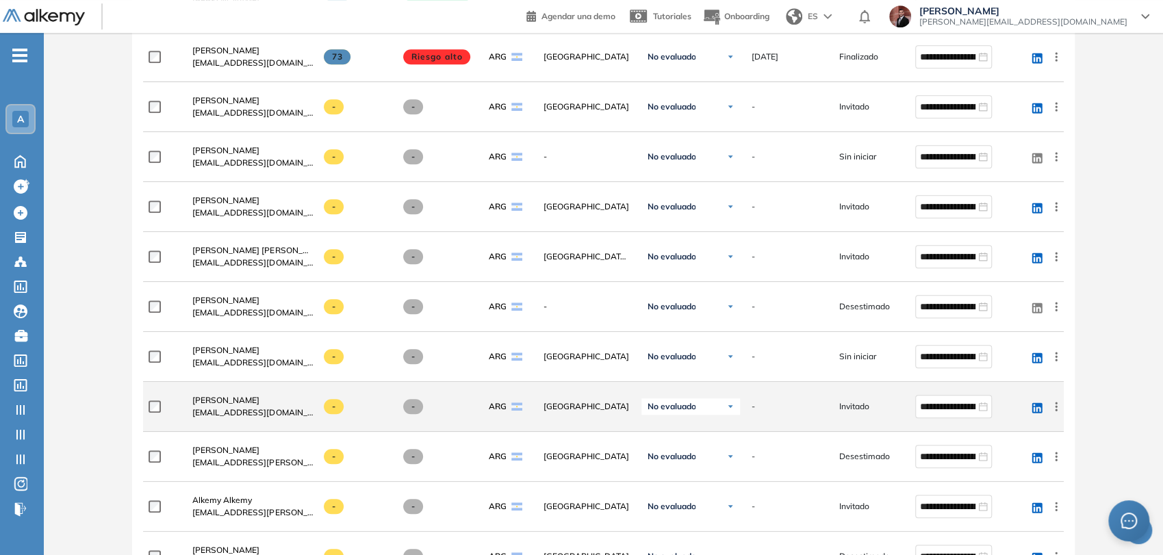
scroll to position [608, 0]
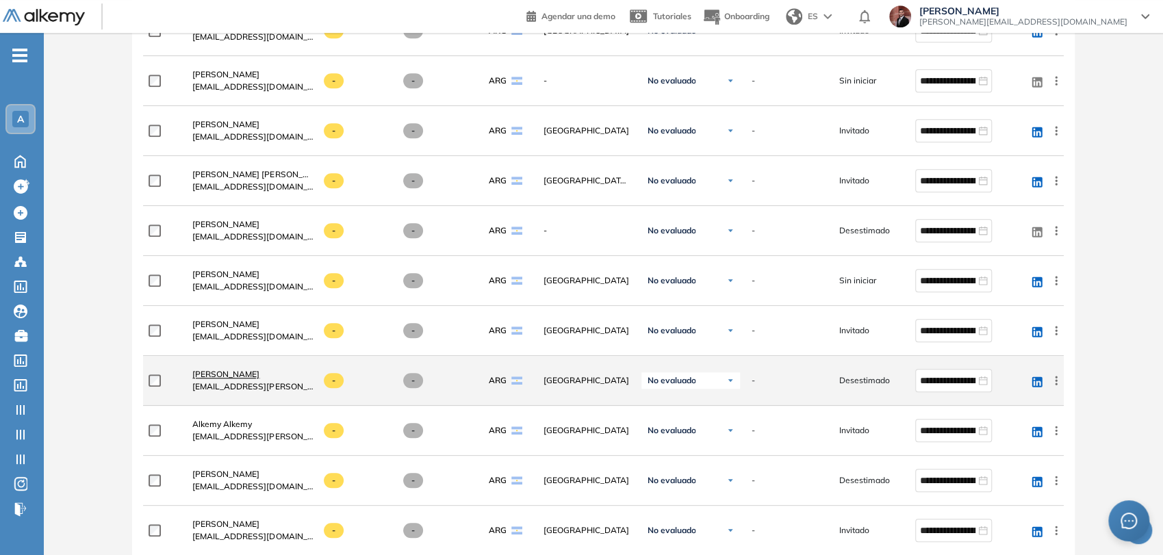
click at [260, 373] on span "[PERSON_NAME]" at bounding box center [225, 374] width 67 height 10
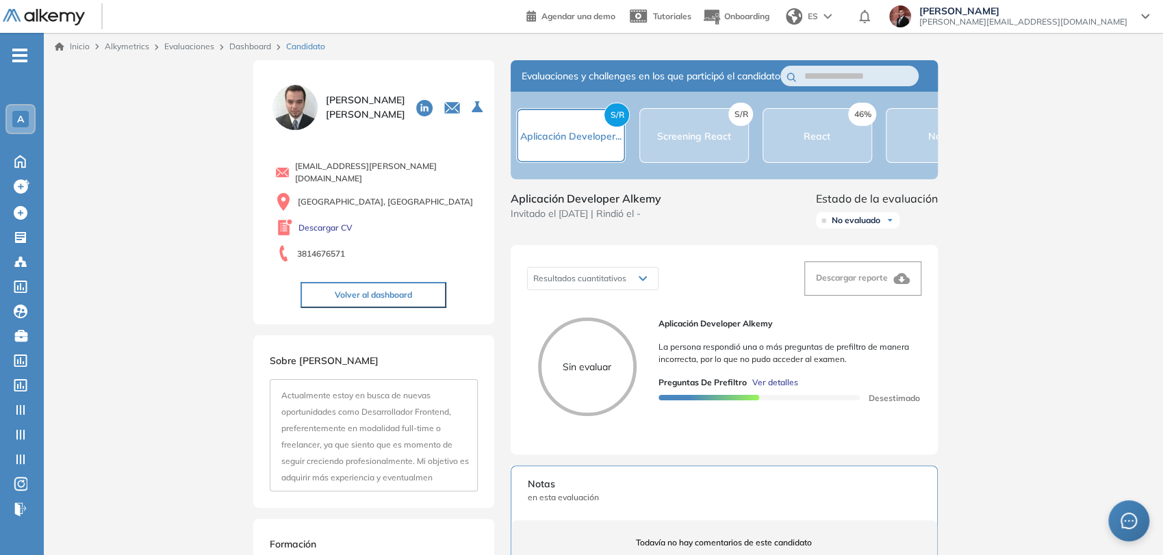
click at [394, 286] on button "Volver al dashboard" at bounding box center [374, 295] width 146 height 26
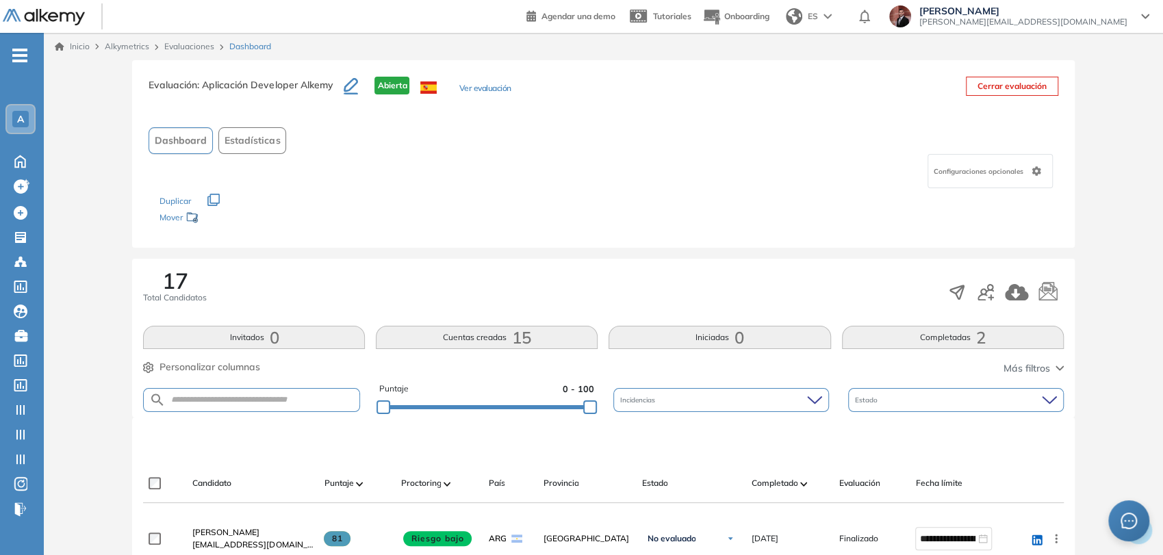
click at [195, 49] on link "Evaluaciones" at bounding box center [189, 46] width 50 height 10
